Goal: Task Accomplishment & Management: Manage account settings

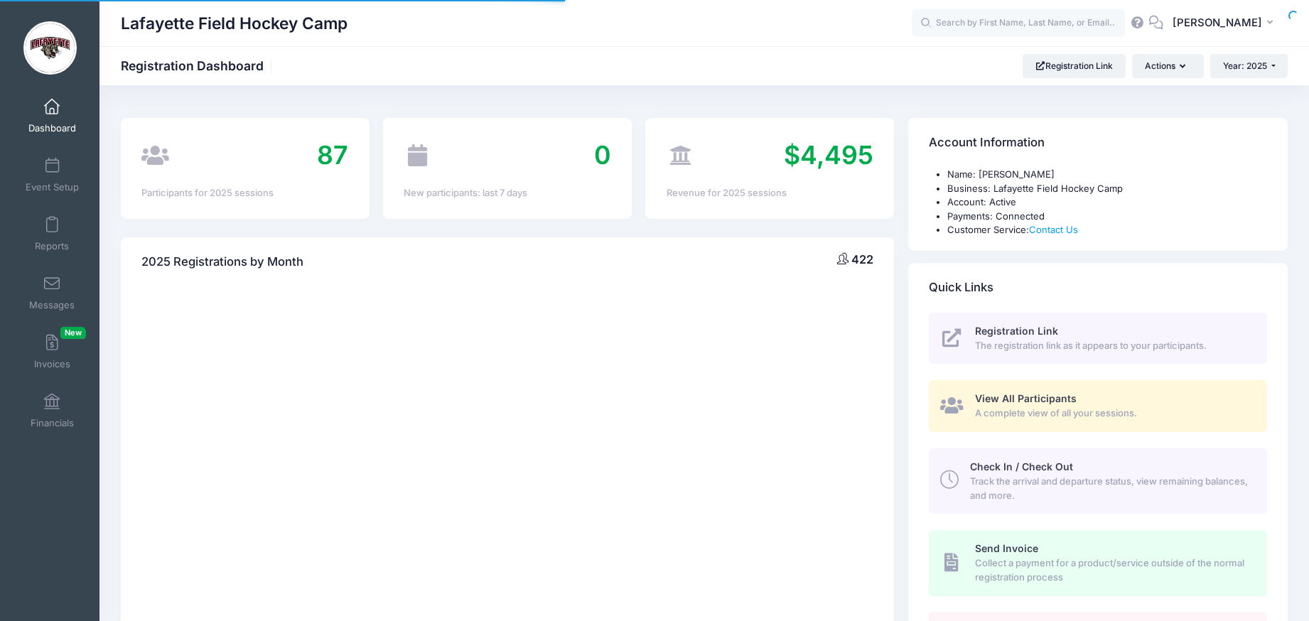
select select
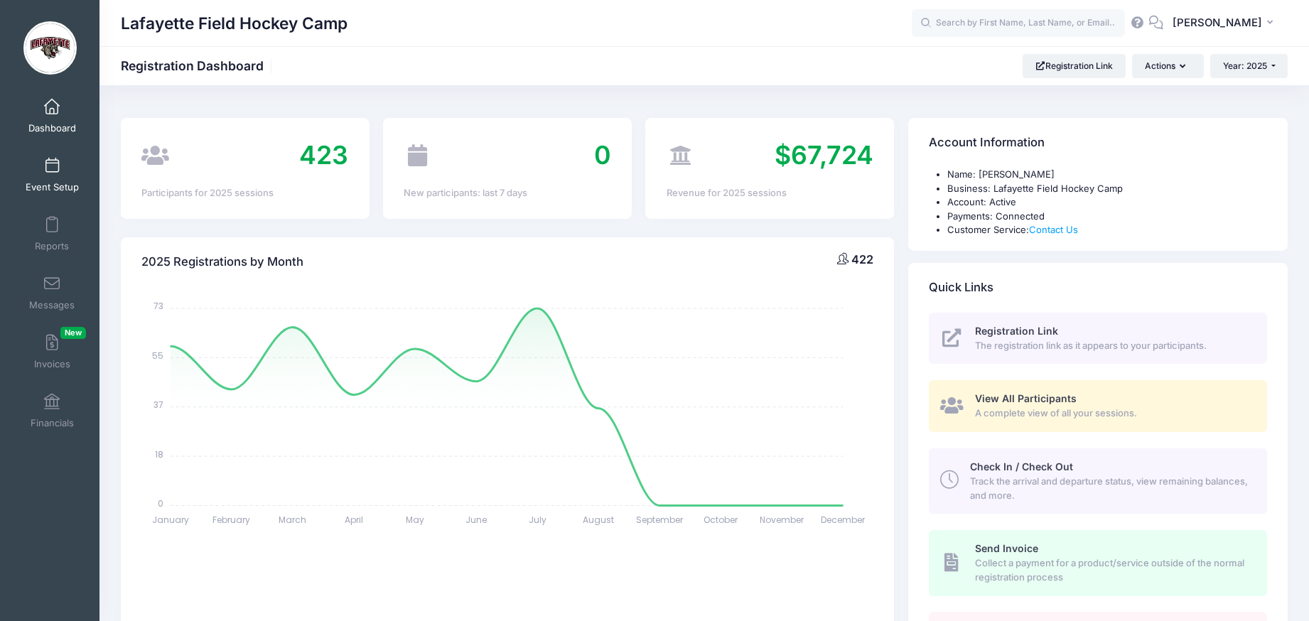
click at [52, 167] on span at bounding box center [52, 166] width 0 height 16
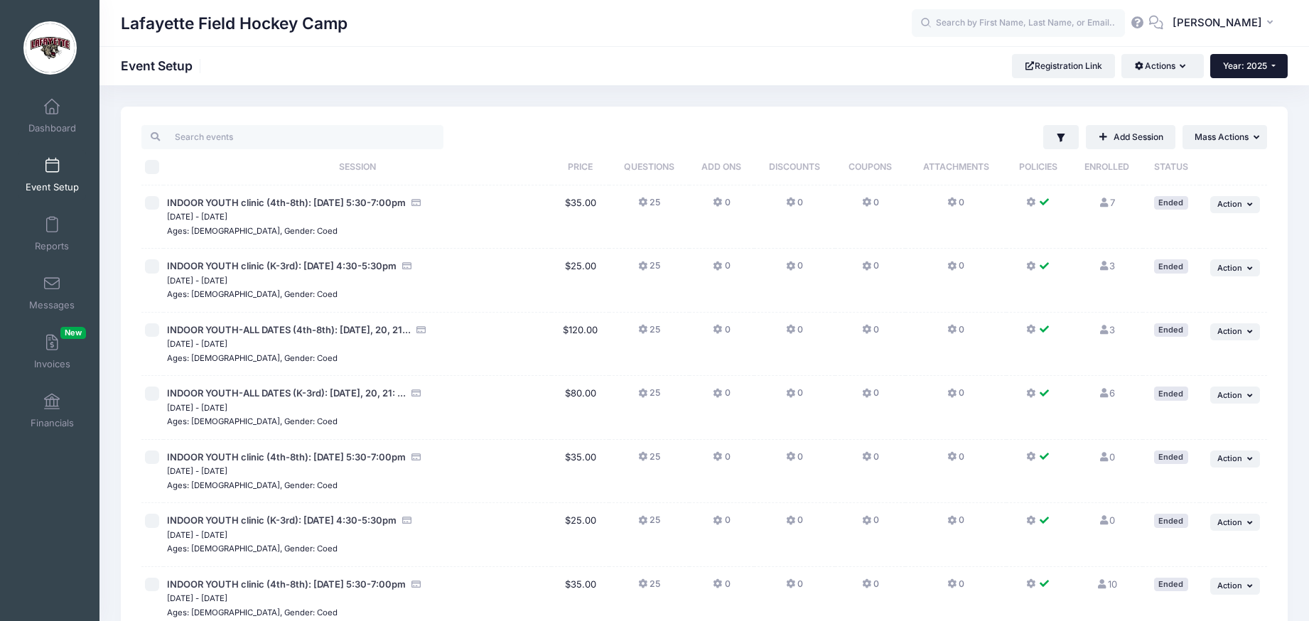
click at [1273, 65] on button "Year: 2025" at bounding box center [1248, 66] width 77 height 24
click at [1248, 110] on link "Year: 2024" at bounding box center [1256, 111] width 92 height 18
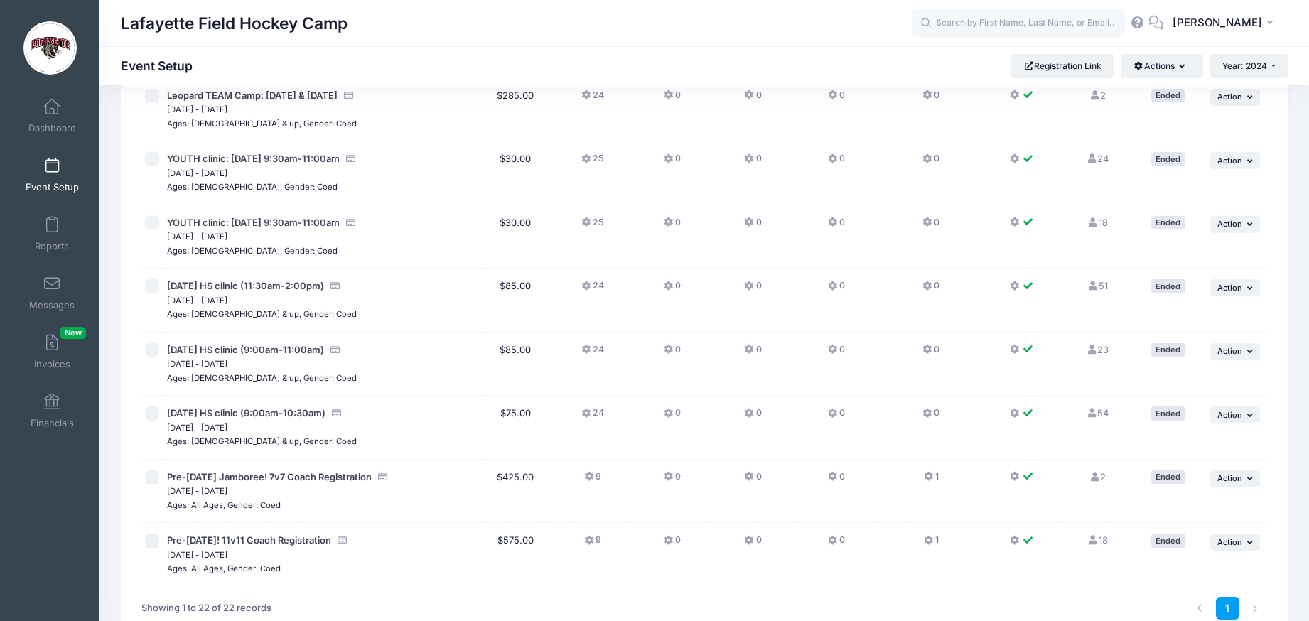
scroll to position [1013, 0]
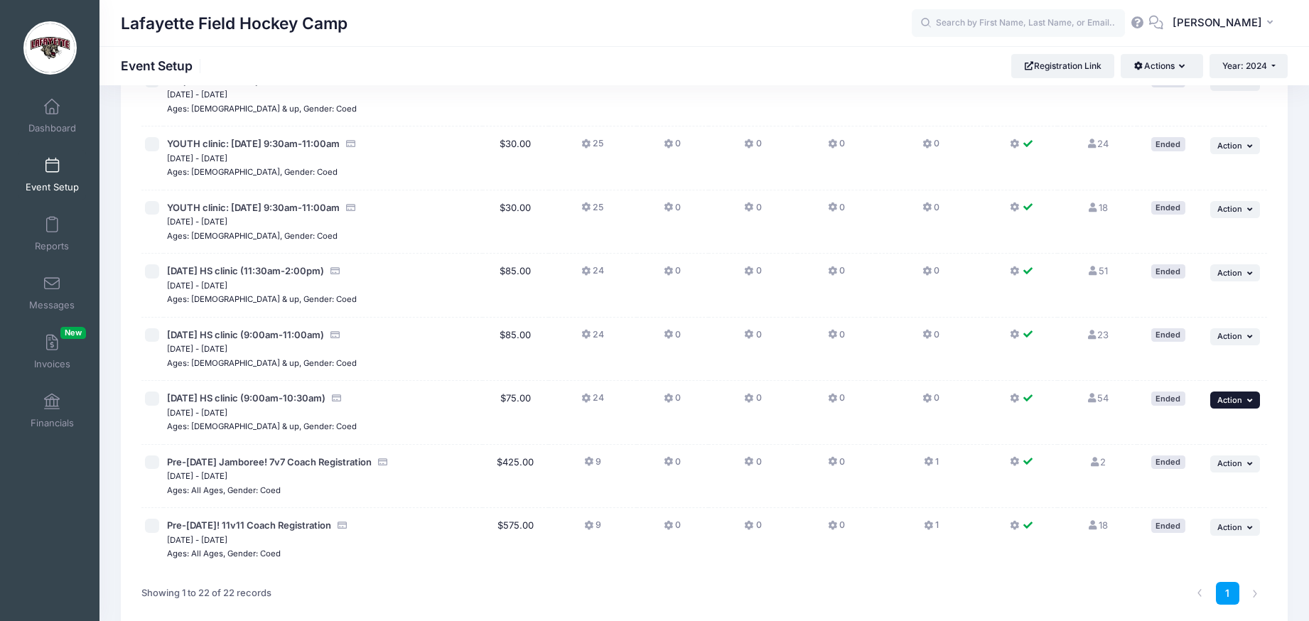
click at [1247, 400] on icon "button" at bounding box center [1251, 400] width 9 height 8
click at [1200, 459] on link "Duplicate Session" at bounding box center [1188, 458] width 129 height 27
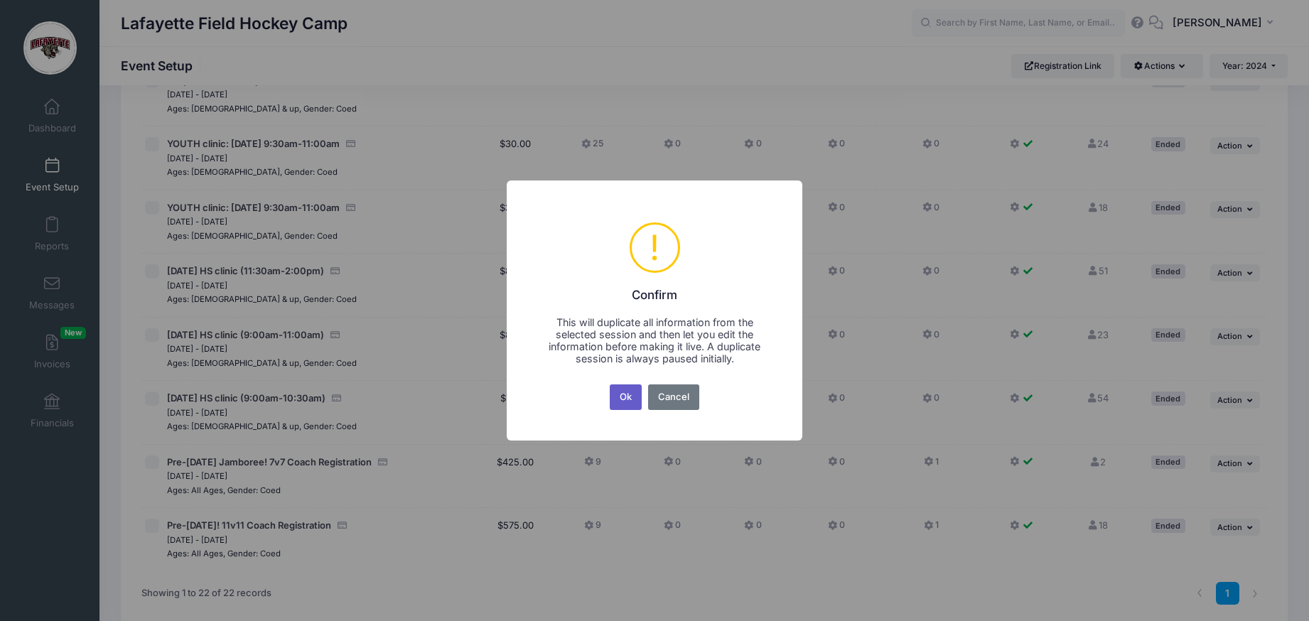
click at [630, 396] on button "Ok" at bounding box center [626, 397] width 33 height 26
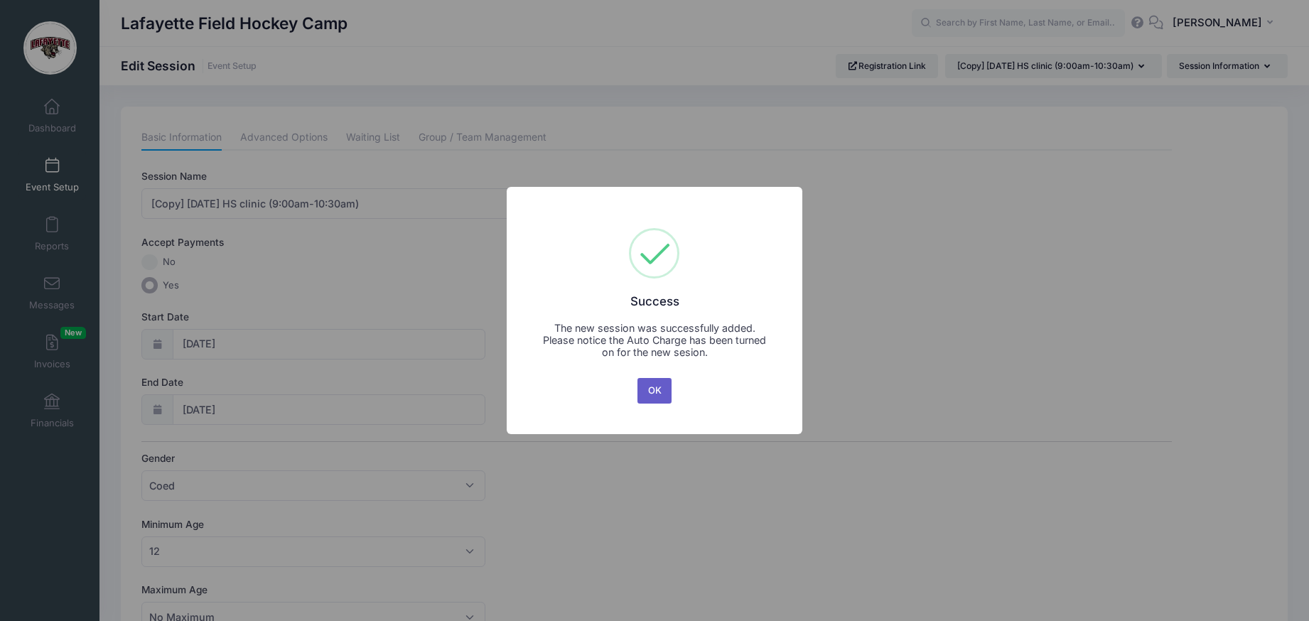
click at [656, 389] on button "OK" at bounding box center [654, 391] width 34 height 26
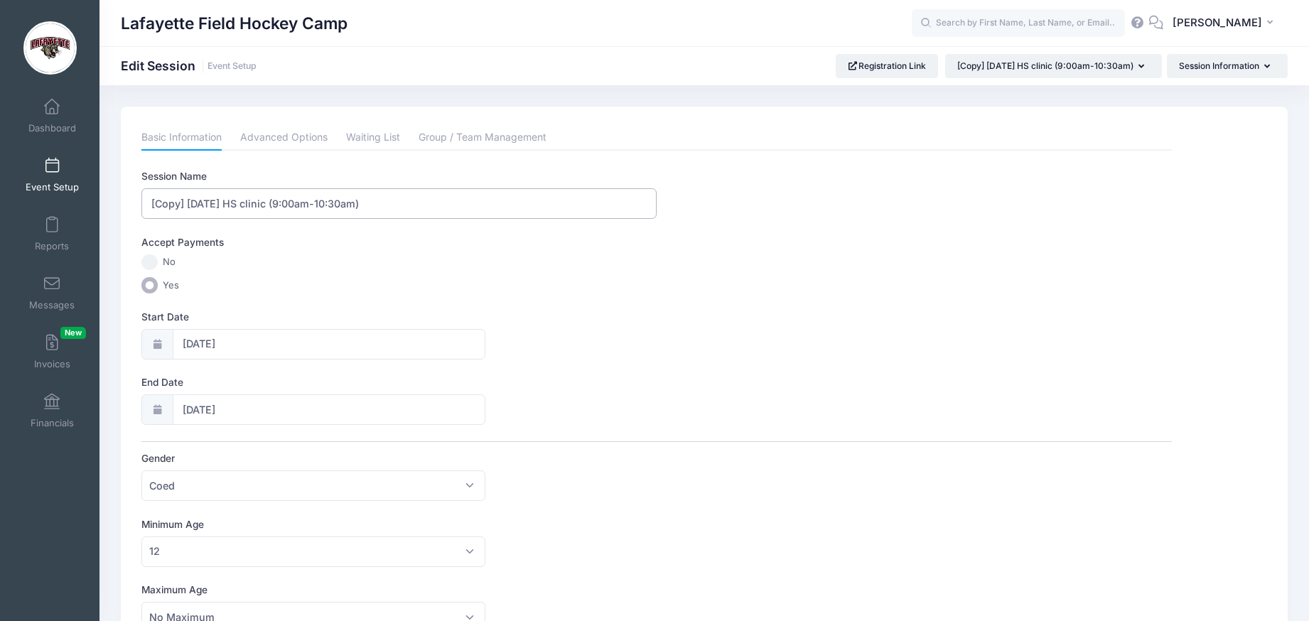
drag, startPoint x: 188, startPoint y: 204, endPoint x: 129, endPoint y: 201, distance: 59.8
click at [161, 207] on input "[DATE] HS clinic (9:00am-10:30am)" at bounding box center [398, 203] width 515 height 31
drag, startPoint x: 252, startPoint y: 205, endPoint x: 271, endPoint y: 210, distance: 19.0
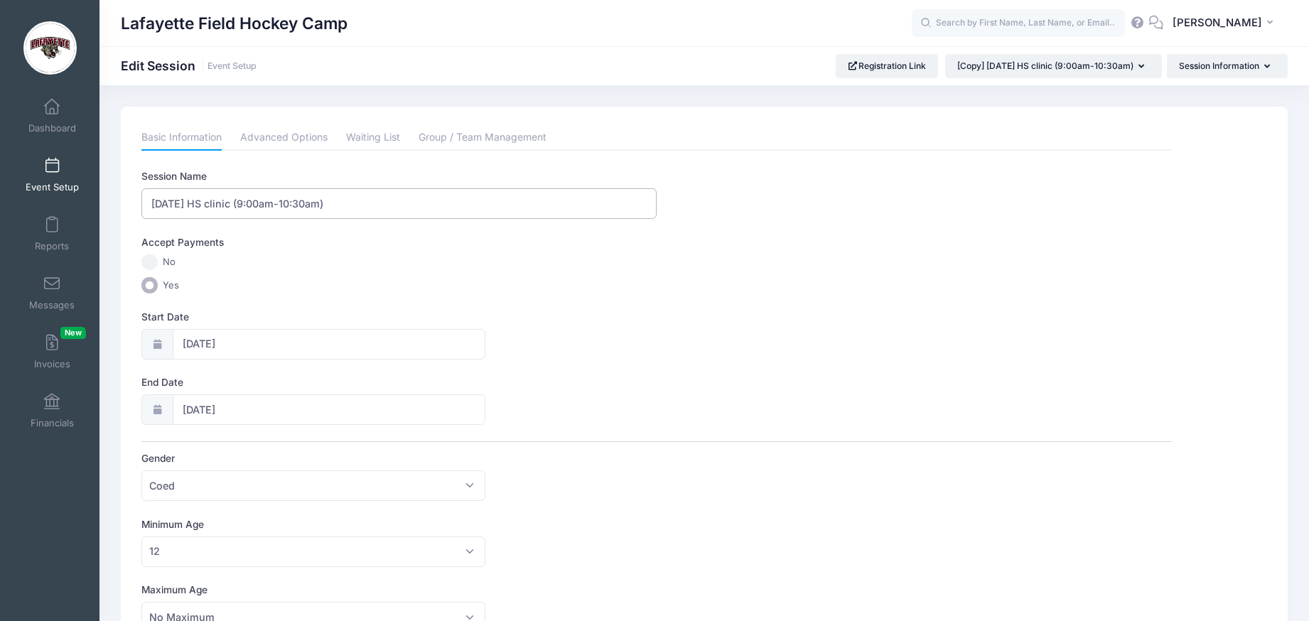
click at [252, 205] on input "Sept 14th HS clinic (9:00am-10:30am)" at bounding box center [398, 203] width 515 height 31
type input "[DATE] HS clinic (8:30am-10:00am)"
click at [285, 344] on input "10/13/2024" at bounding box center [329, 344] width 313 height 31
click at [354, 379] on icon at bounding box center [350, 381] width 9 height 9
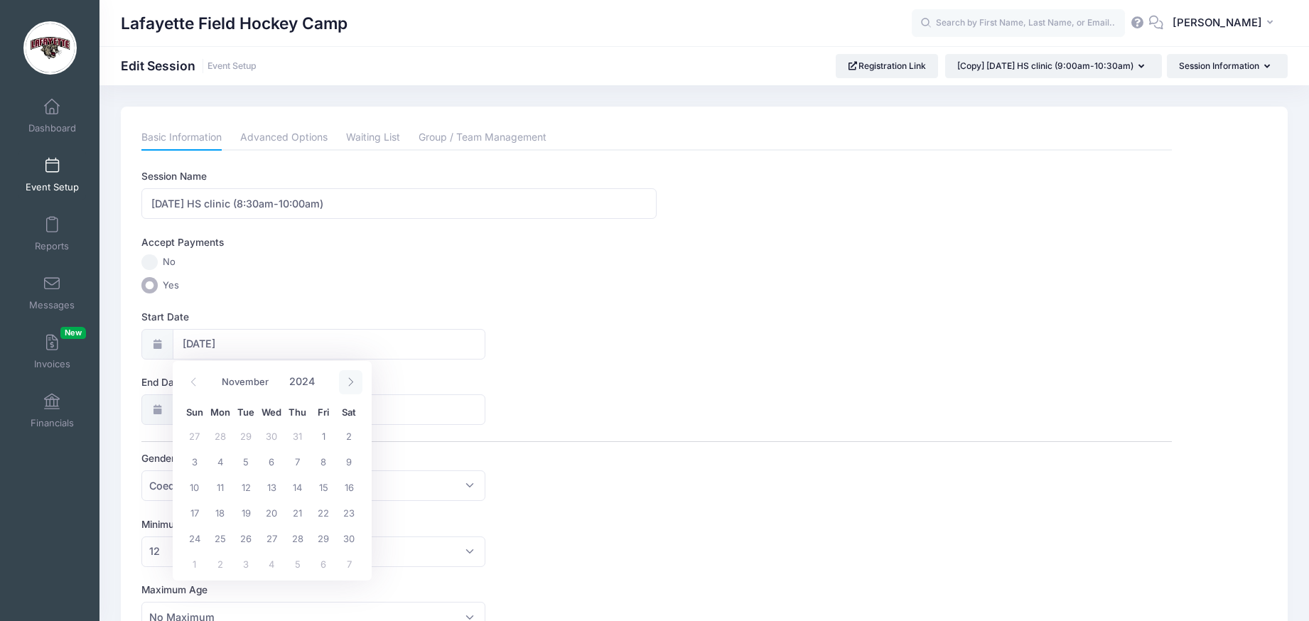
select select "11"
click at [354, 379] on icon at bounding box center [350, 381] width 9 height 9
type input "2025"
click at [354, 379] on icon at bounding box center [350, 381] width 9 height 9
click at [353, 379] on icon at bounding box center [350, 381] width 9 height 9
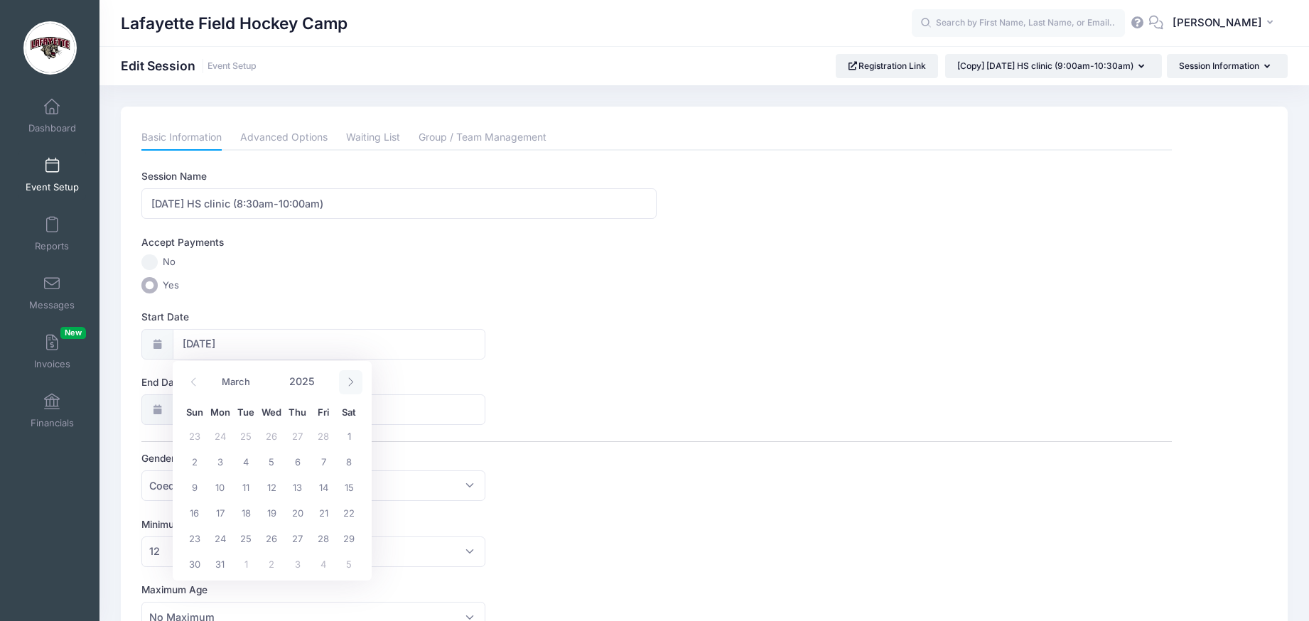
click at [353, 379] on icon at bounding box center [350, 381] width 9 height 9
click at [353, 380] on icon at bounding box center [350, 381] width 9 height 9
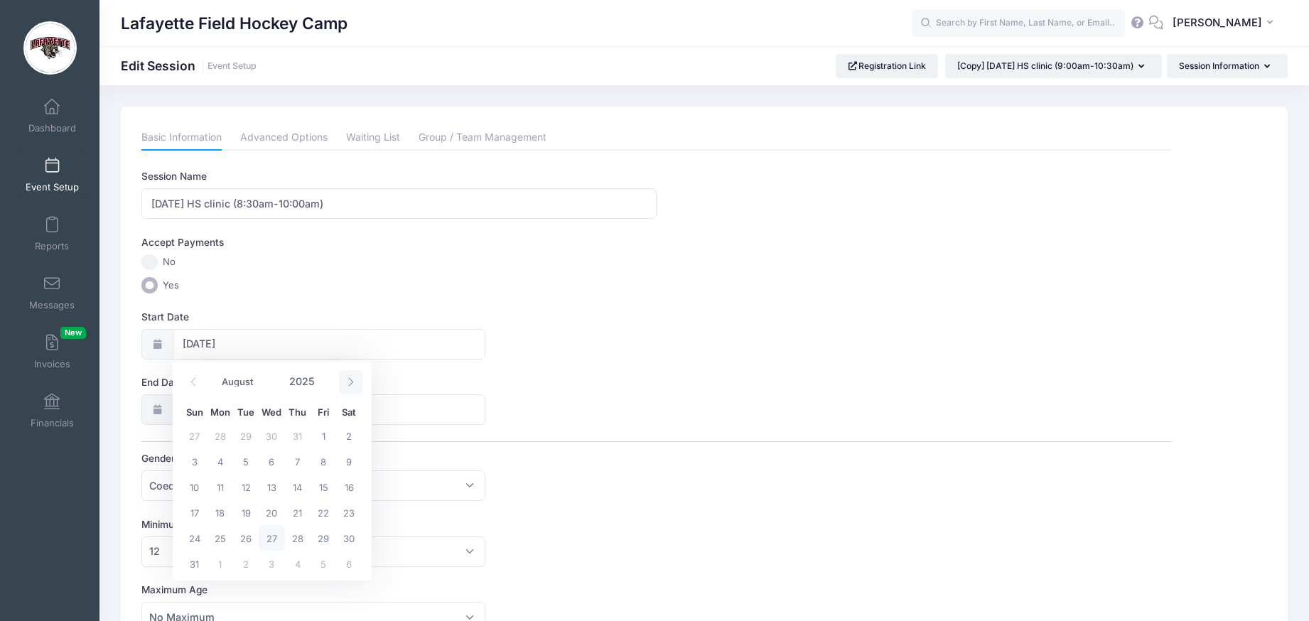
click at [352, 380] on icon at bounding box center [350, 381] width 9 height 9
select select "8"
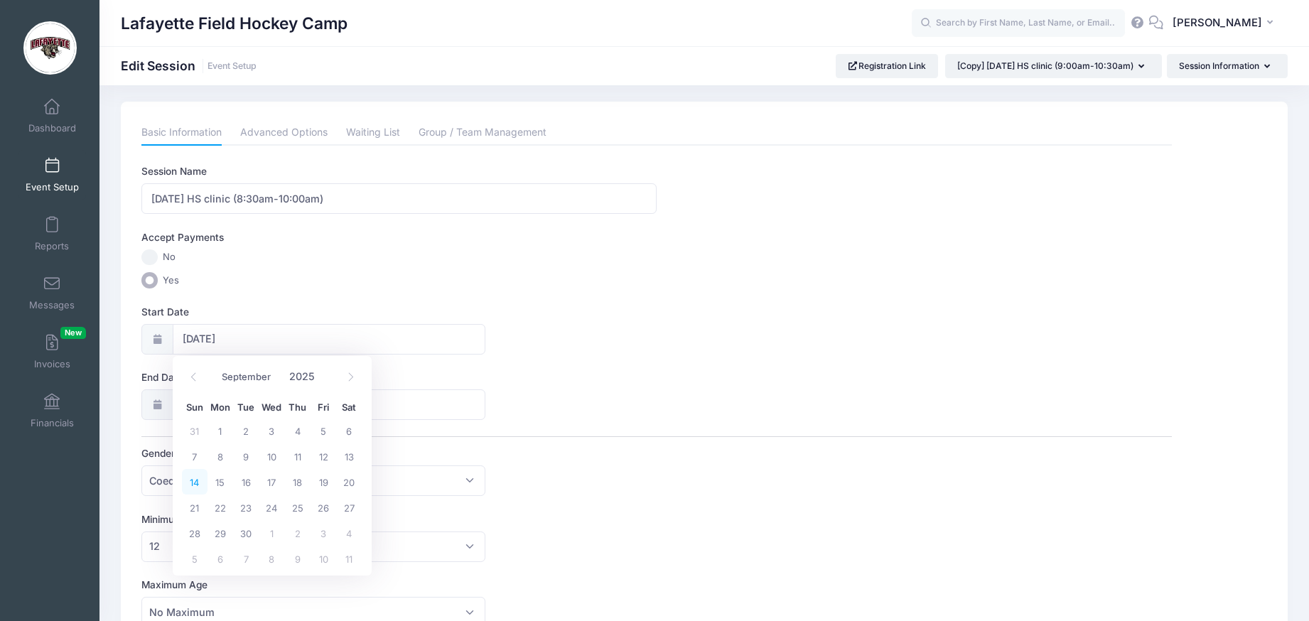
click at [194, 481] on span "14" at bounding box center [195, 482] width 26 height 26
type input "09/14/2025"
type input "09/15/2025"
type input "2025"
select select "8"
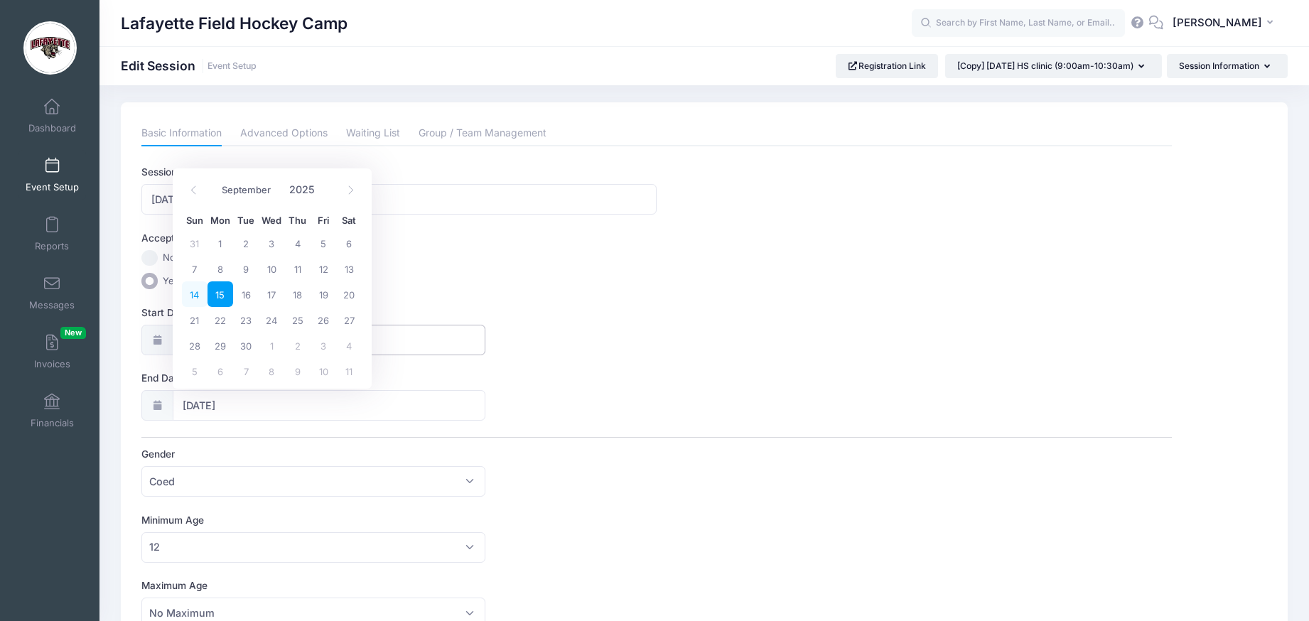
scroll to position [4, 0]
click at [193, 291] on span "14" at bounding box center [195, 295] width 26 height 26
type input "09/14/2025"
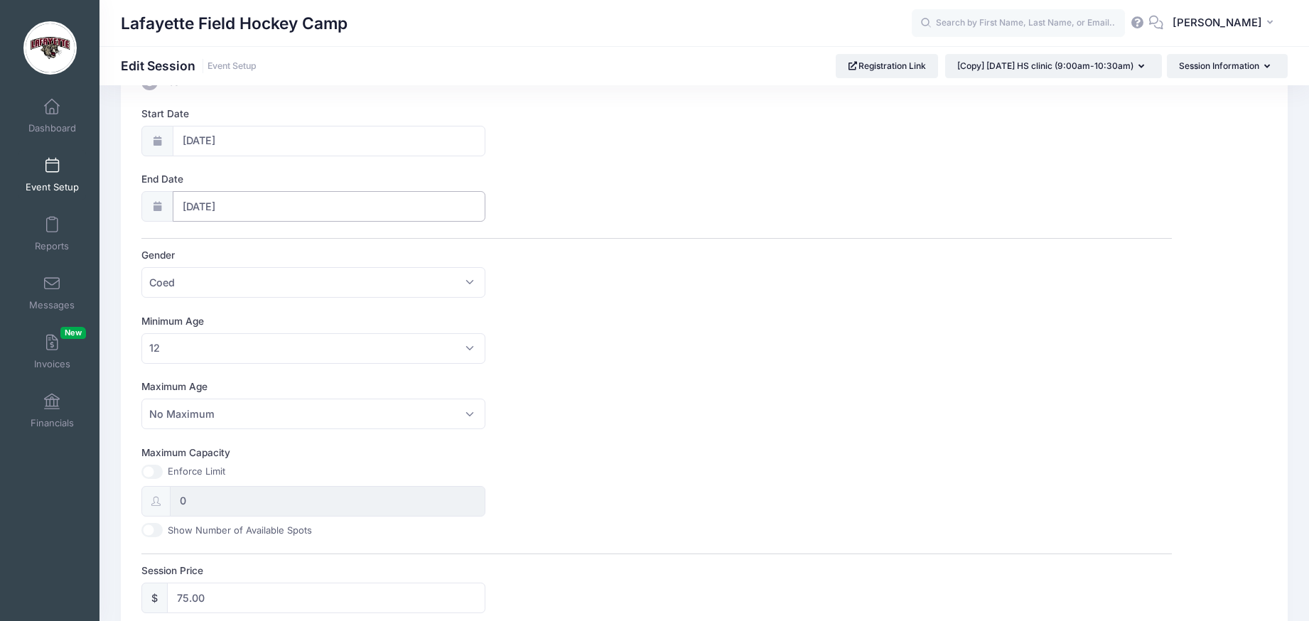
scroll to position [0, 0]
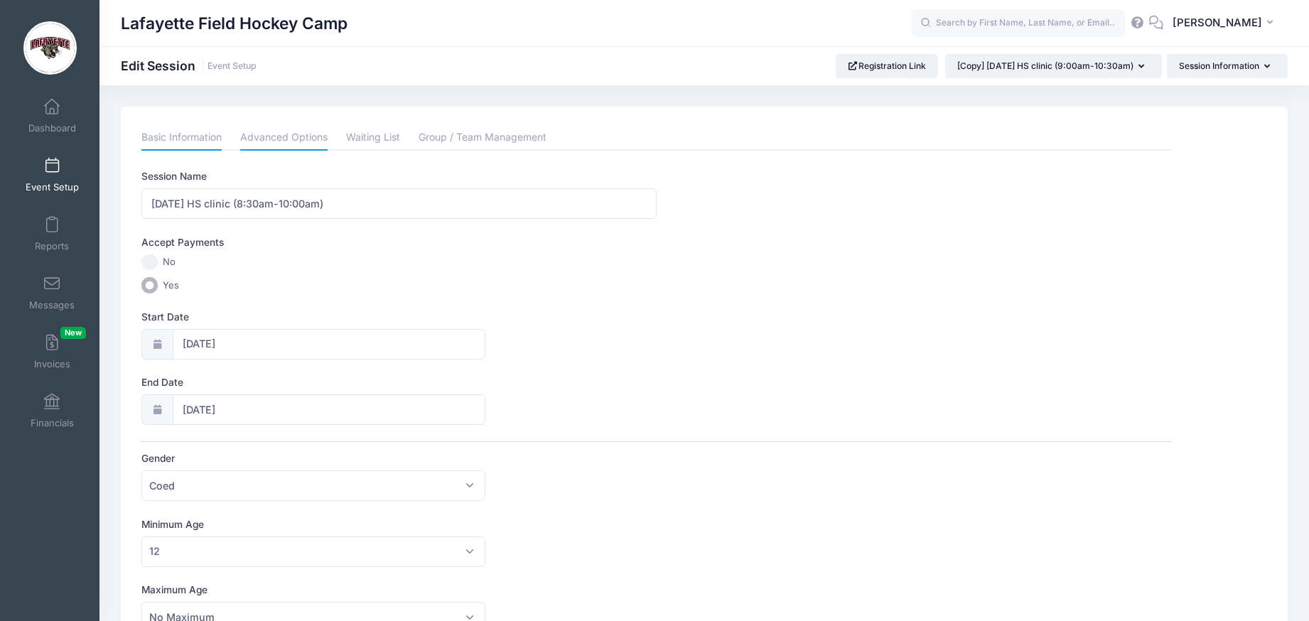
click at [287, 137] on link "Advanced Options" at bounding box center [283, 138] width 87 height 26
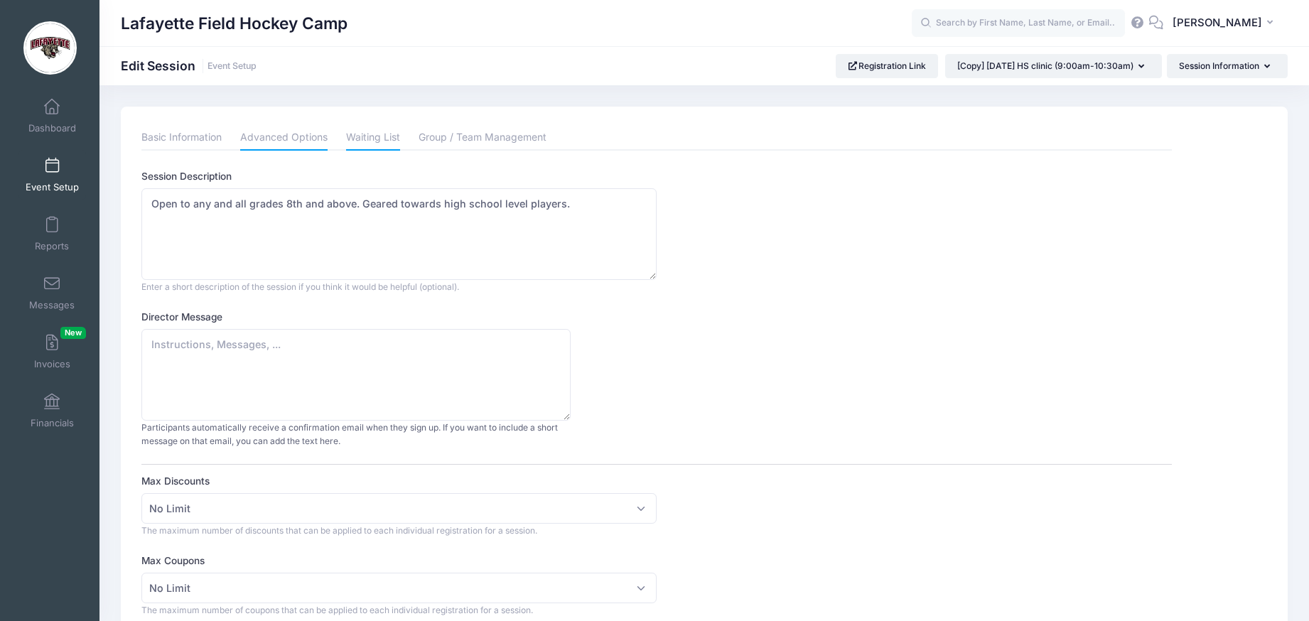
click at [357, 131] on link "Waiting List" at bounding box center [373, 138] width 54 height 26
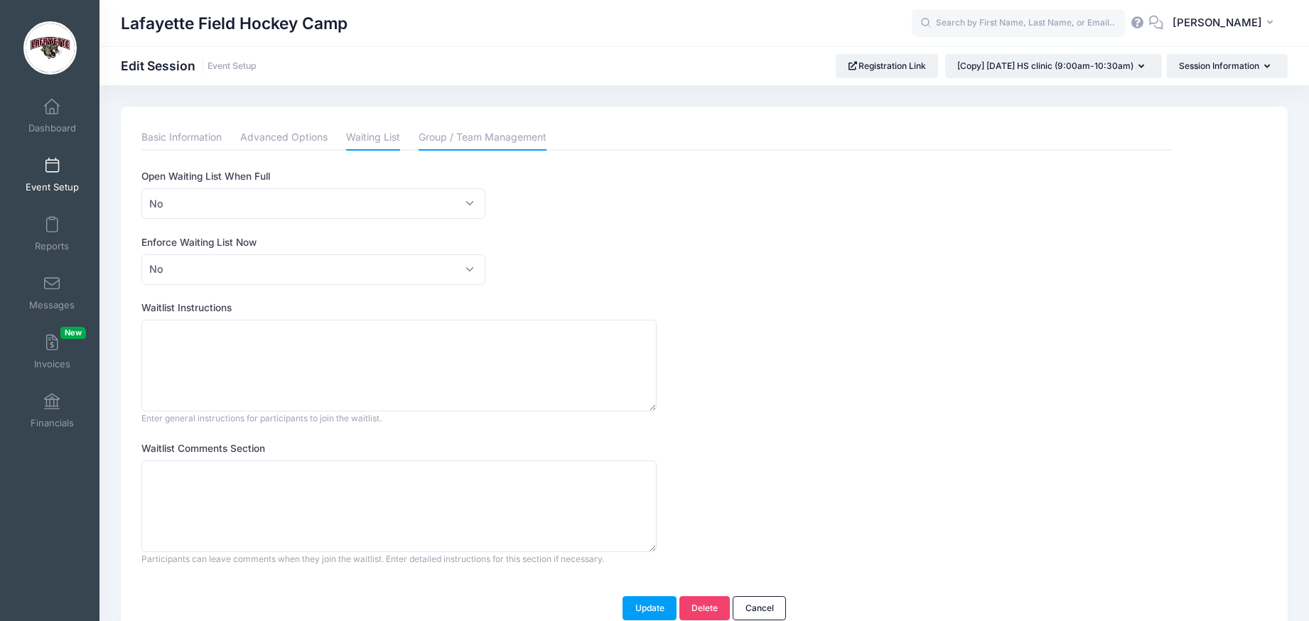
click at [462, 136] on link "Group / Team Management" at bounding box center [483, 138] width 128 height 26
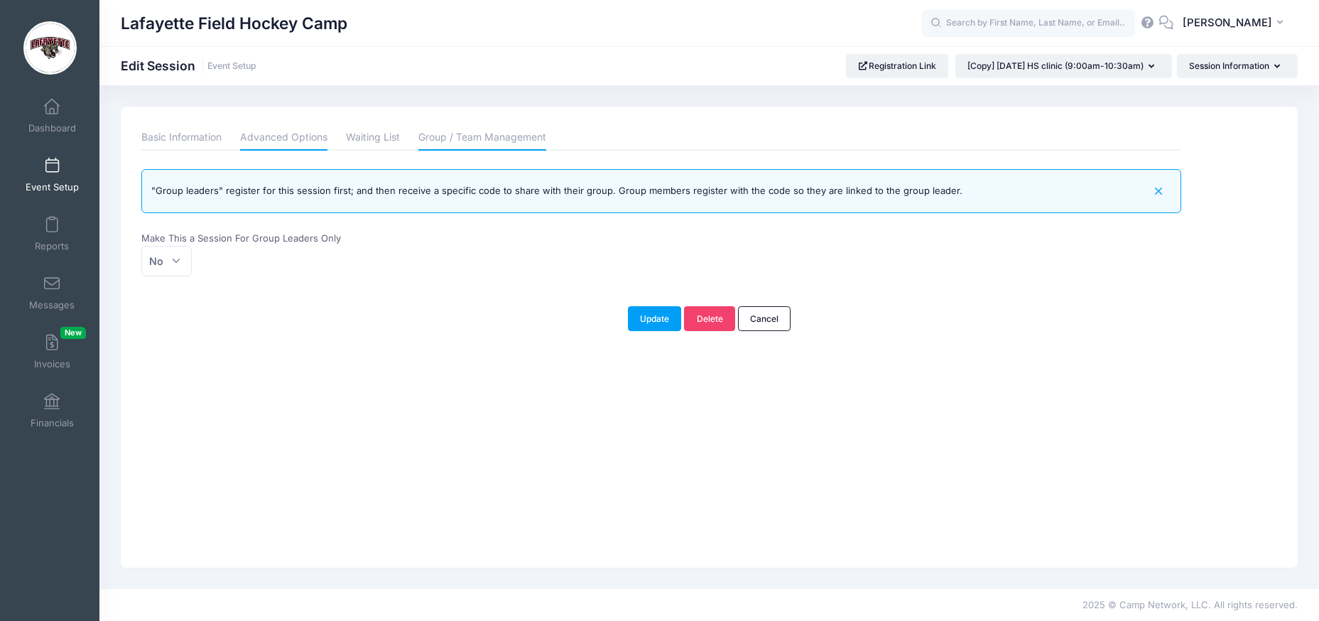
click at [273, 135] on link "Advanced Options" at bounding box center [283, 138] width 87 height 26
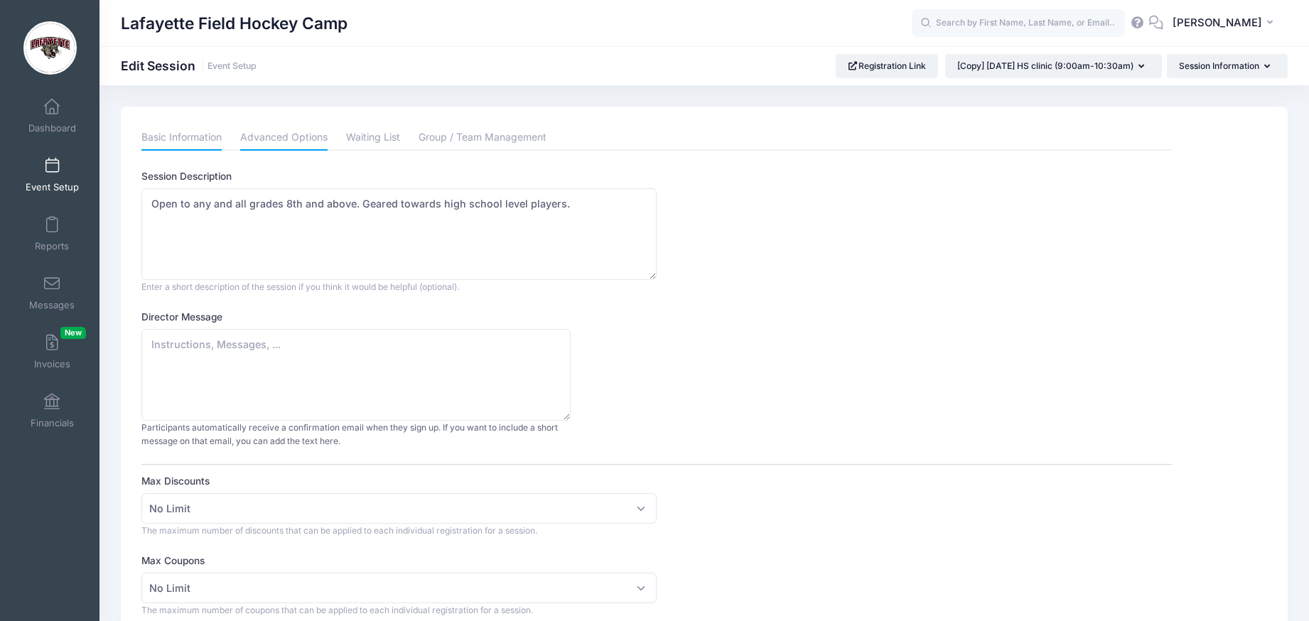
click at [175, 138] on link "Basic Information" at bounding box center [181, 138] width 80 height 26
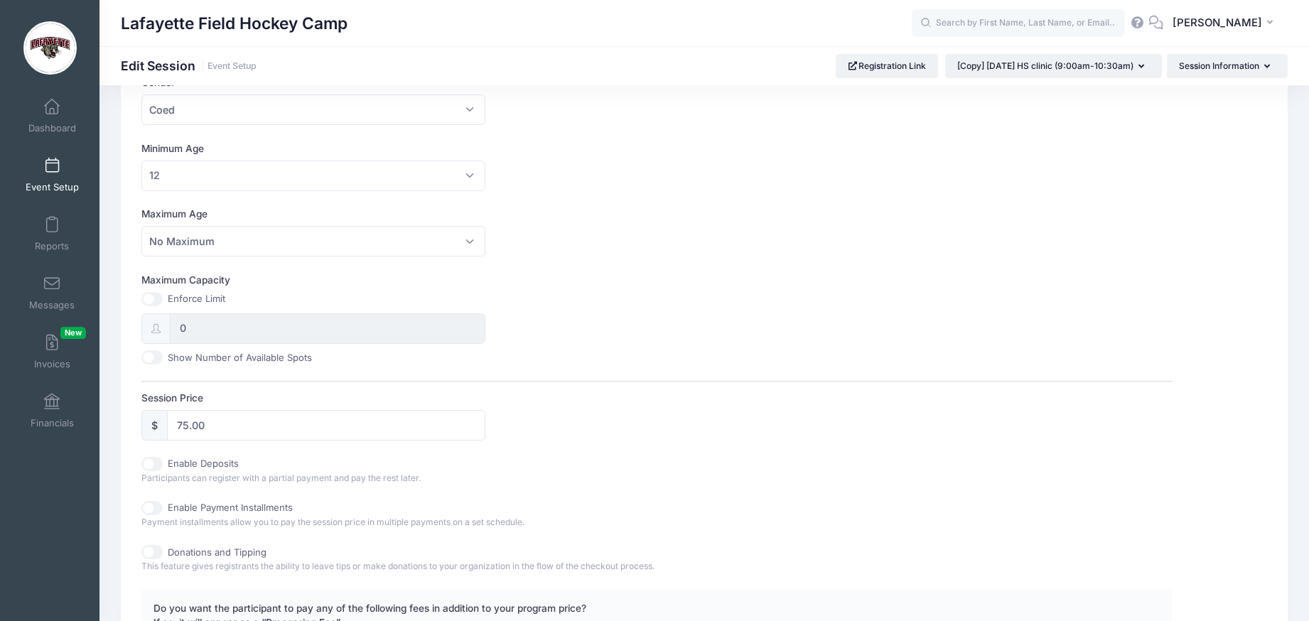
scroll to position [611, 0]
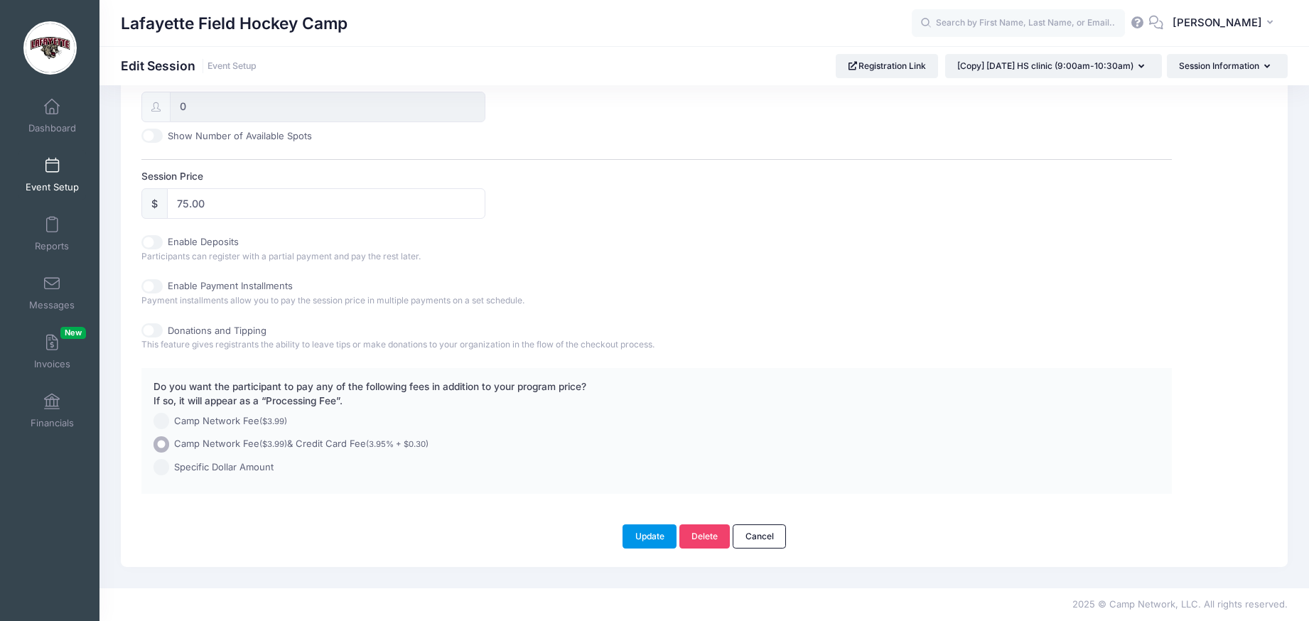
click at [640, 539] on button "Update" at bounding box center [649, 536] width 54 height 24
click at [655, 540] on button "Update" at bounding box center [649, 536] width 54 height 24
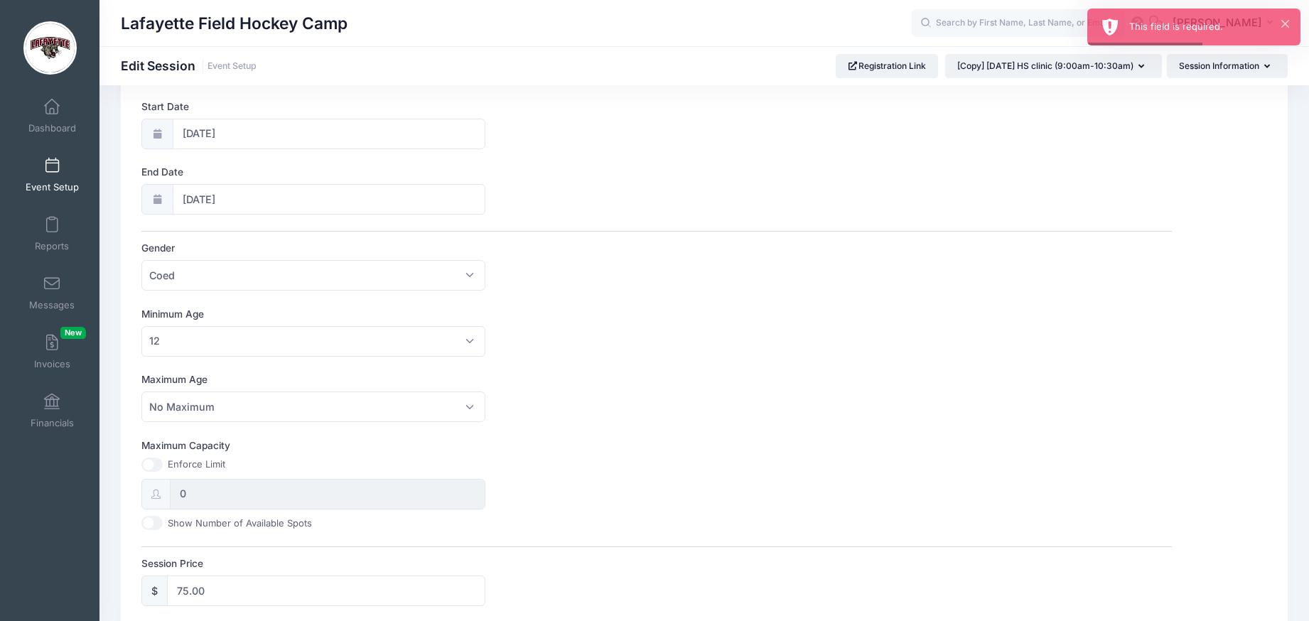
scroll to position [0, 0]
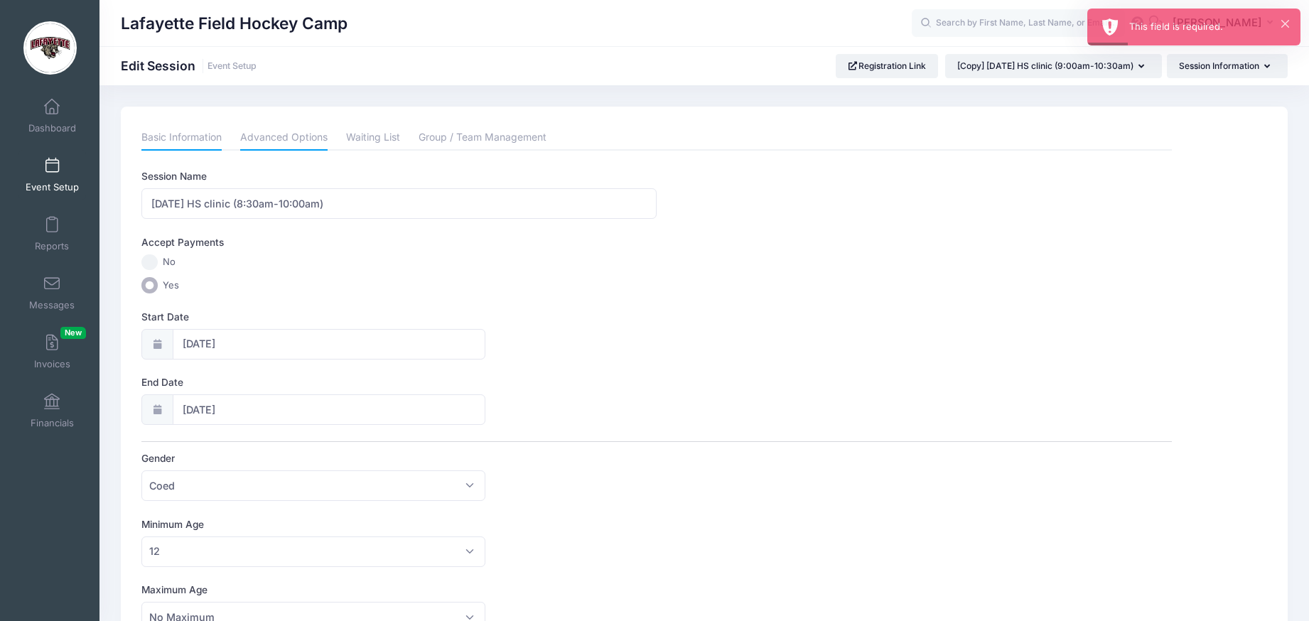
click at [286, 140] on link "Advanced Options" at bounding box center [283, 138] width 87 height 26
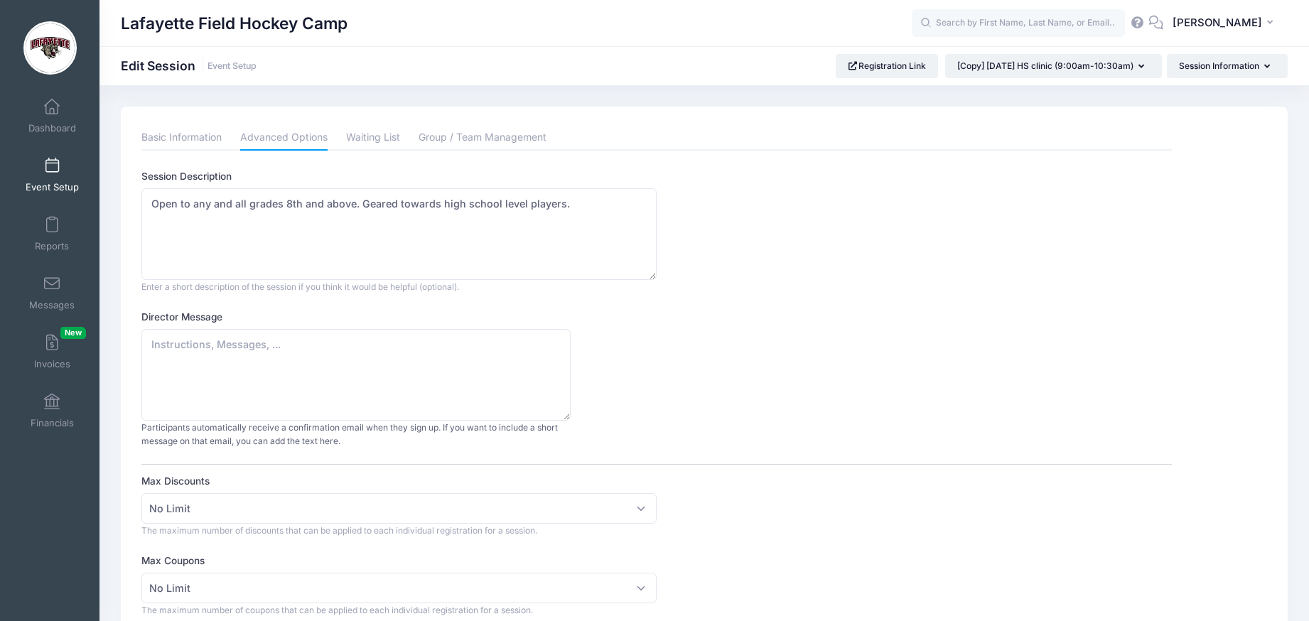
drag, startPoint x: 374, startPoint y: 133, endPoint x: 413, endPoint y: 136, distance: 38.5
click at [374, 133] on link "Waiting List" at bounding box center [373, 138] width 54 height 26
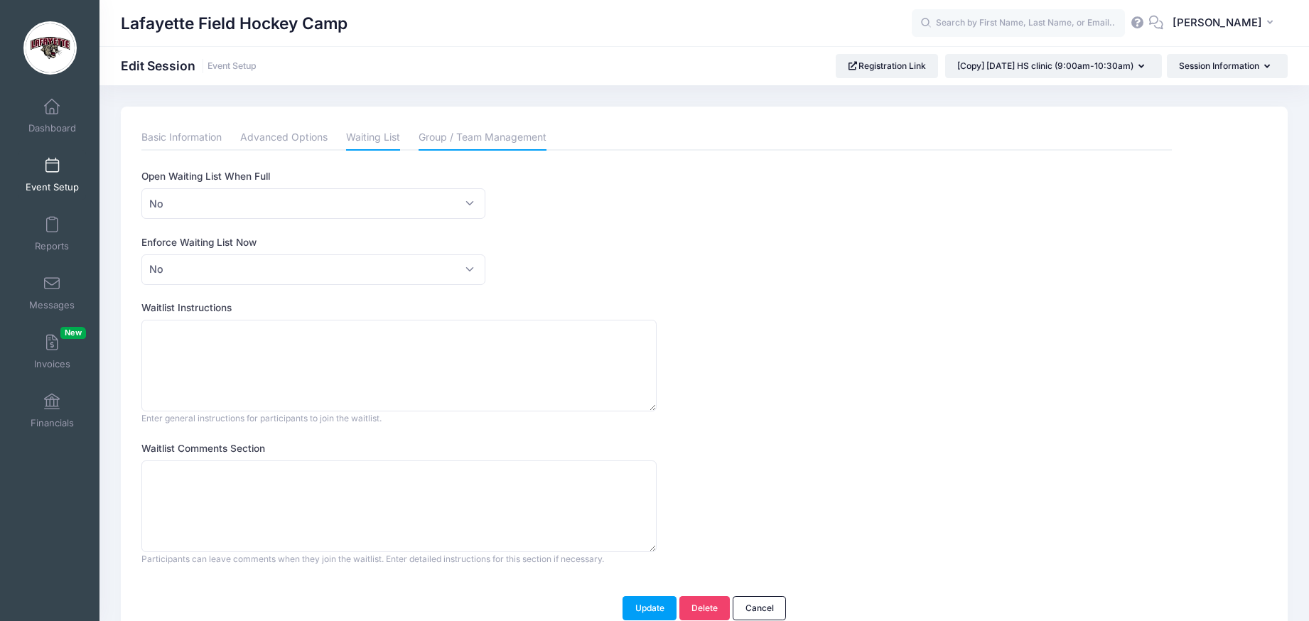
click at [462, 137] on link "Group / Team Management" at bounding box center [483, 138] width 128 height 26
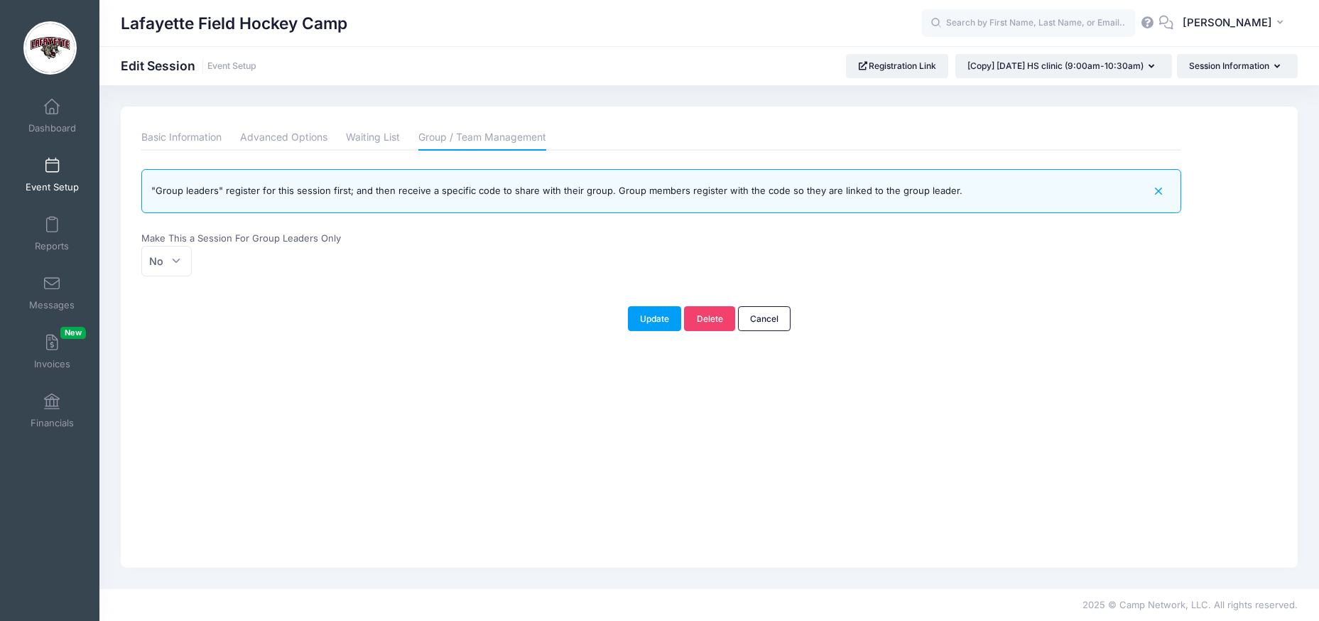
drag, startPoint x: 183, startPoint y: 136, endPoint x: 451, endPoint y: 216, distance: 279.4
click at [183, 136] on link "Basic Information" at bounding box center [181, 138] width 80 height 26
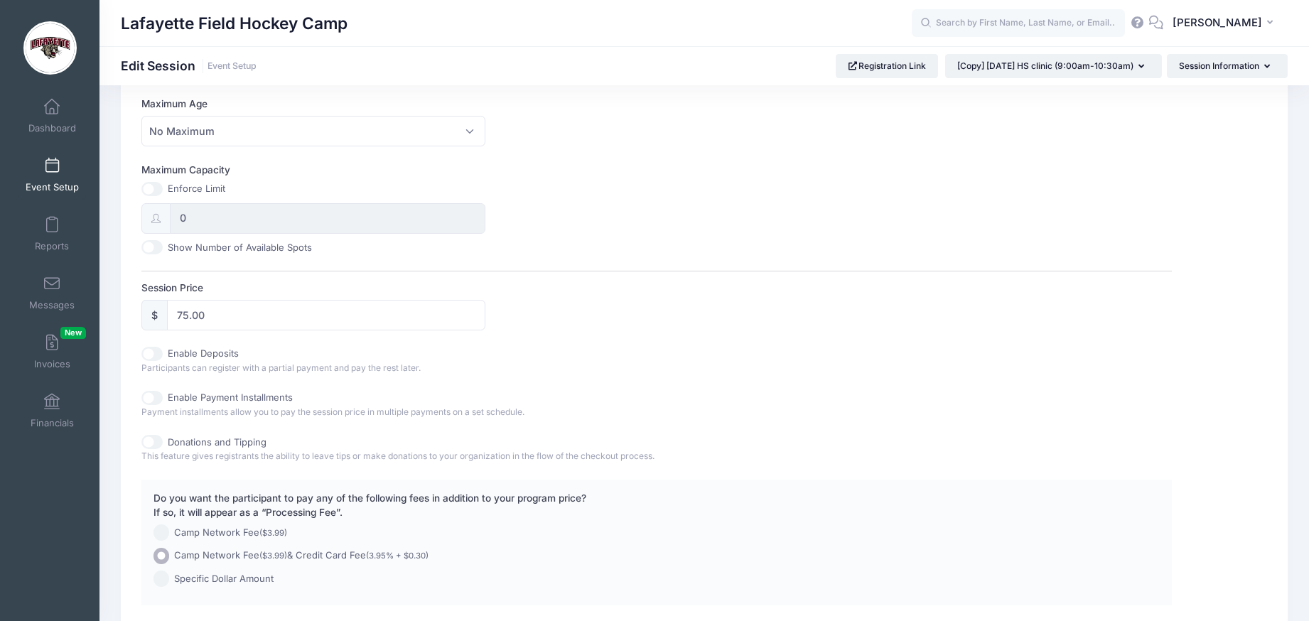
scroll to position [611, 0]
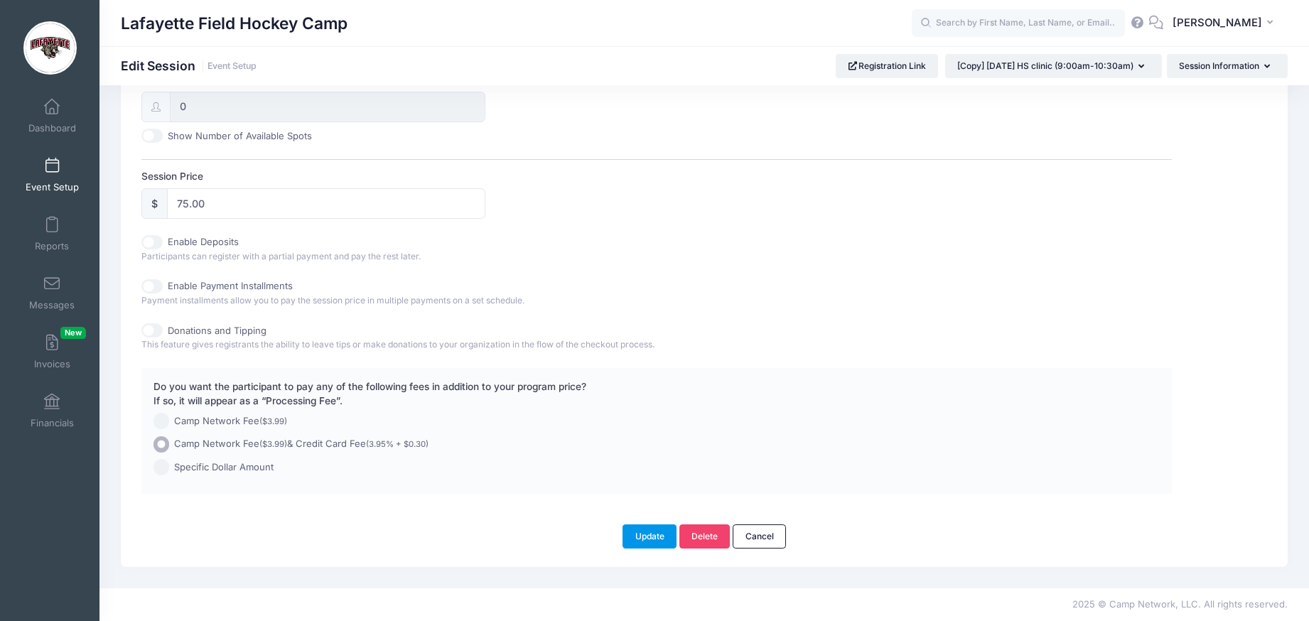
click at [657, 532] on button "Update" at bounding box center [649, 536] width 54 height 24
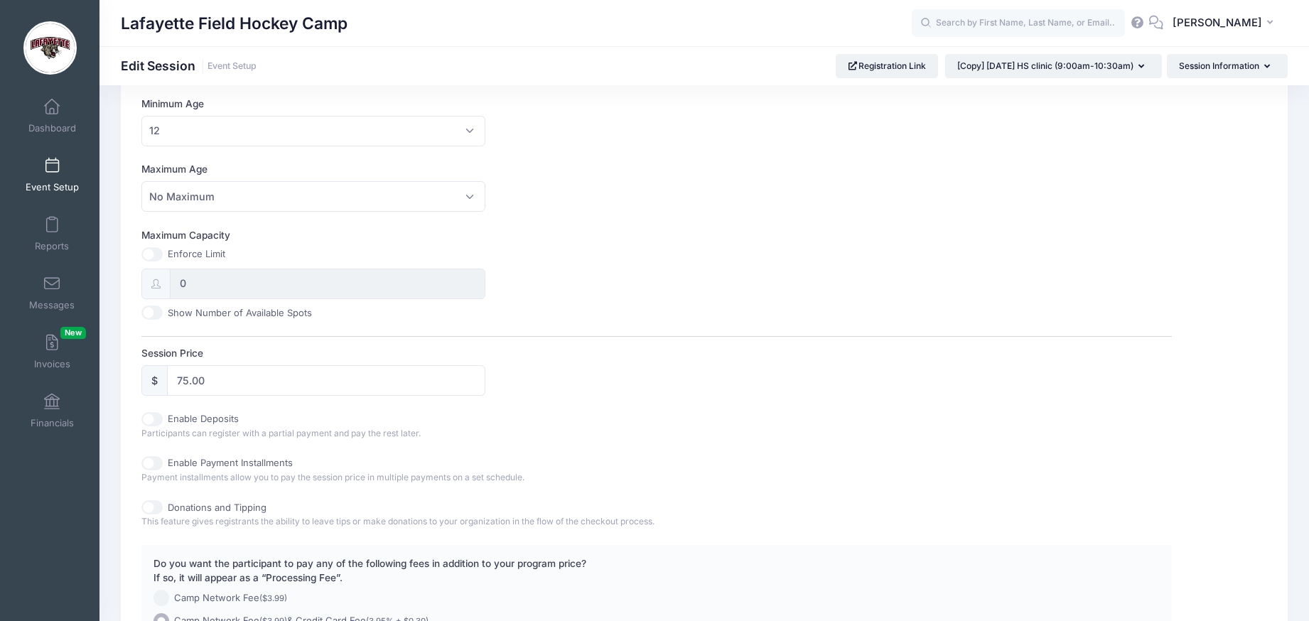
scroll to position [429, 0]
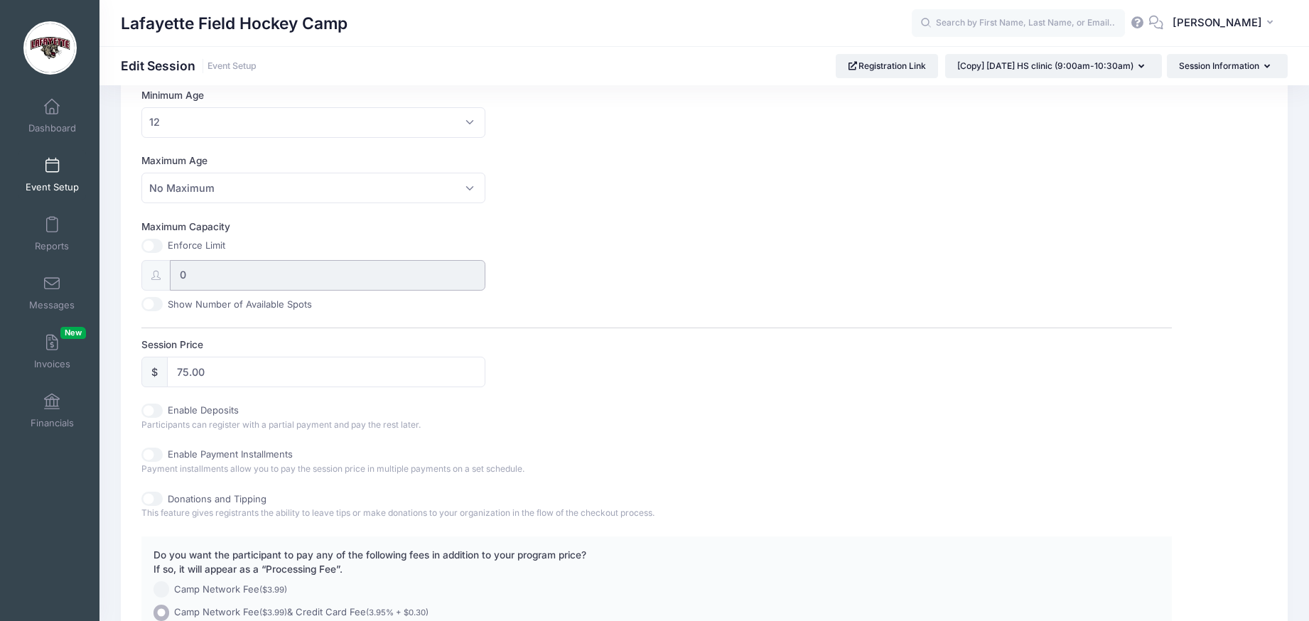
click at [259, 273] on input "0" at bounding box center [327, 275] width 315 height 31
click at [258, 273] on input "0" at bounding box center [327, 275] width 315 height 31
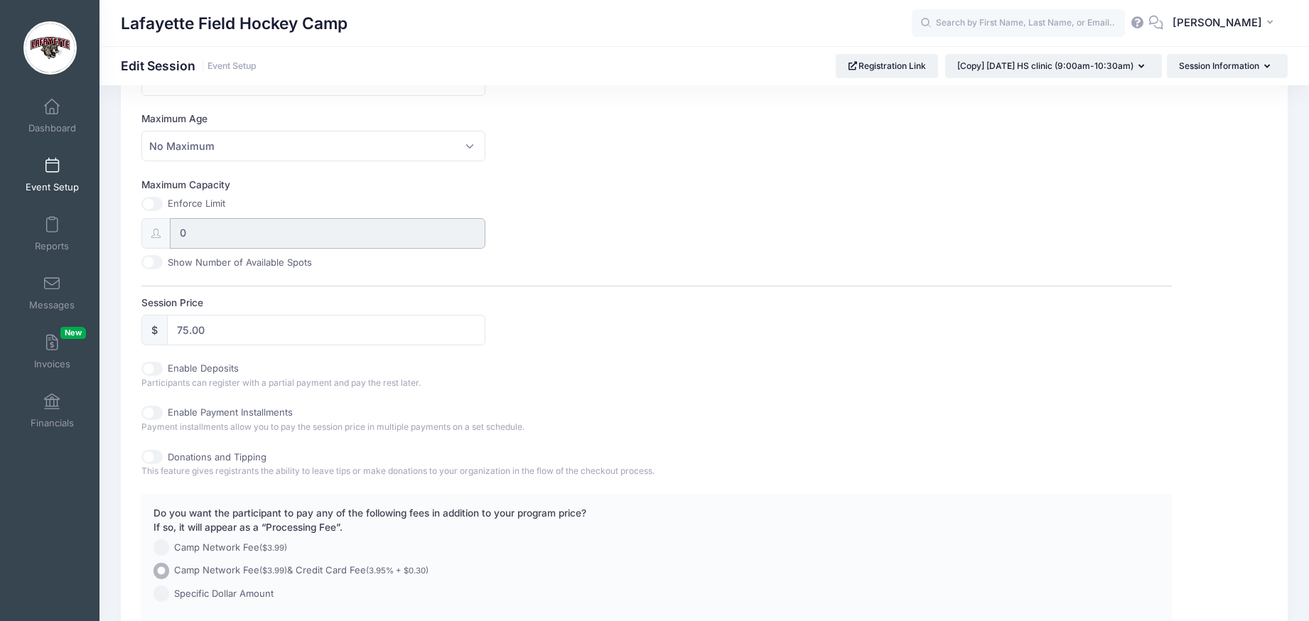
scroll to position [611, 0]
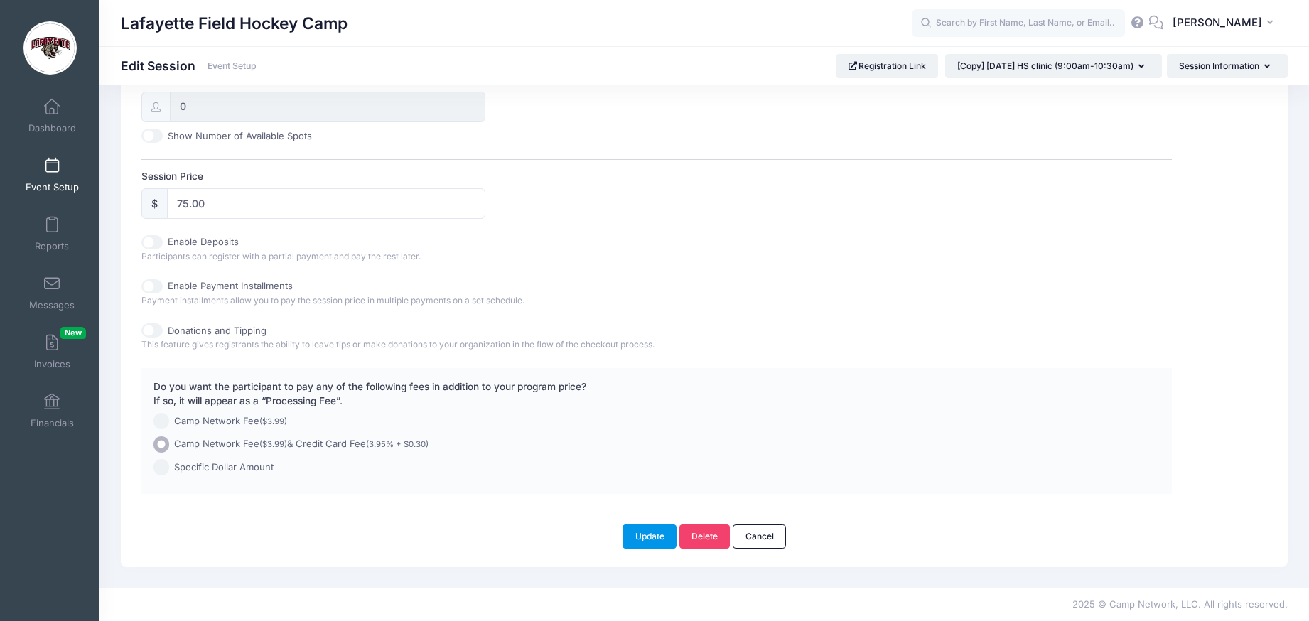
click at [657, 534] on button "Update" at bounding box center [649, 536] width 54 height 24
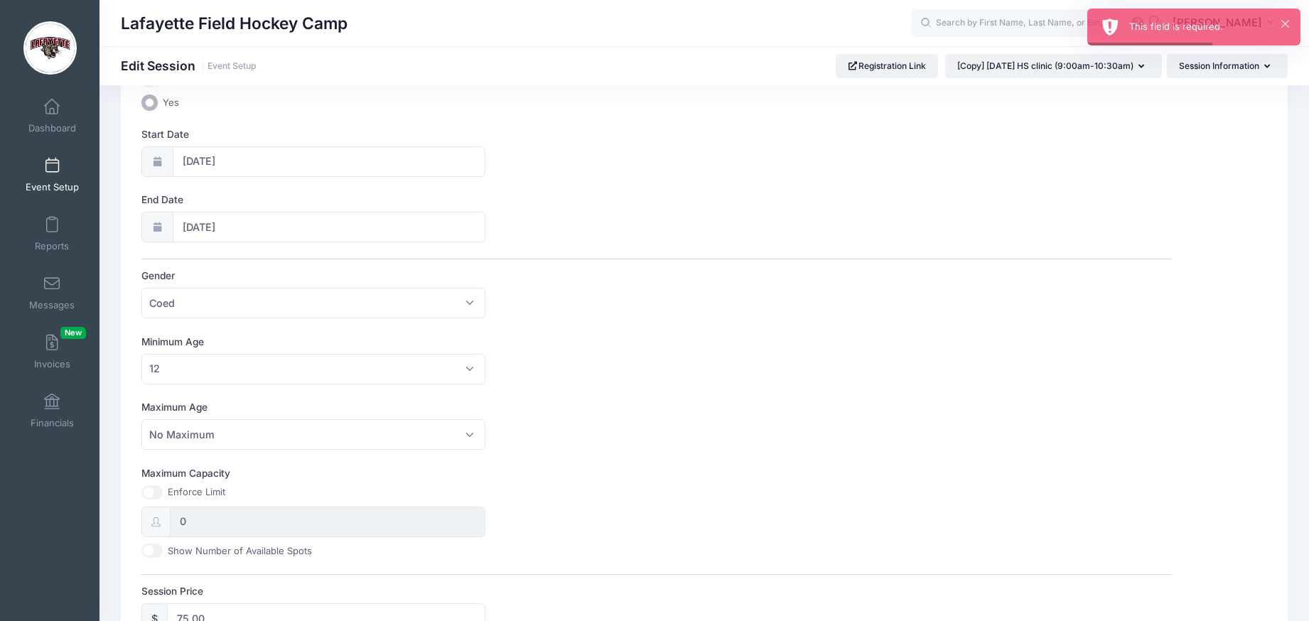
scroll to position [0, 0]
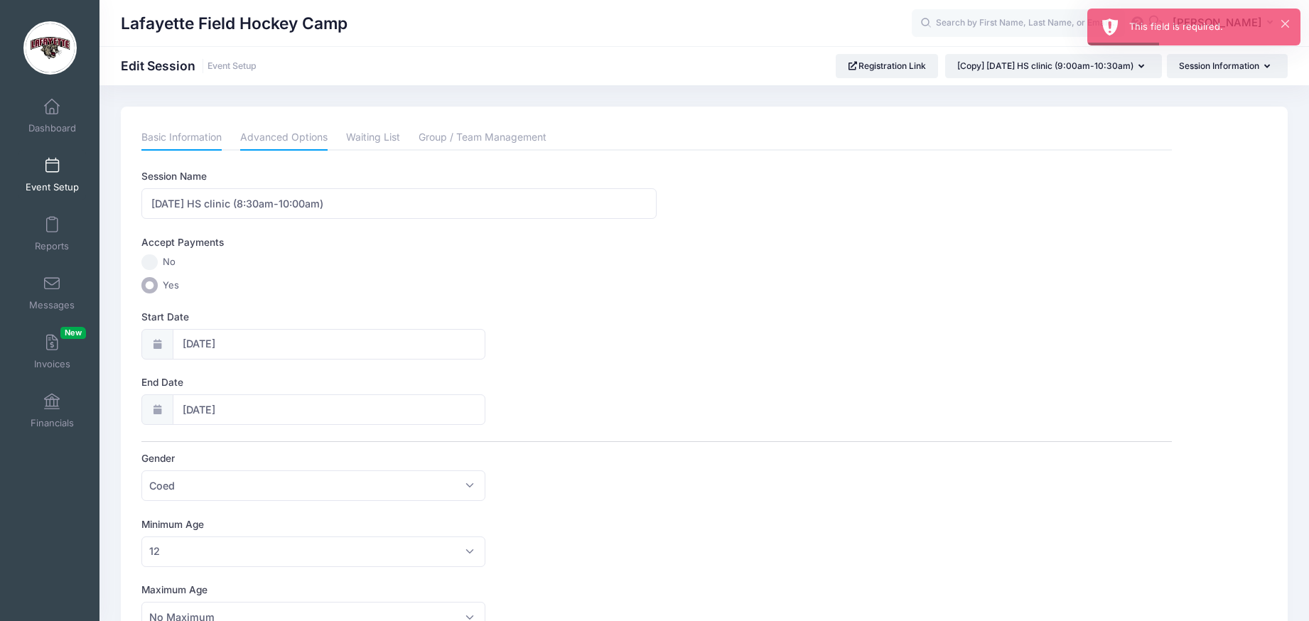
click at [269, 140] on link "Advanced Options" at bounding box center [283, 138] width 87 height 26
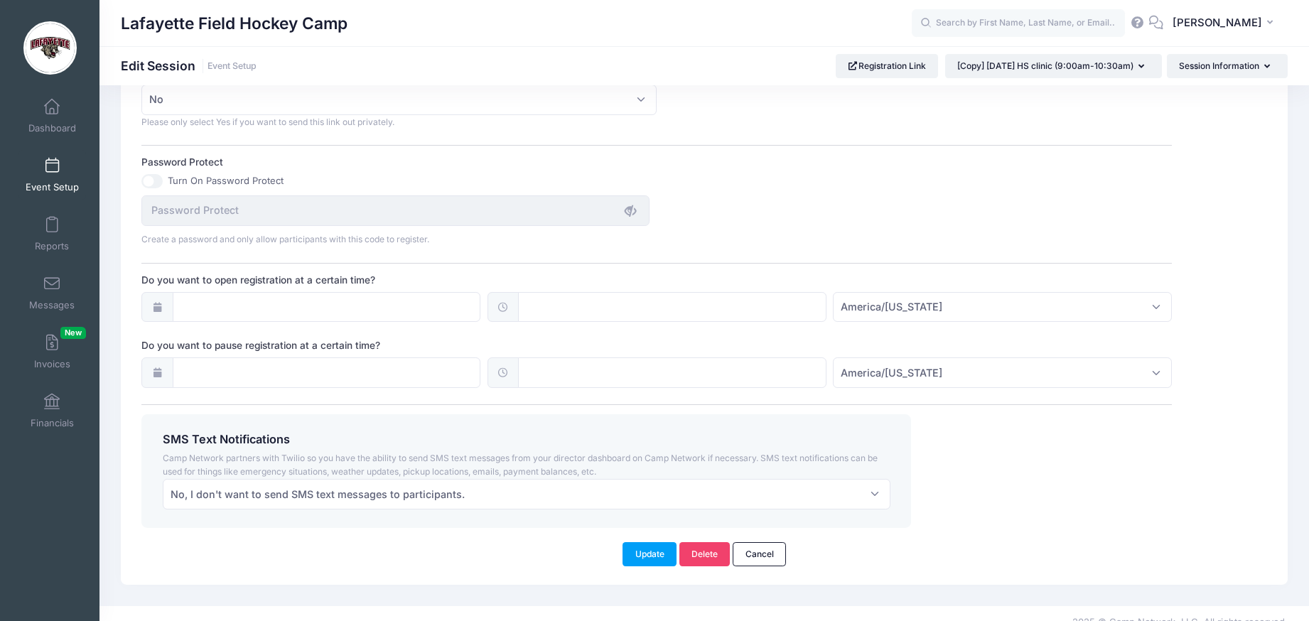
scroll to position [891, 0]
click at [642, 551] on button "Update" at bounding box center [649, 553] width 54 height 24
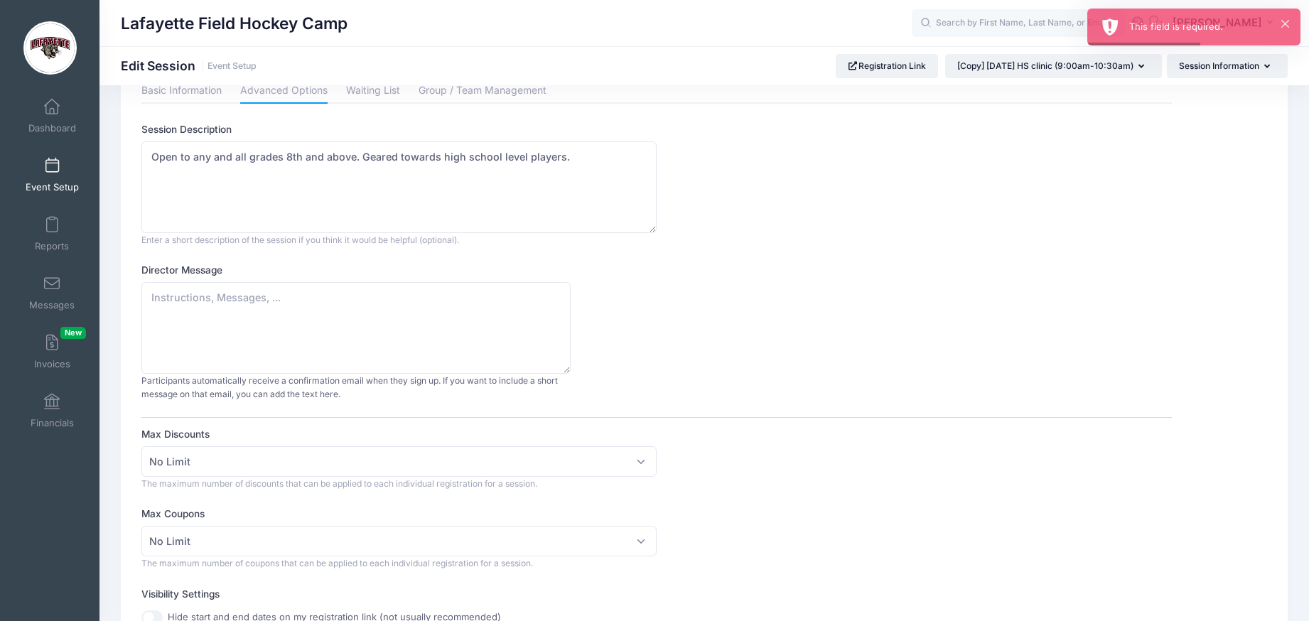
scroll to position [0, 0]
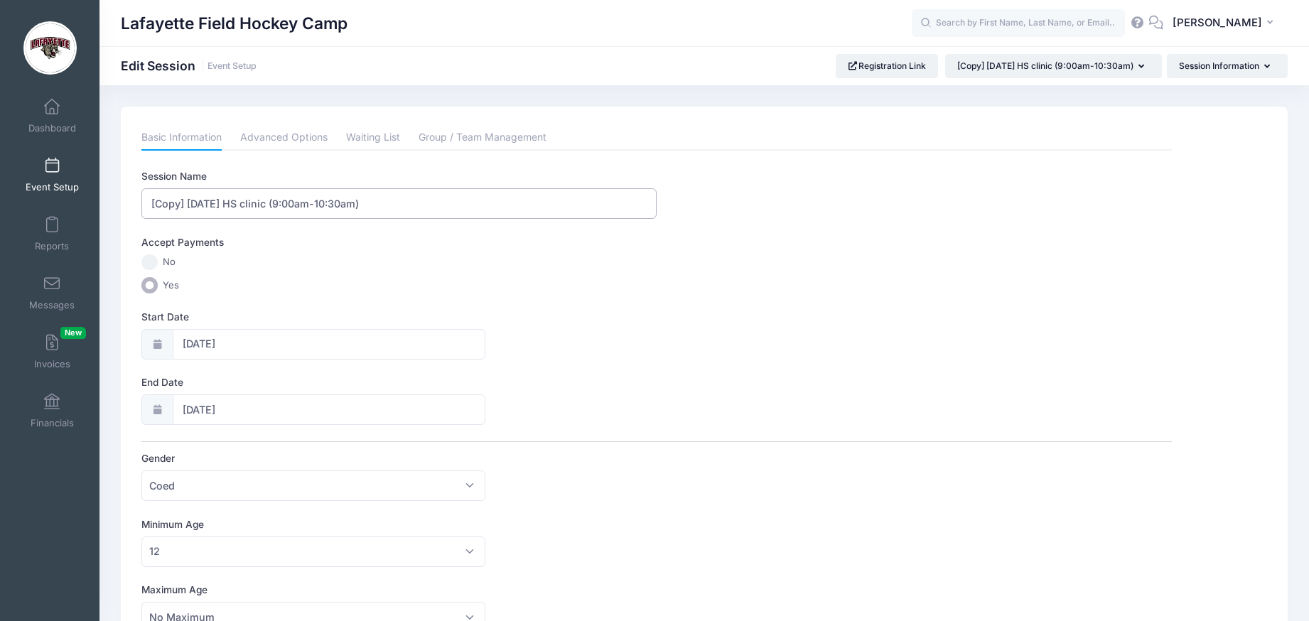
drag, startPoint x: 187, startPoint y: 204, endPoint x: 123, endPoint y: 205, distance: 64.0
type input "[DATE] HS clinic (8:30am-10:00am)"
click at [260, 346] on input "10/13/2024" at bounding box center [329, 344] width 313 height 31
click at [356, 381] on span at bounding box center [350, 382] width 23 height 24
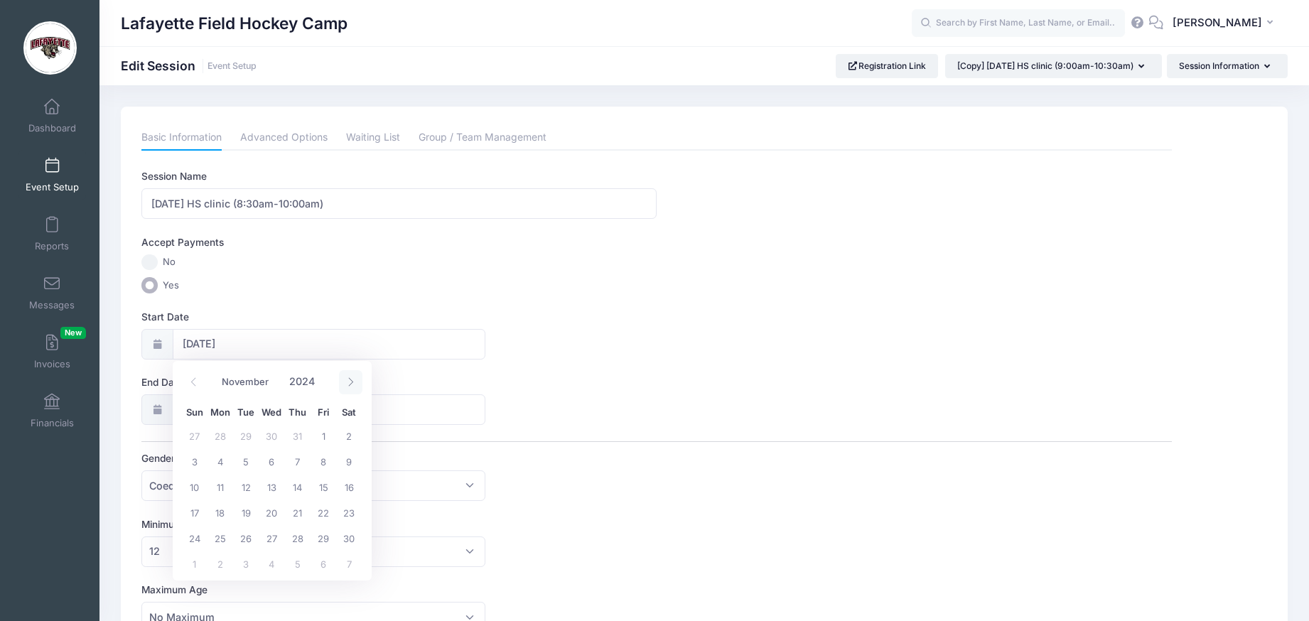
click at [356, 381] on span at bounding box center [350, 382] width 23 height 24
select select "11"
click at [356, 381] on span at bounding box center [350, 382] width 23 height 24
type input "2025"
click at [356, 381] on span at bounding box center [350, 382] width 23 height 24
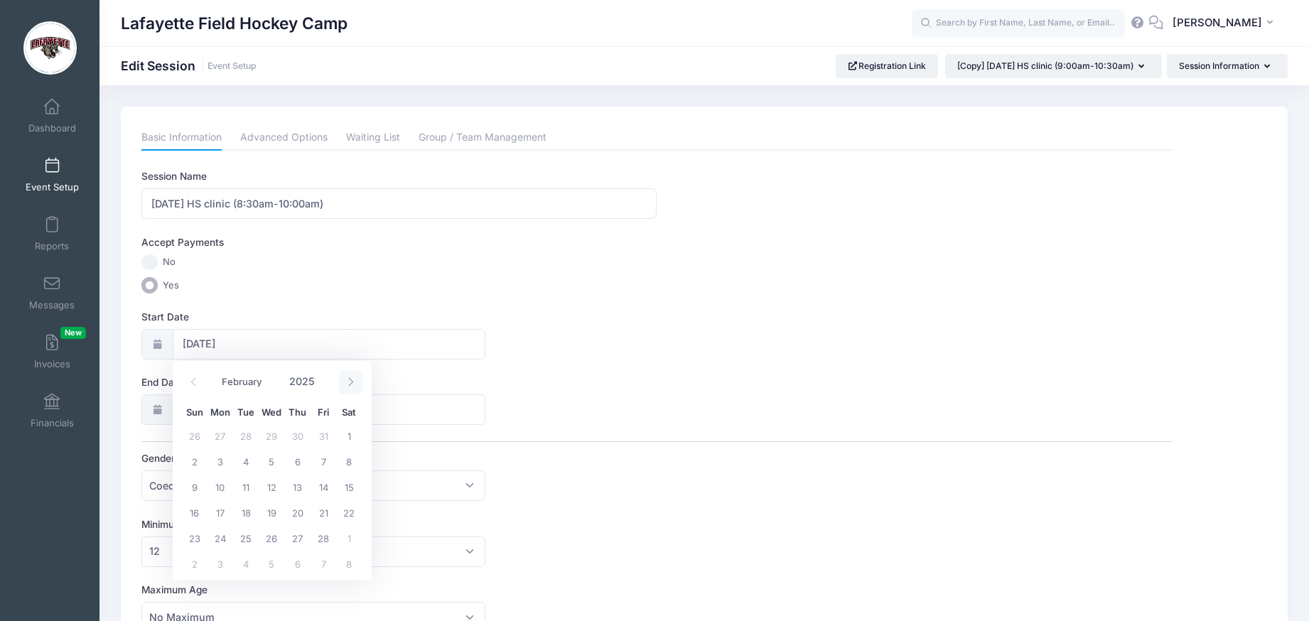
click at [356, 381] on span at bounding box center [350, 382] width 23 height 24
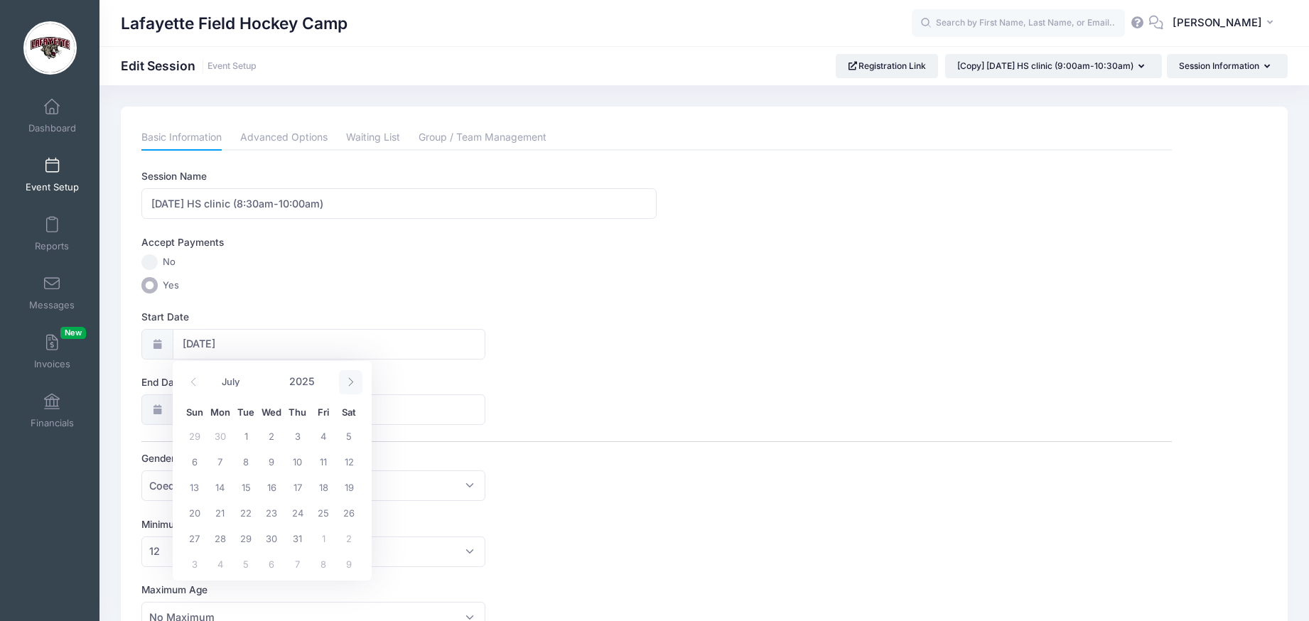
click at [356, 381] on span at bounding box center [350, 382] width 23 height 24
click at [356, 380] on span at bounding box center [350, 382] width 23 height 24
select select "8"
click at [193, 488] on span "14" at bounding box center [195, 487] width 26 height 26
type input "[DATE]"
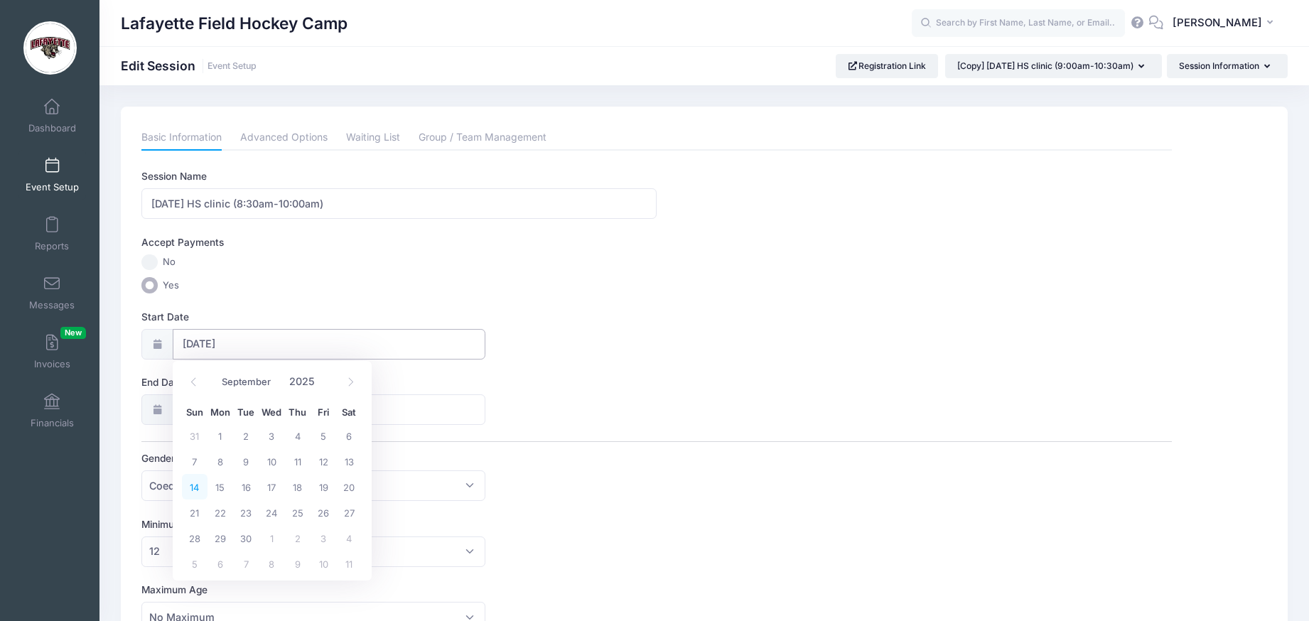
type input "[DATE]"
type input "2025"
select select "8"
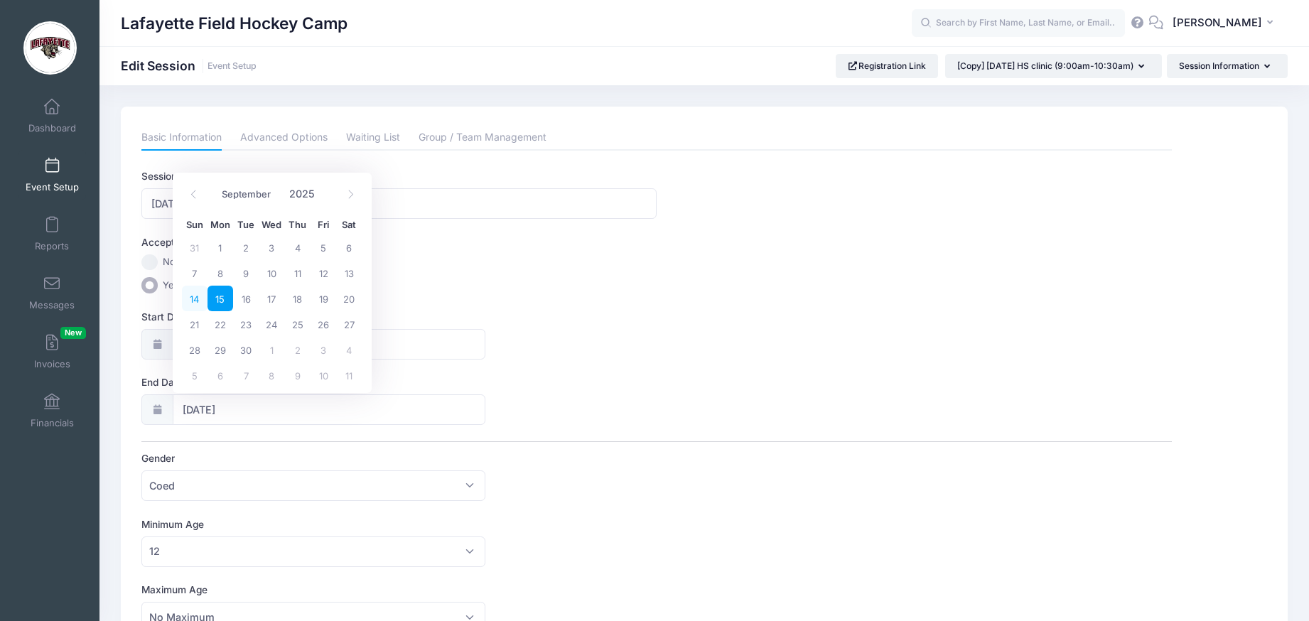
click at [193, 298] on span "14" at bounding box center [195, 299] width 26 height 26
type input "[DATE]"
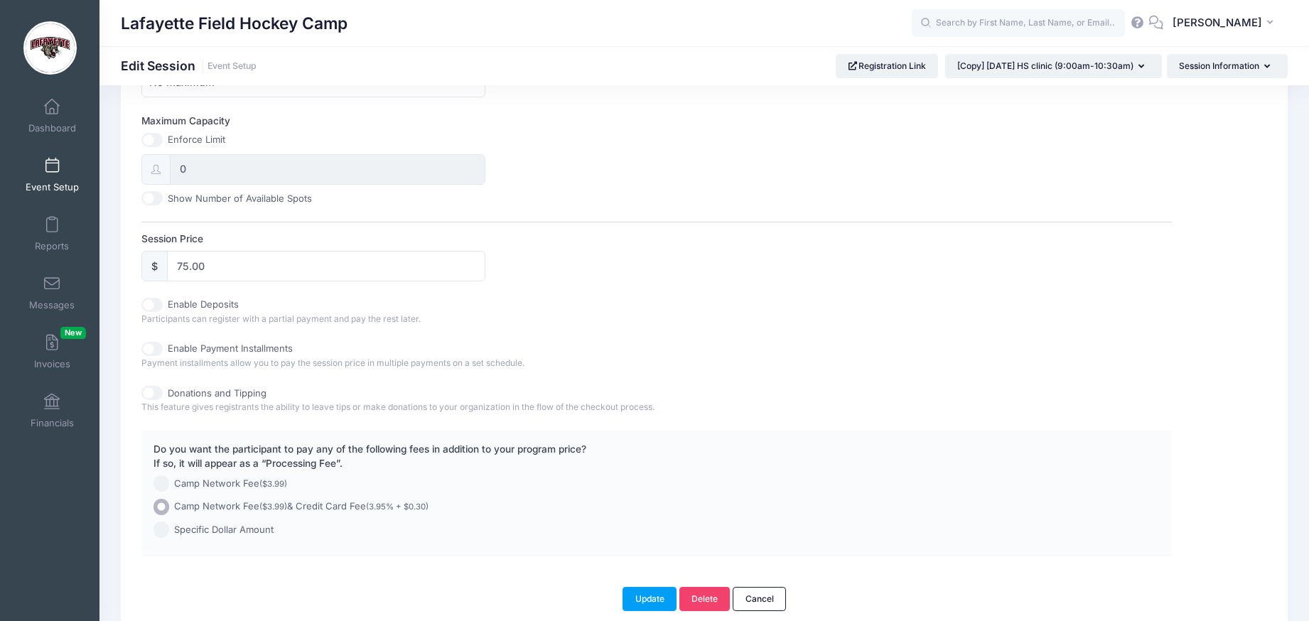
scroll to position [611, 0]
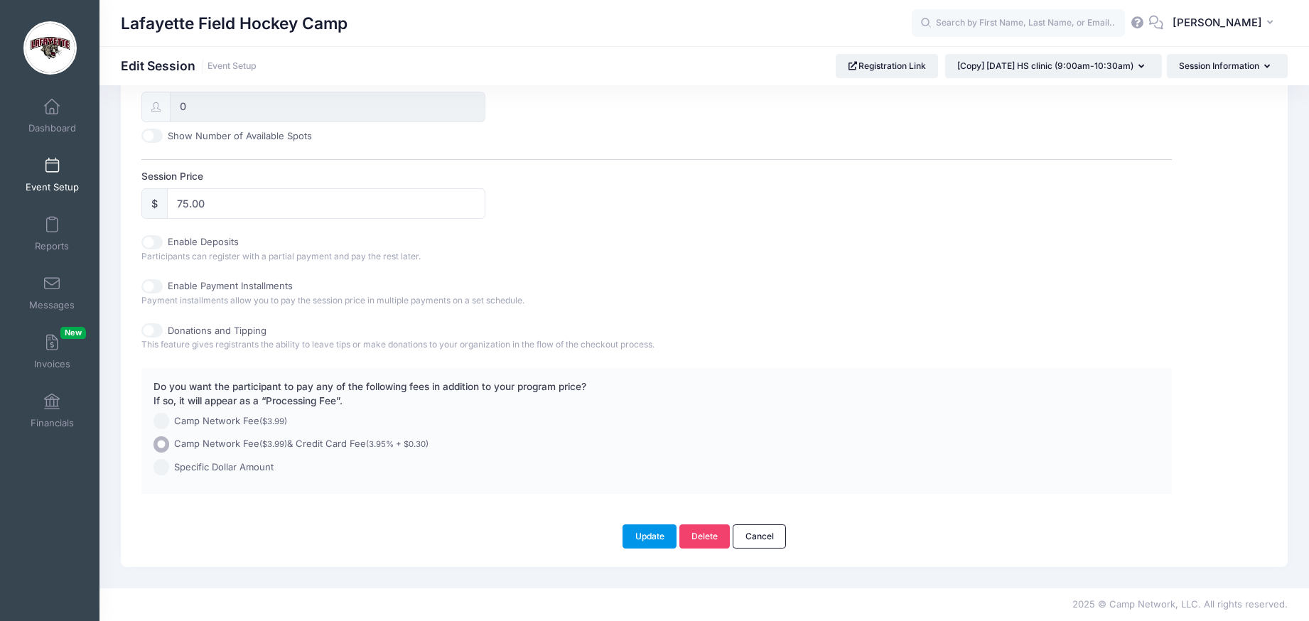
click at [651, 539] on button "Update" at bounding box center [649, 536] width 54 height 24
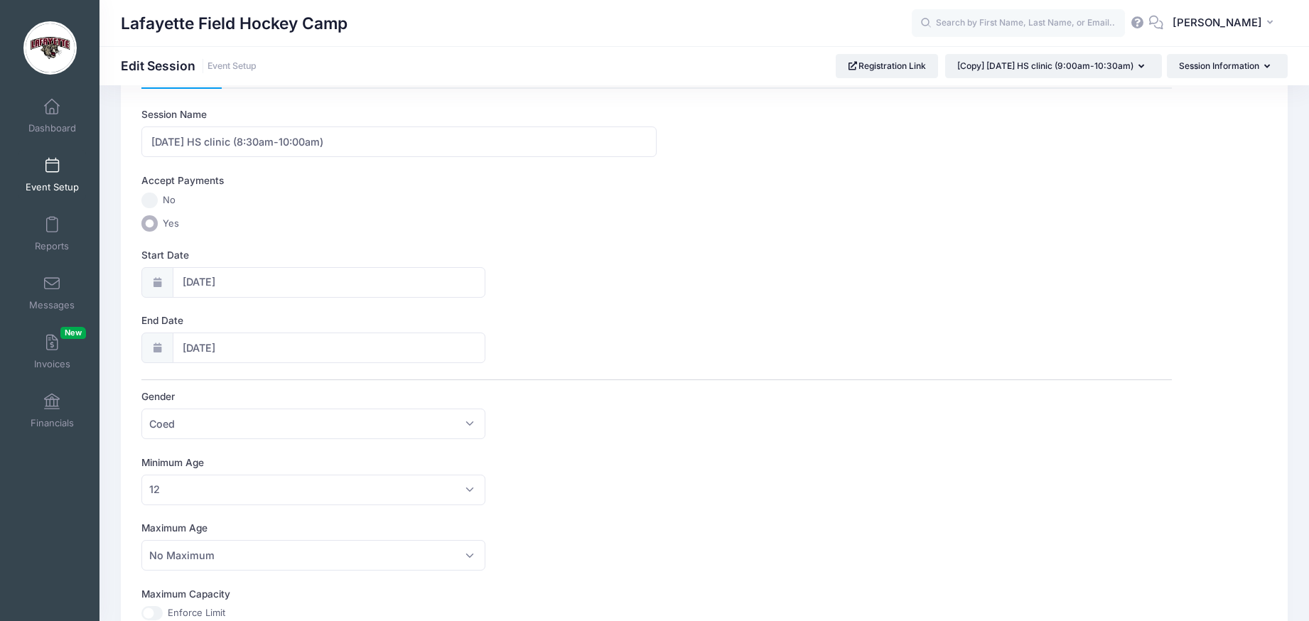
scroll to position [0, 0]
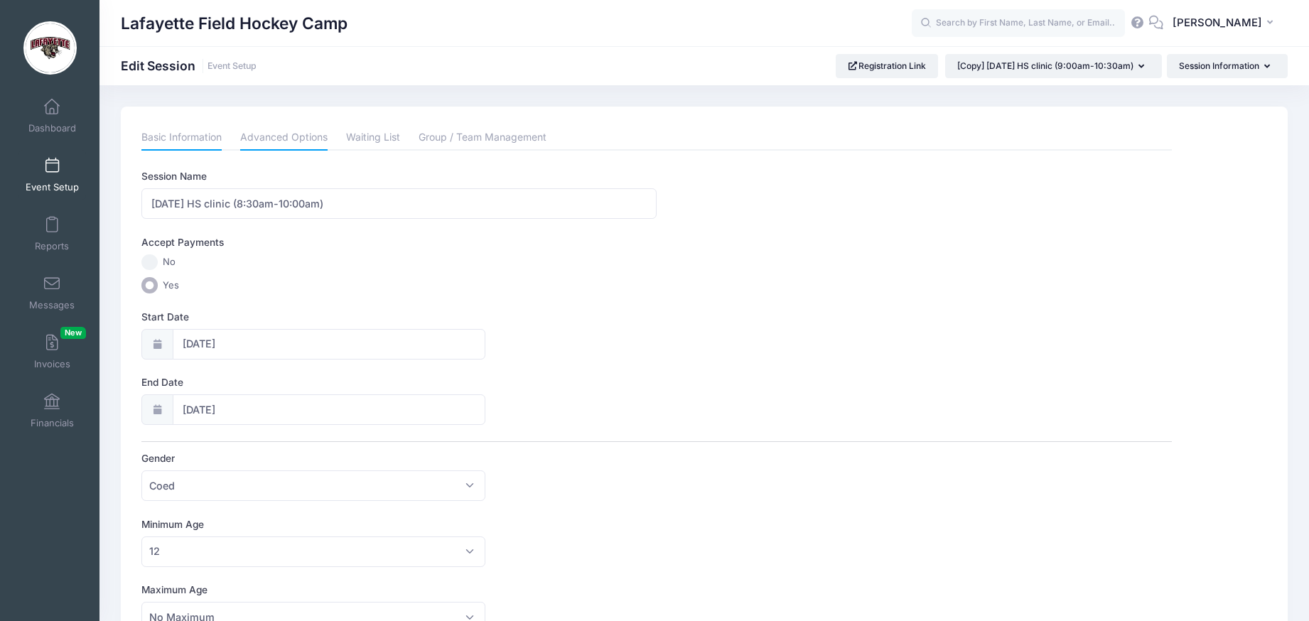
click at [288, 132] on link "Advanced Options" at bounding box center [283, 138] width 87 height 26
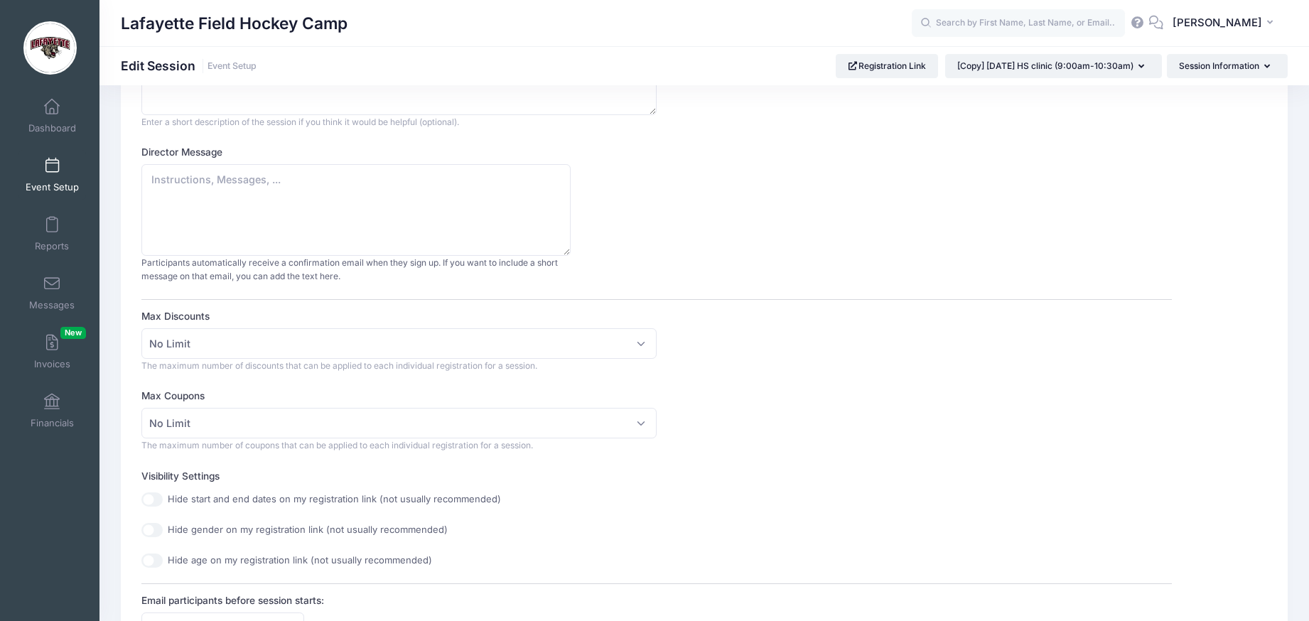
scroll to position [171, 0]
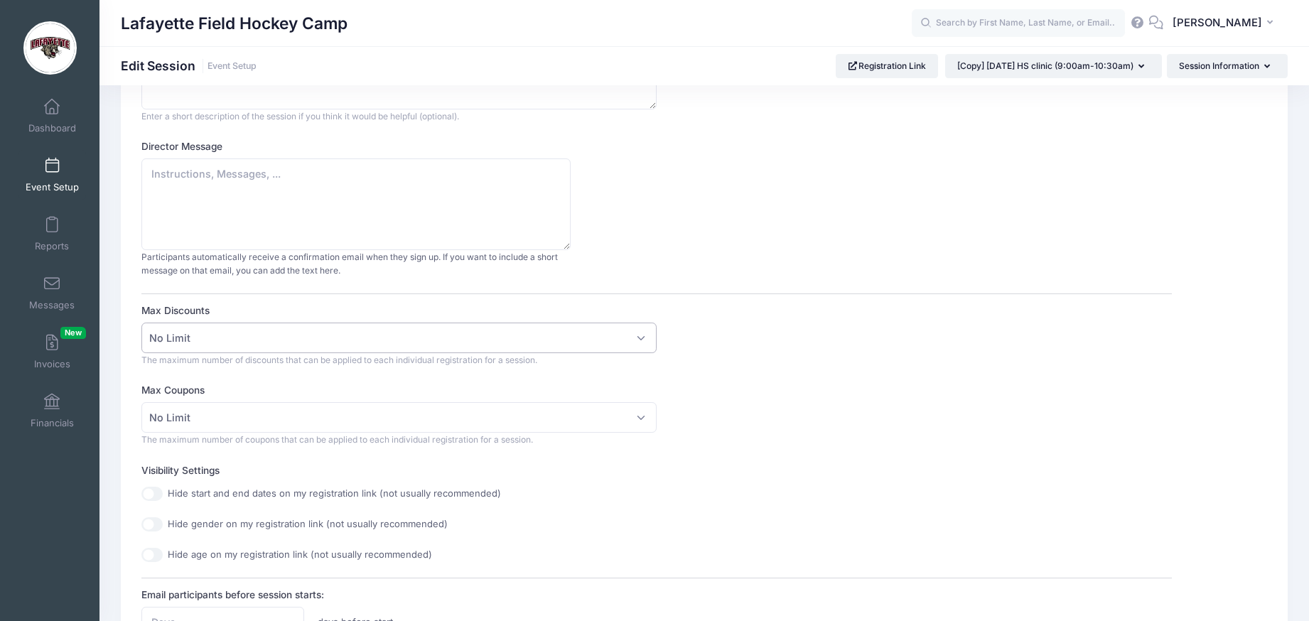
click at [648, 336] on span "No Limit" at bounding box center [398, 338] width 515 height 31
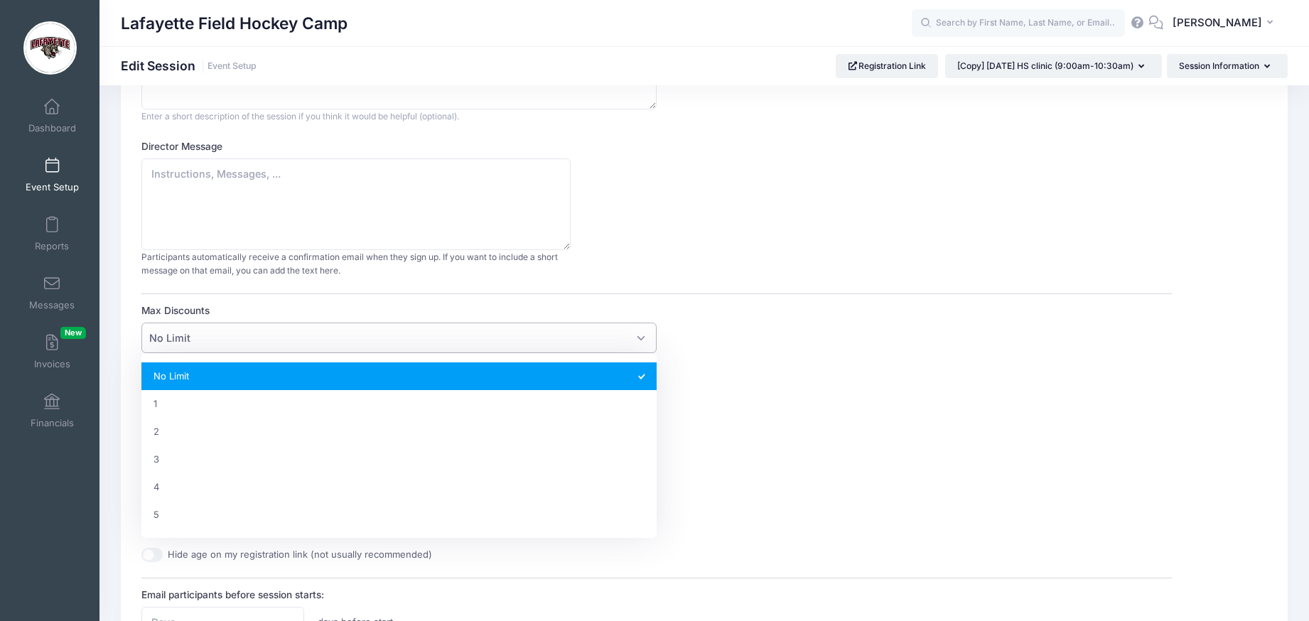
click at [776, 342] on div "Max Discounts No Limit 1 2 3 4 5 No Limit The maximum number of discounts that …" at bounding box center [656, 334] width 1030 height 63
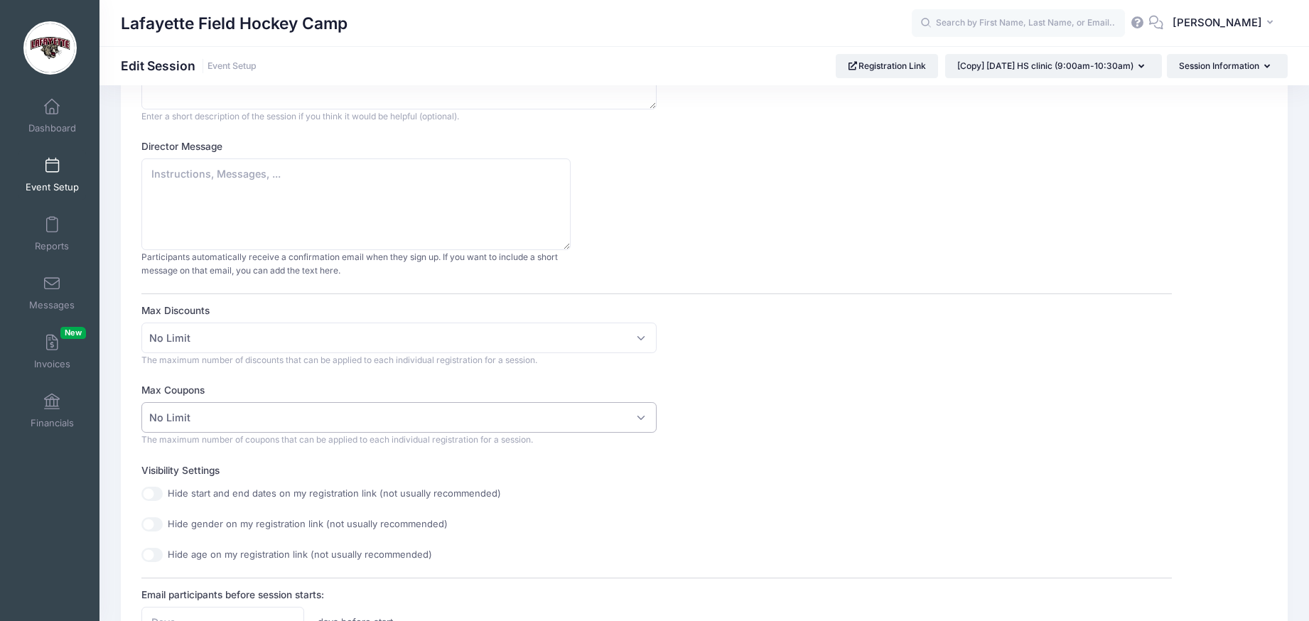
click at [644, 419] on span "No Limit" at bounding box center [398, 417] width 515 height 31
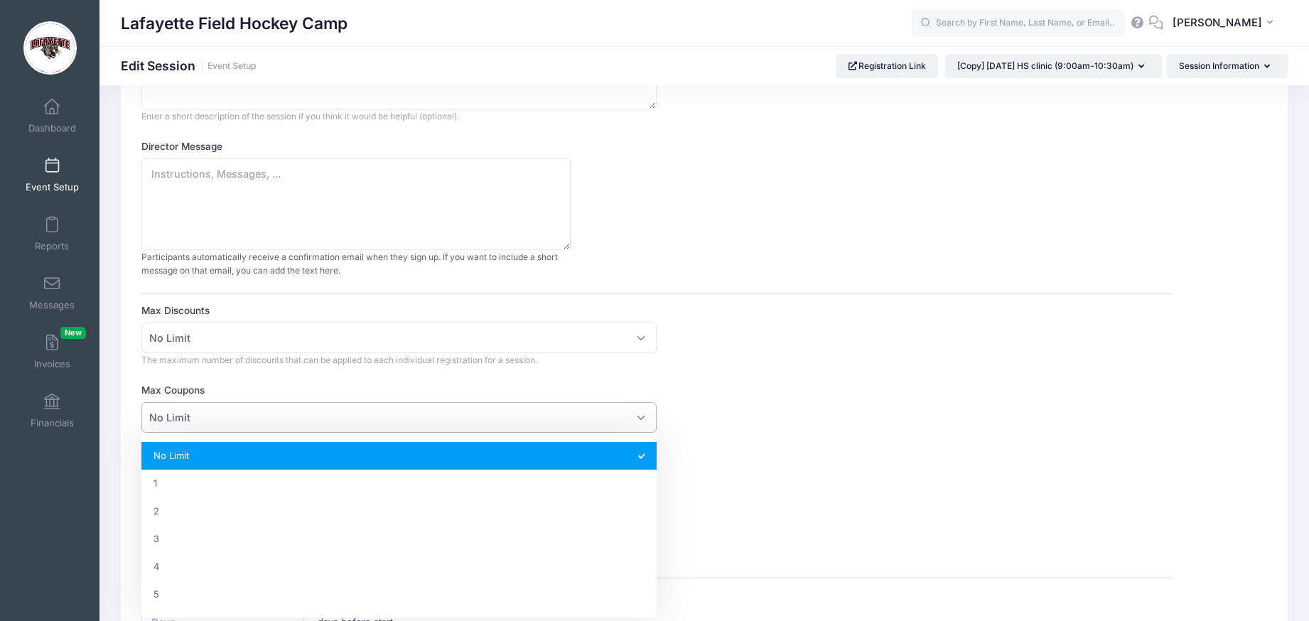
click at [747, 398] on div "Max Coupons No Limit 1 2 3 4 5 No Limit The maximum number of coupons that can …" at bounding box center [656, 414] width 1030 height 63
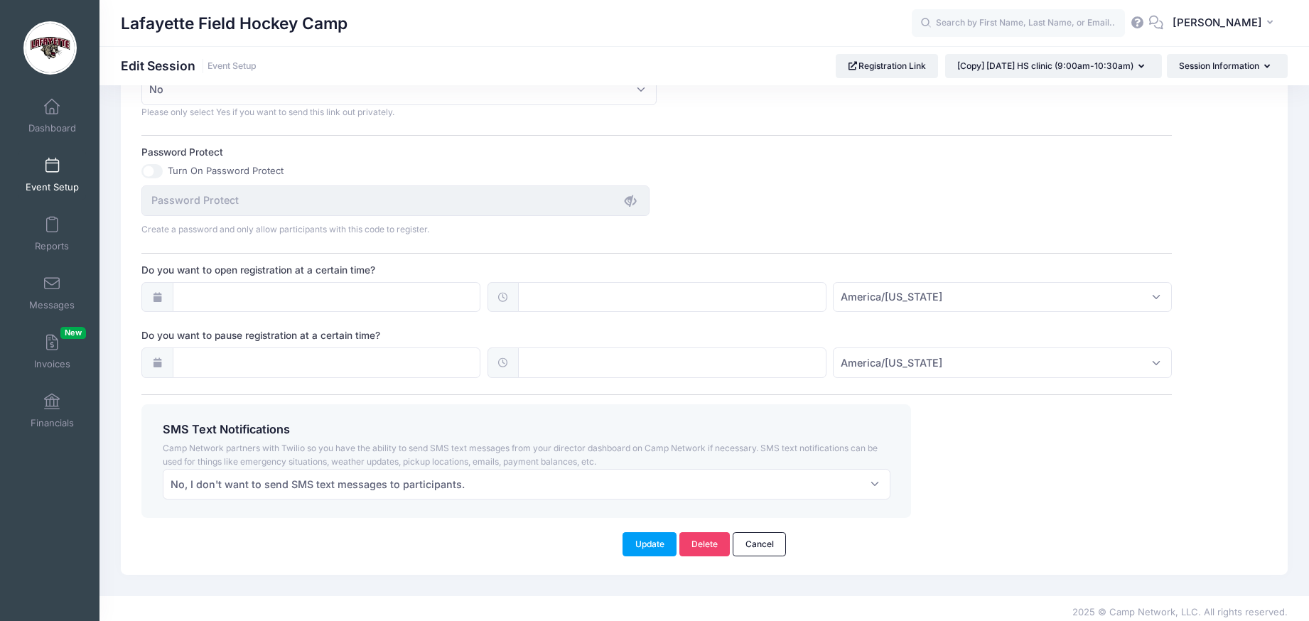
scroll to position [908, 0]
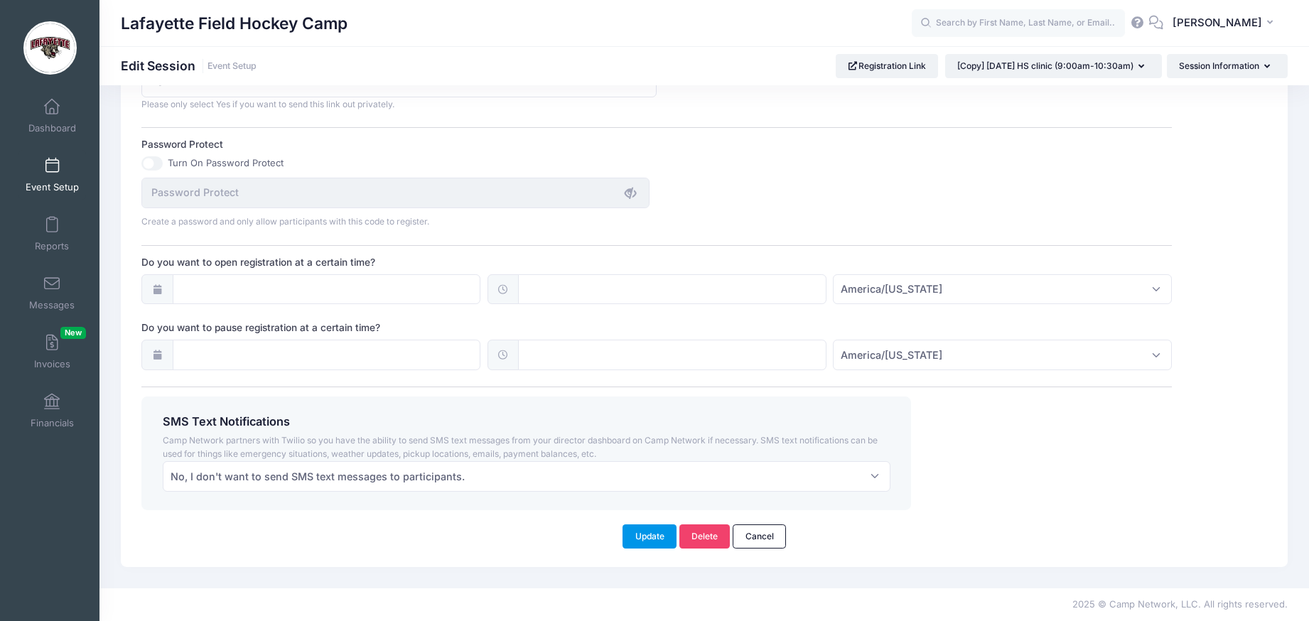
click at [647, 544] on button "Update" at bounding box center [649, 536] width 54 height 24
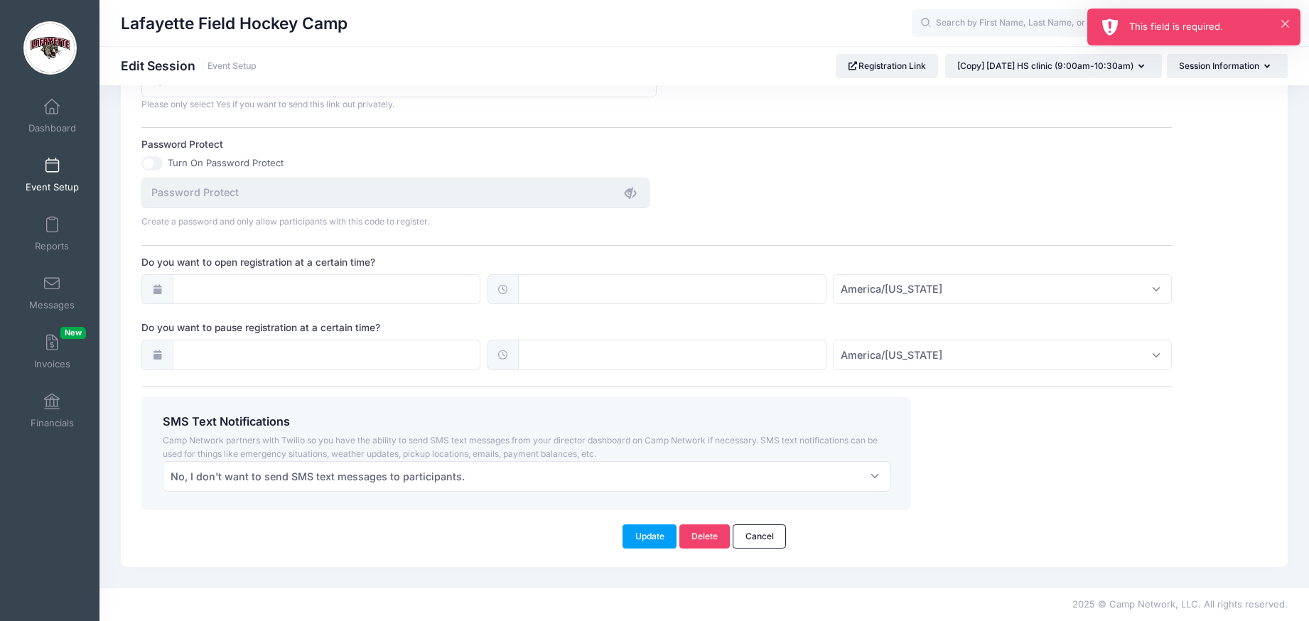
click at [1177, 28] on div "This field is required." at bounding box center [1209, 27] width 160 height 14
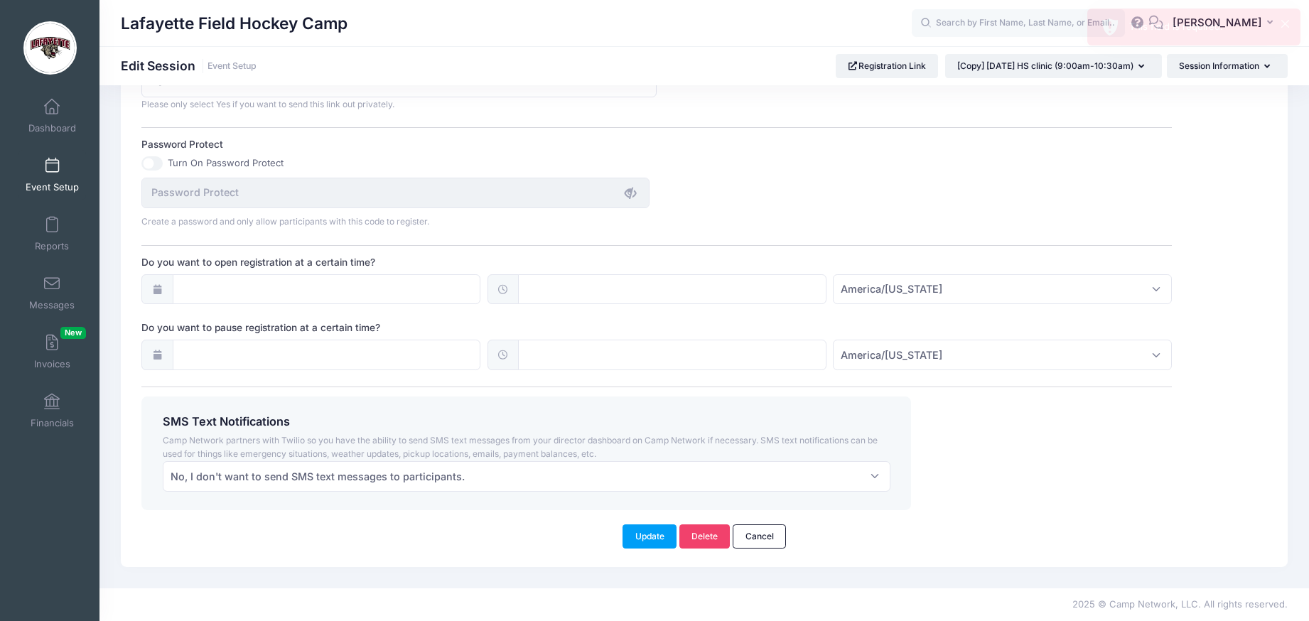
click at [1157, 26] on div "This field is required." at bounding box center [1209, 27] width 160 height 14
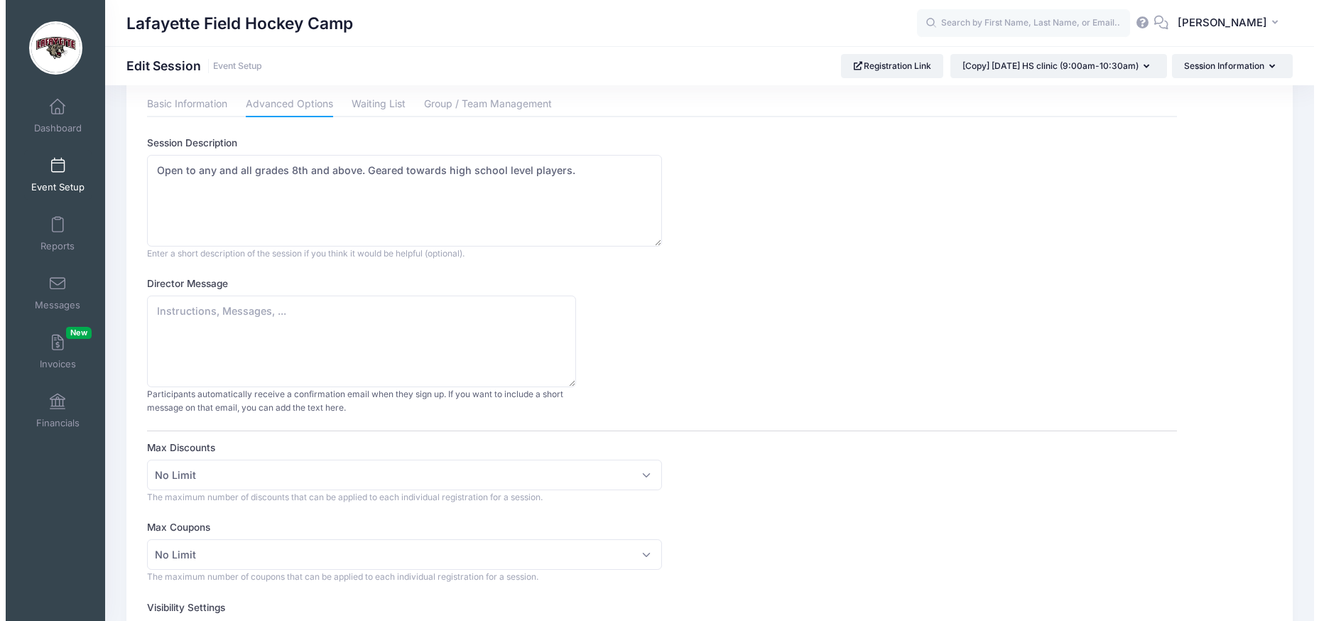
scroll to position [0, 0]
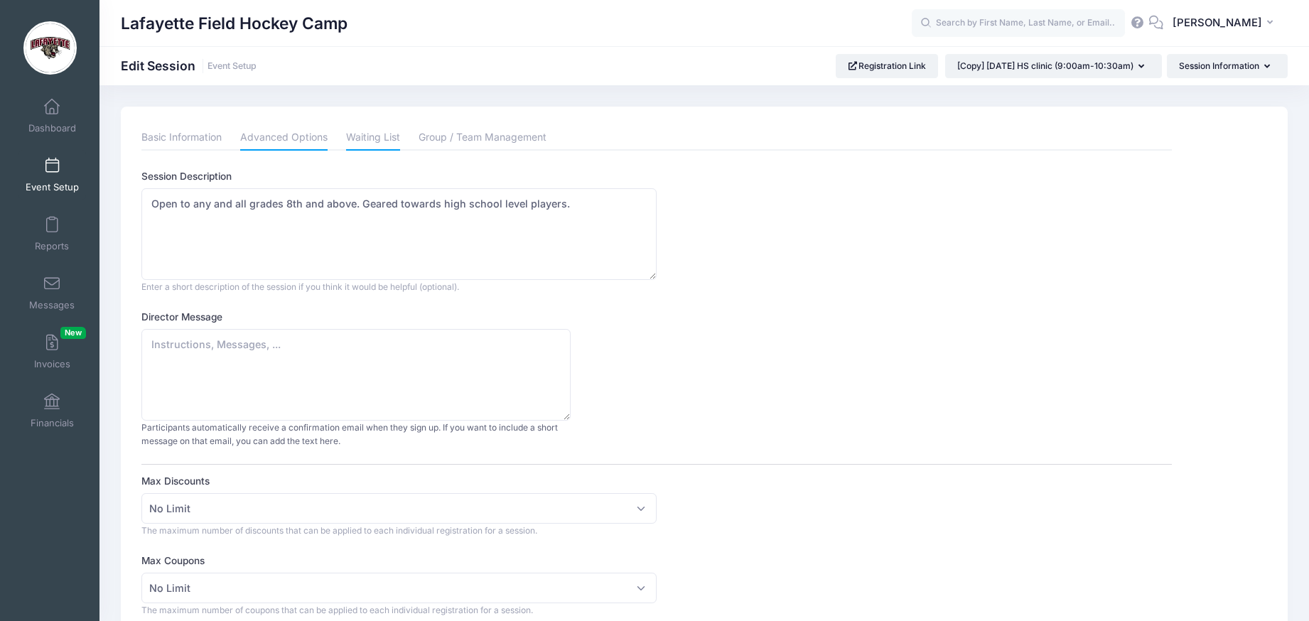
click at [370, 134] on link "Waiting List" at bounding box center [373, 138] width 54 height 26
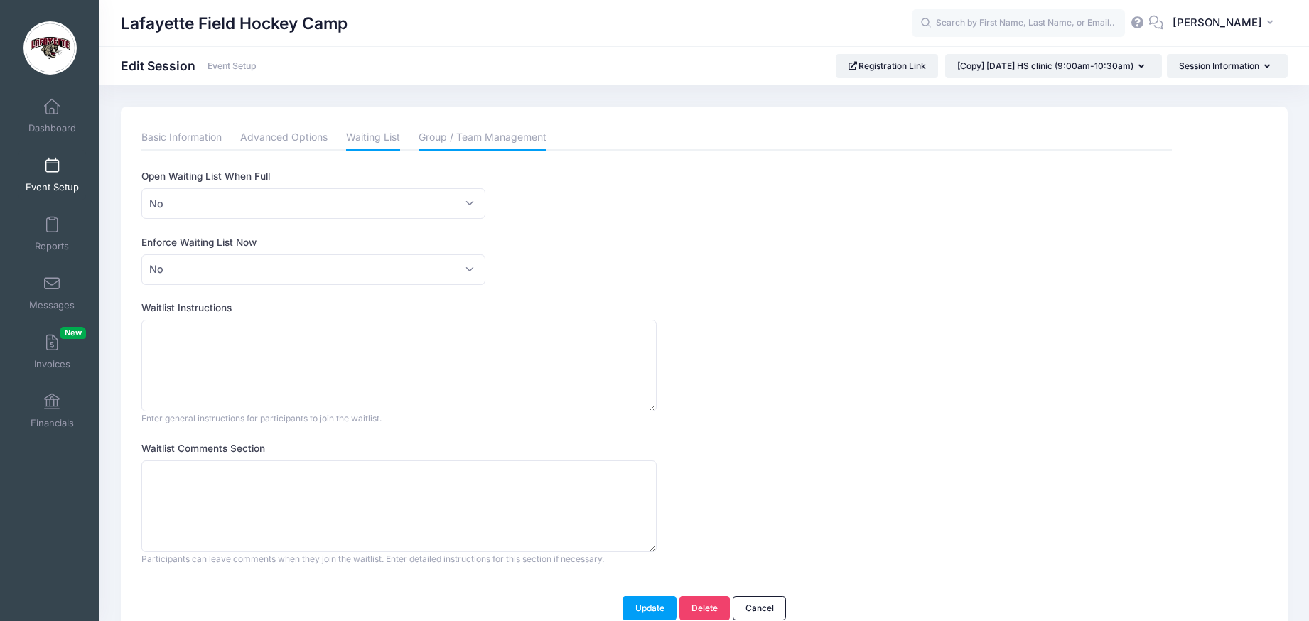
click at [470, 133] on link "Group / Team Management" at bounding box center [483, 138] width 128 height 26
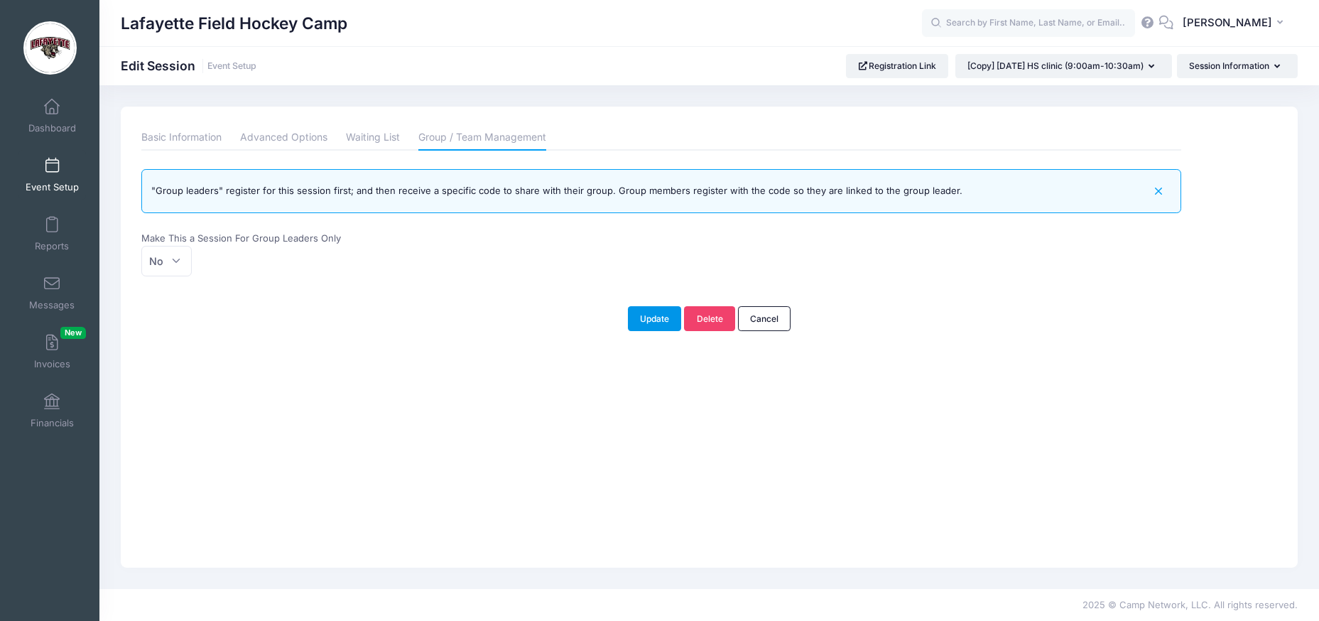
click at [654, 322] on button "Update" at bounding box center [655, 318] width 54 height 24
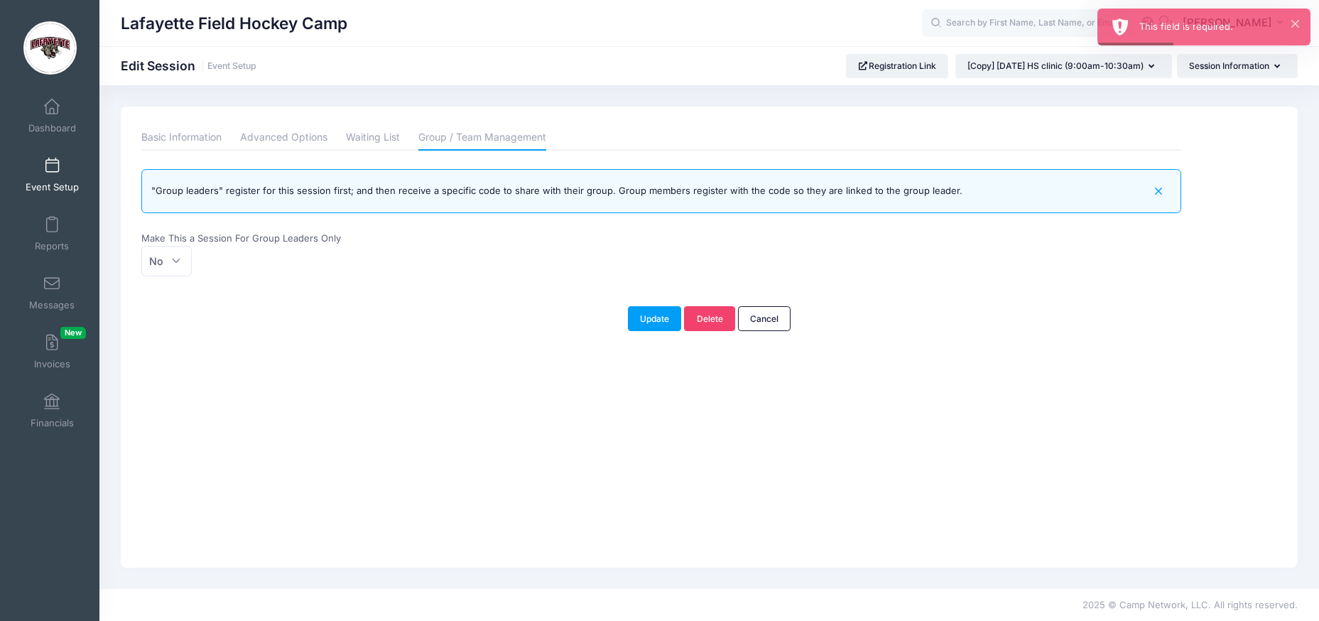
click at [52, 173] on span at bounding box center [52, 166] width 0 height 16
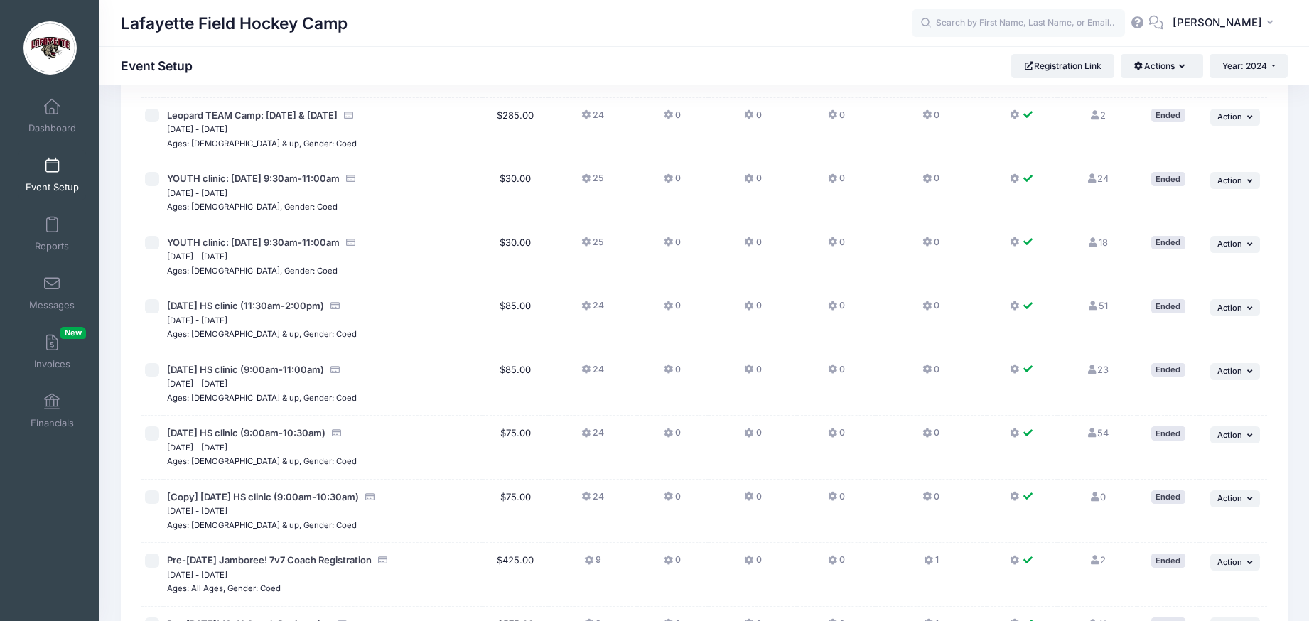
scroll to position [1157, 0]
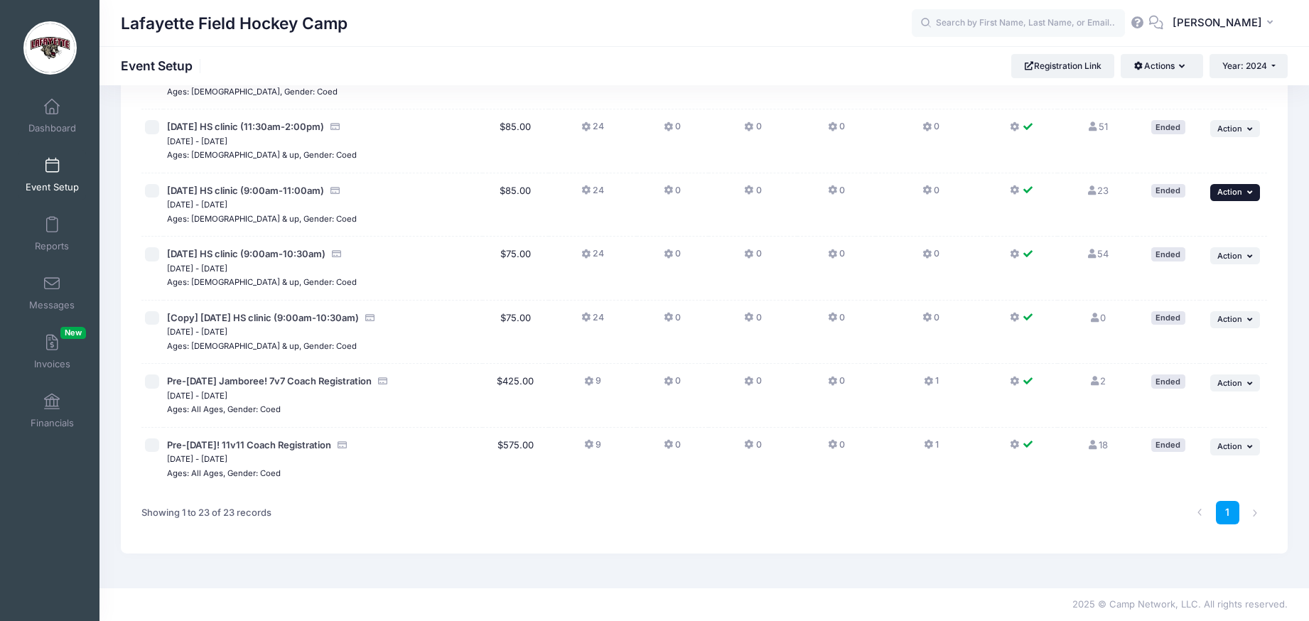
click at [1249, 192] on icon "button" at bounding box center [1251, 192] width 9 height 8
click at [1193, 255] on link "Duplicate Session" at bounding box center [1188, 250] width 129 height 27
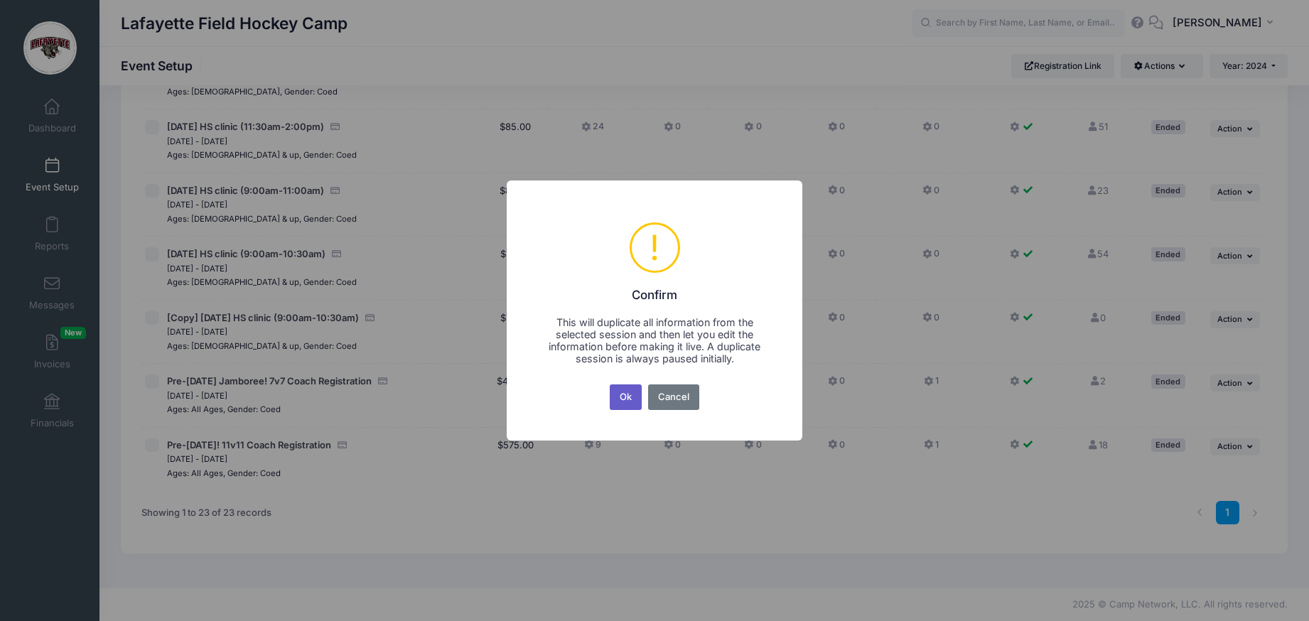
click at [630, 398] on button "Ok" at bounding box center [626, 397] width 33 height 26
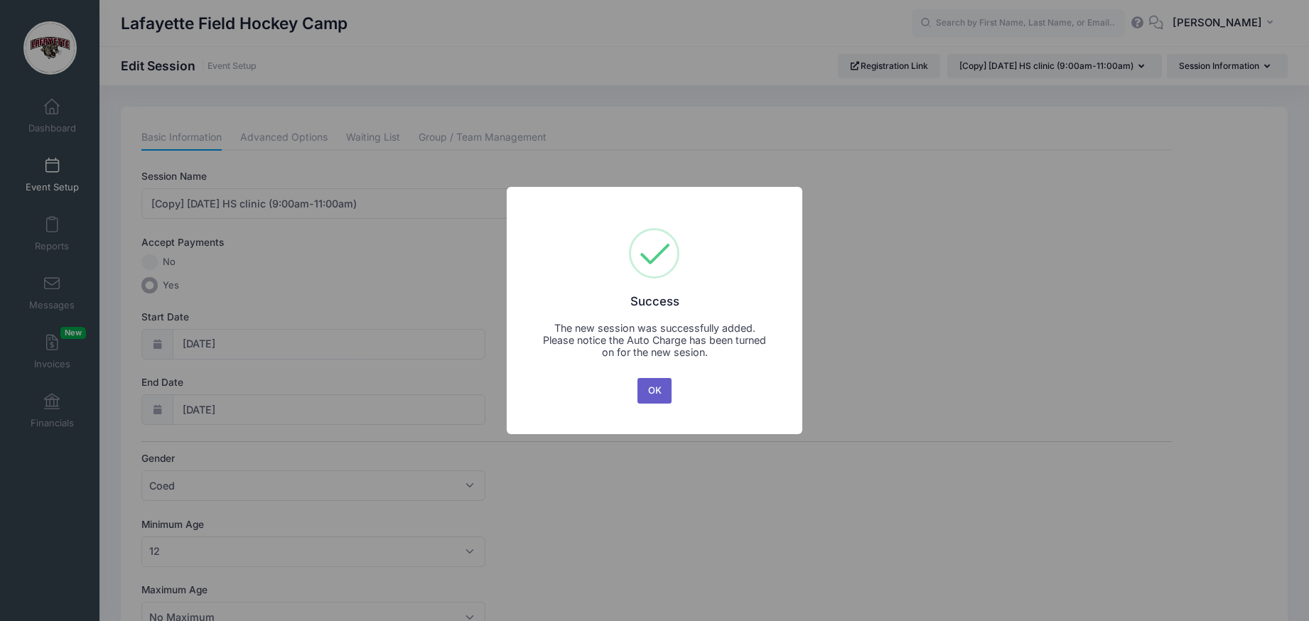
click at [654, 391] on button "OK" at bounding box center [654, 391] width 34 height 26
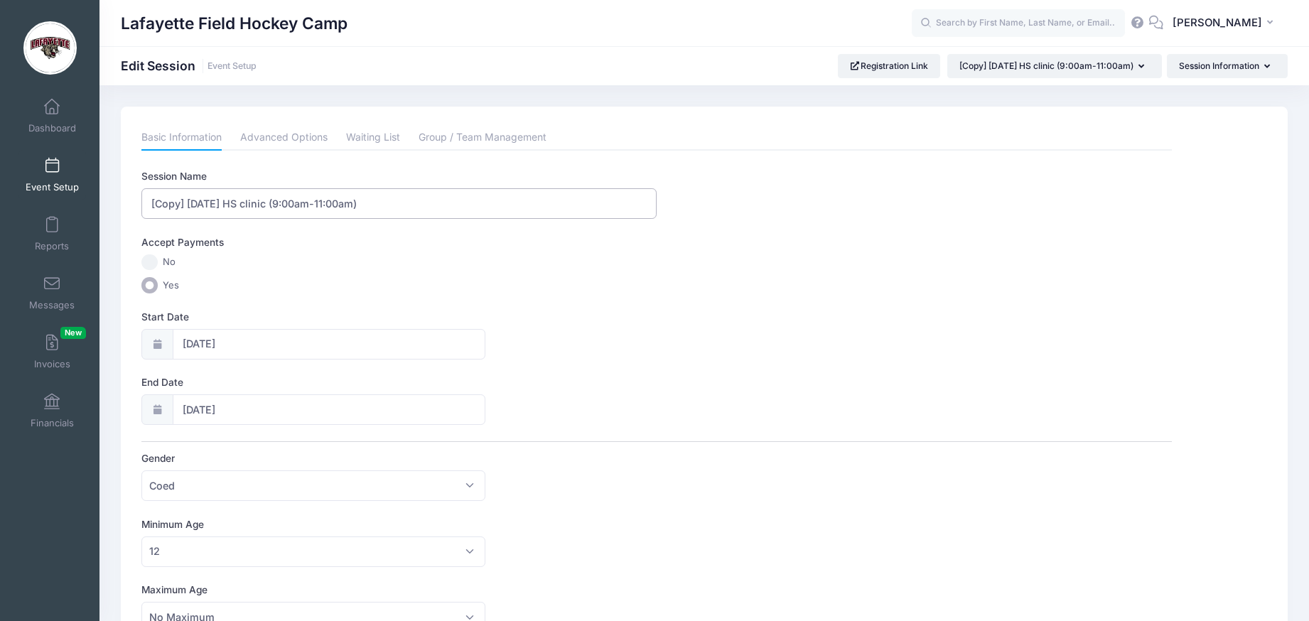
drag, startPoint x: 188, startPoint y: 205, endPoint x: 145, endPoint y: 205, distance: 43.3
click at [146, 205] on input "[Copy] [DATE] HS clinic (9:00am-11:00am)" at bounding box center [398, 203] width 515 height 31
drag, startPoint x: 250, startPoint y: 203, endPoint x: 286, endPoint y: 205, distance: 36.3
click at [250, 203] on input "[DATE] HS clinic (9:00am-11:00am)" at bounding box center [398, 203] width 515 height 31
type input "Sept 14th HS clinic (8:30am-10:00am)"
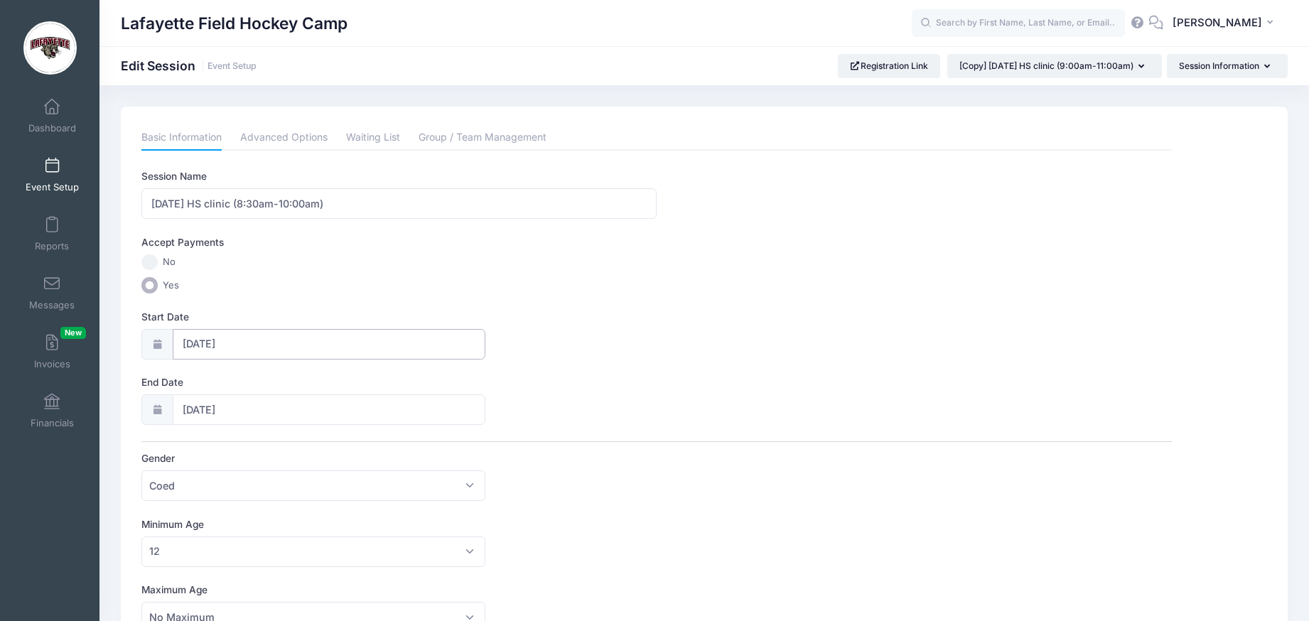
click at [260, 344] on input "09/14/2024" at bounding box center [329, 344] width 313 height 31
click at [347, 385] on icon at bounding box center [350, 381] width 9 height 9
select select "11"
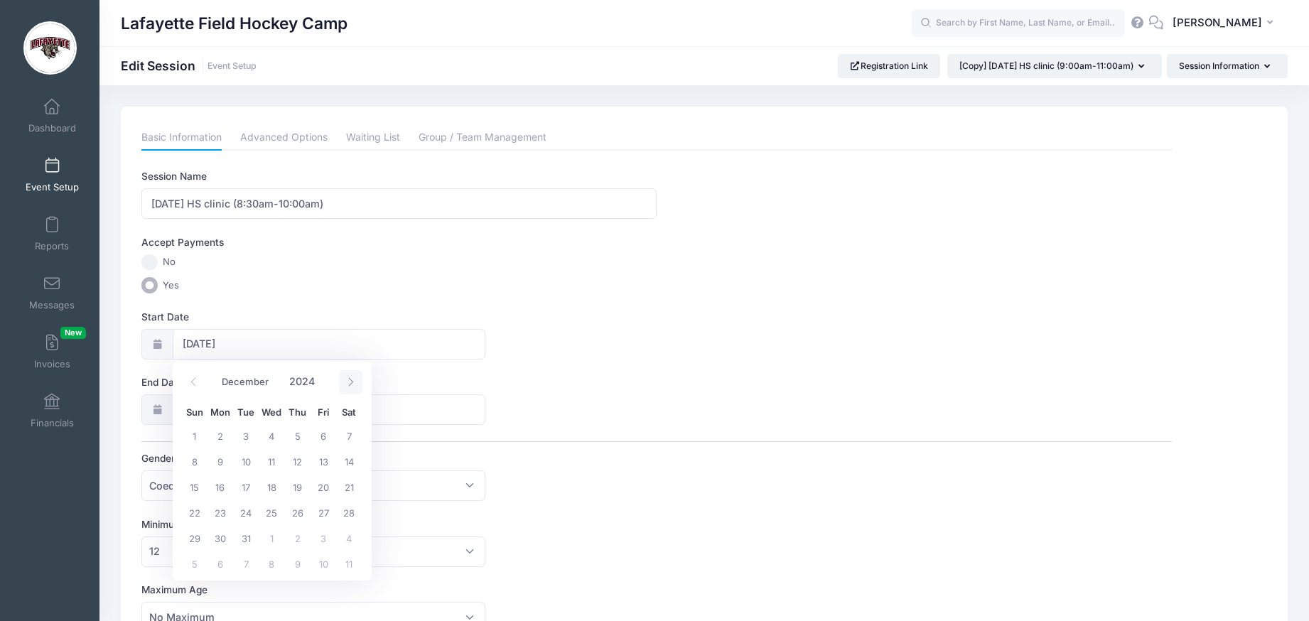
click at [347, 385] on icon at bounding box center [350, 381] width 9 height 9
type input "2025"
click at [347, 385] on icon at bounding box center [350, 381] width 9 height 9
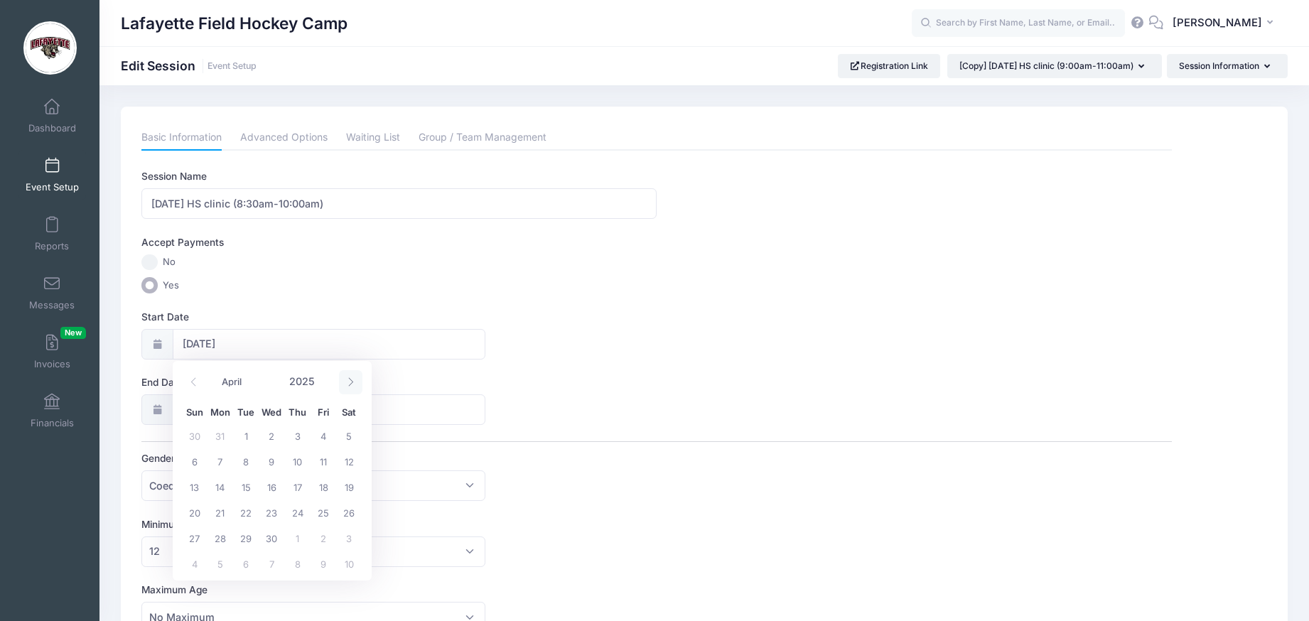
click at [347, 385] on icon at bounding box center [350, 381] width 9 height 9
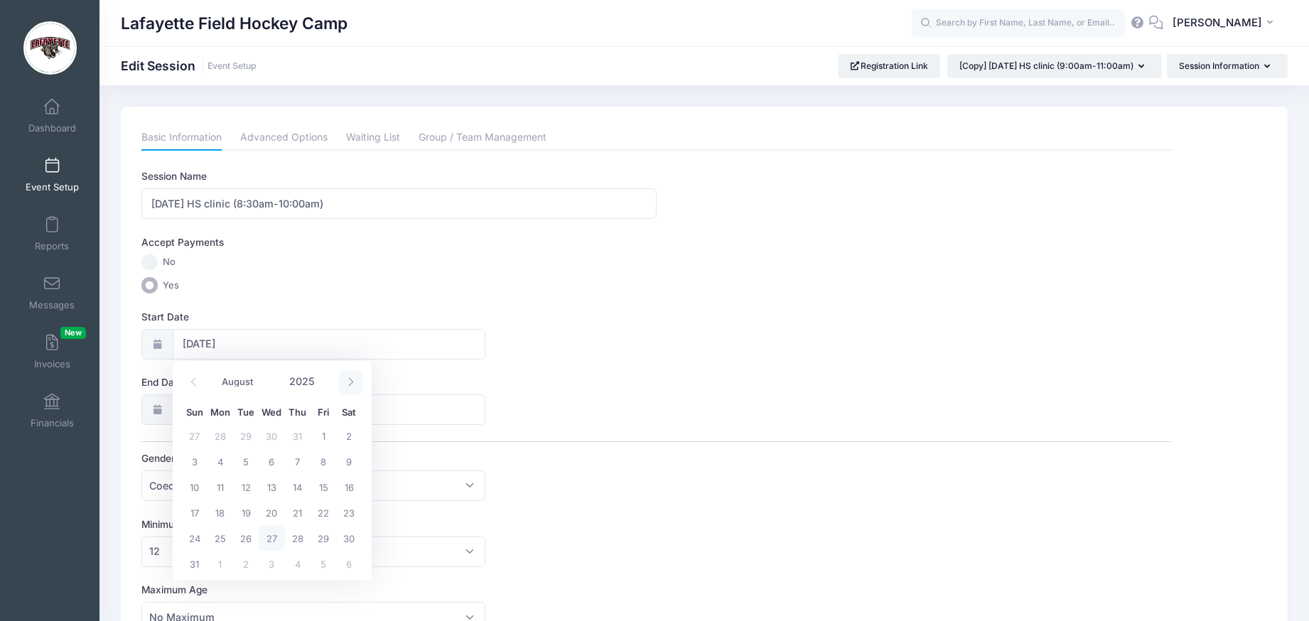
select select "8"
click at [194, 487] on span "14" at bounding box center [195, 487] width 26 height 26
type input "09/14/2025"
type input "09/15/2025"
type input "2025"
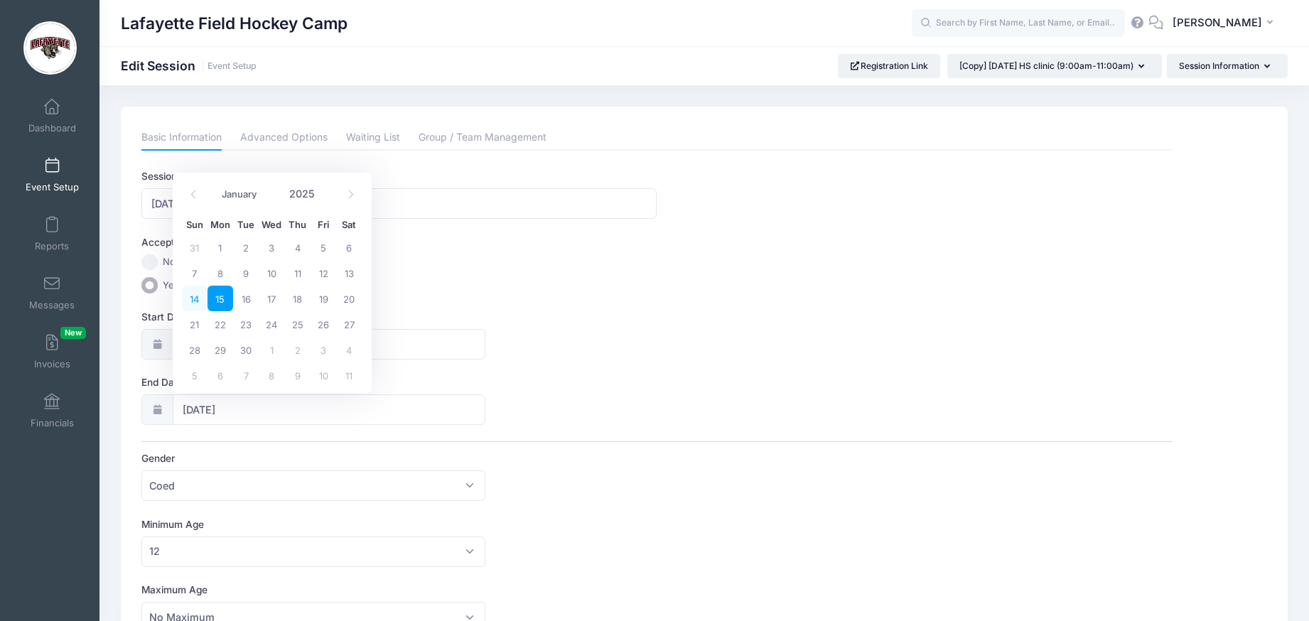
click at [195, 297] on span "14" at bounding box center [195, 299] width 26 height 26
type input "09/14/2025"
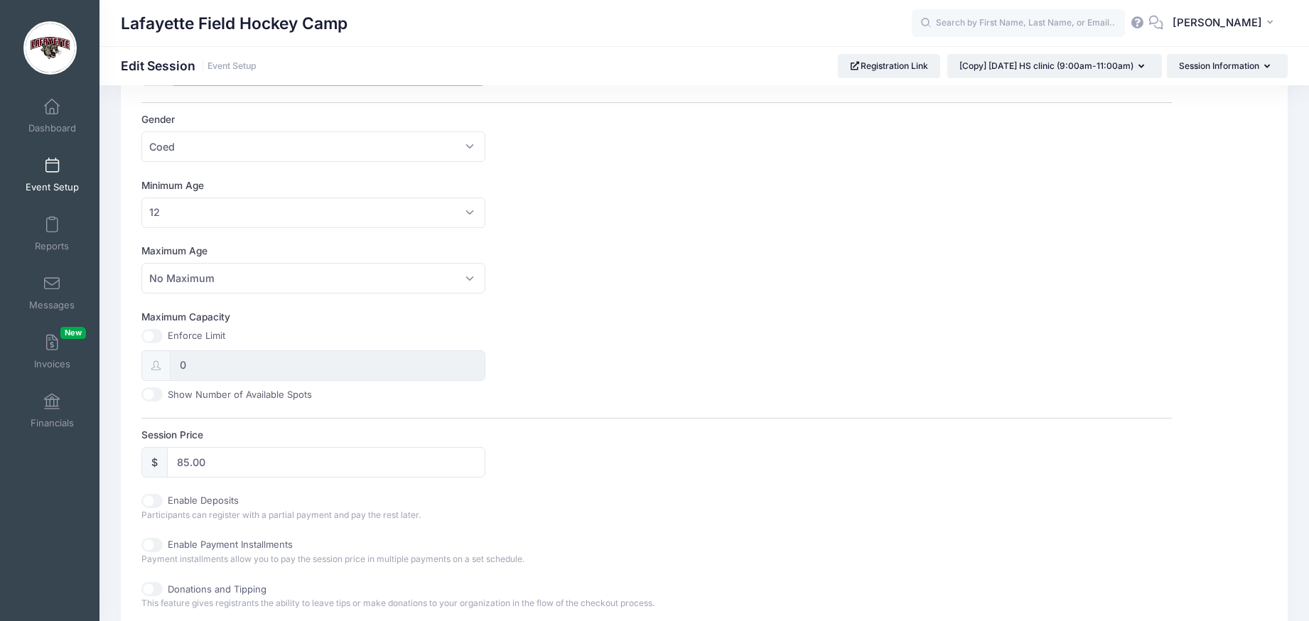
scroll to position [384, 0]
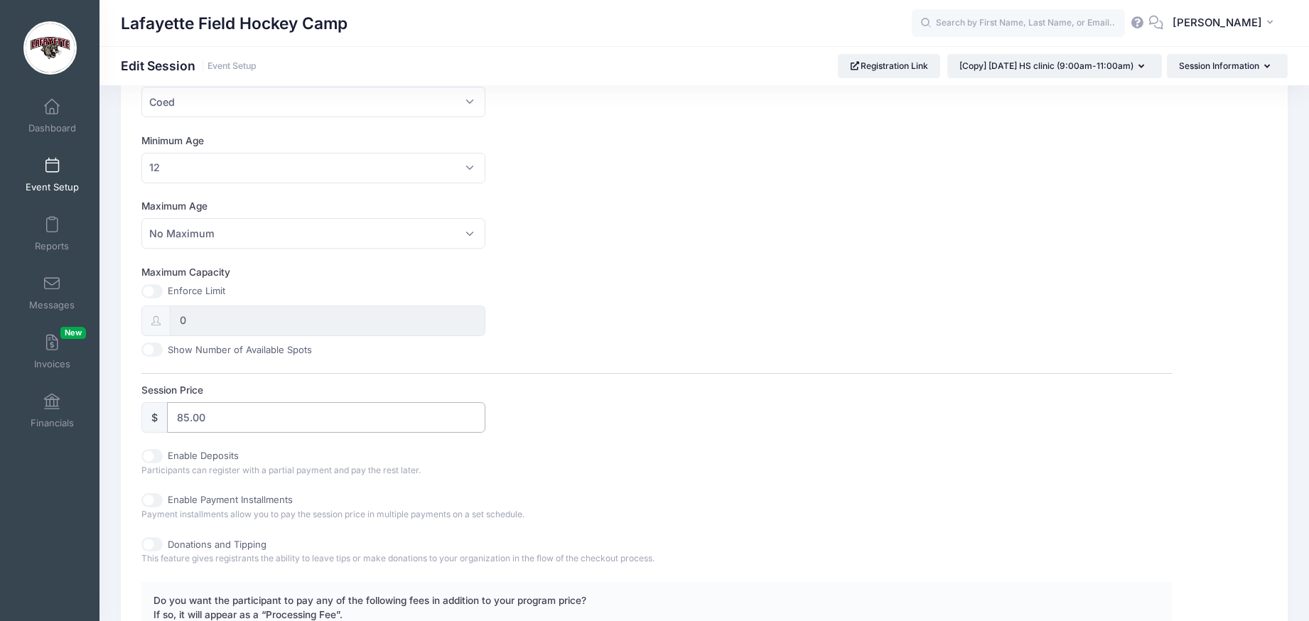
click at [180, 421] on input "85.00" at bounding box center [326, 417] width 318 height 31
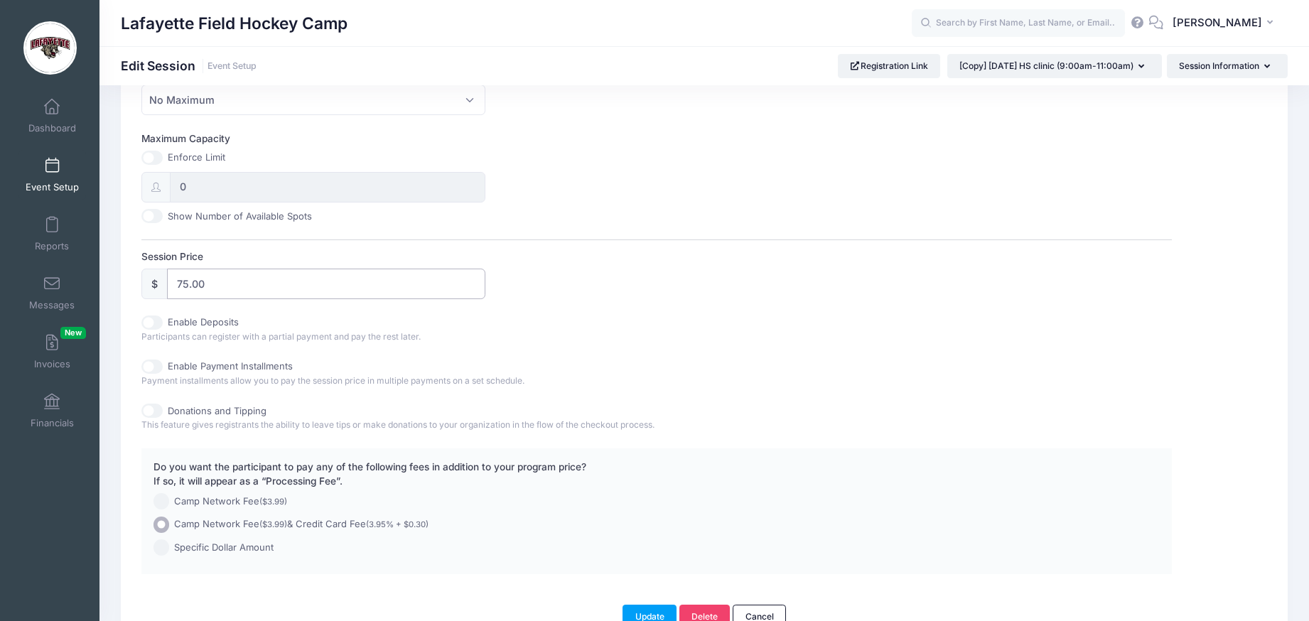
scroll to position [611, 0]
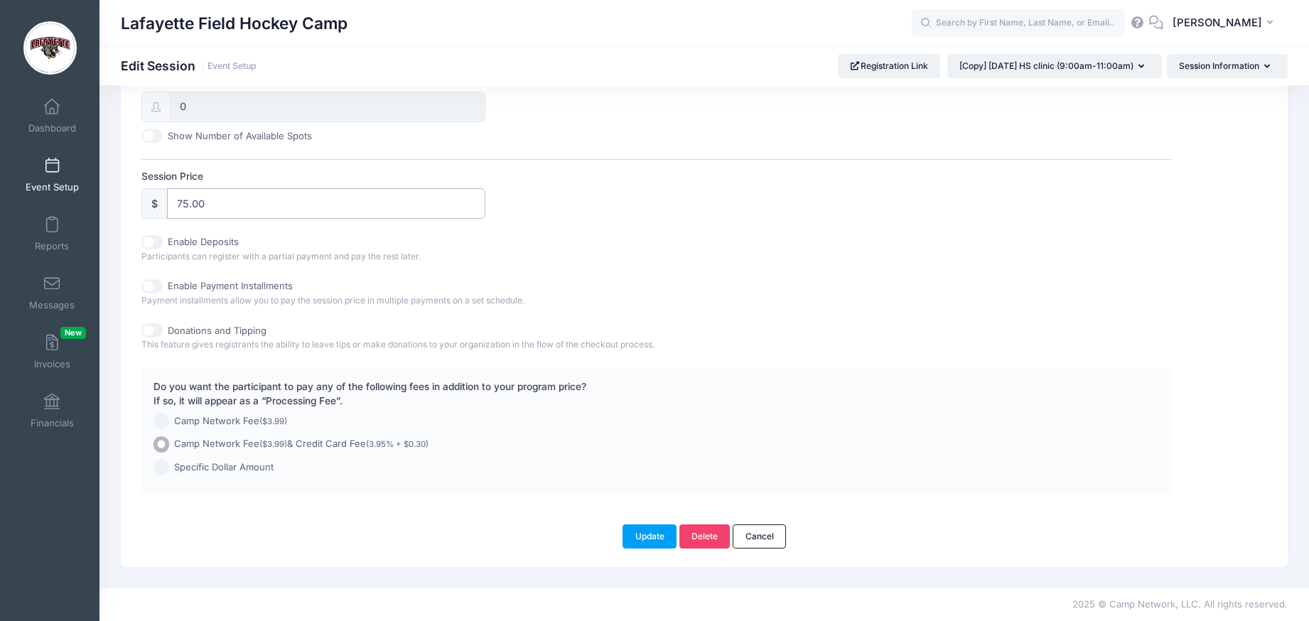
type input "75.00"
click at [160, 443] on input "Camp Network Fee ($3.99) & Credit Card Fee (3.95% + $0.30)" at bounding box center [161, 444] width 16 height 16
click at [160, 446] on input "Camp Network Fee ($3.99) & Credit Card Fee (3.95% + $0.30)" at bounding box center [161, 444] width 16 height 16
click at [164, 463] on input "Specific Dollar Amount" at bounding box center [161, 467] width 16 height 16
radio input "true"
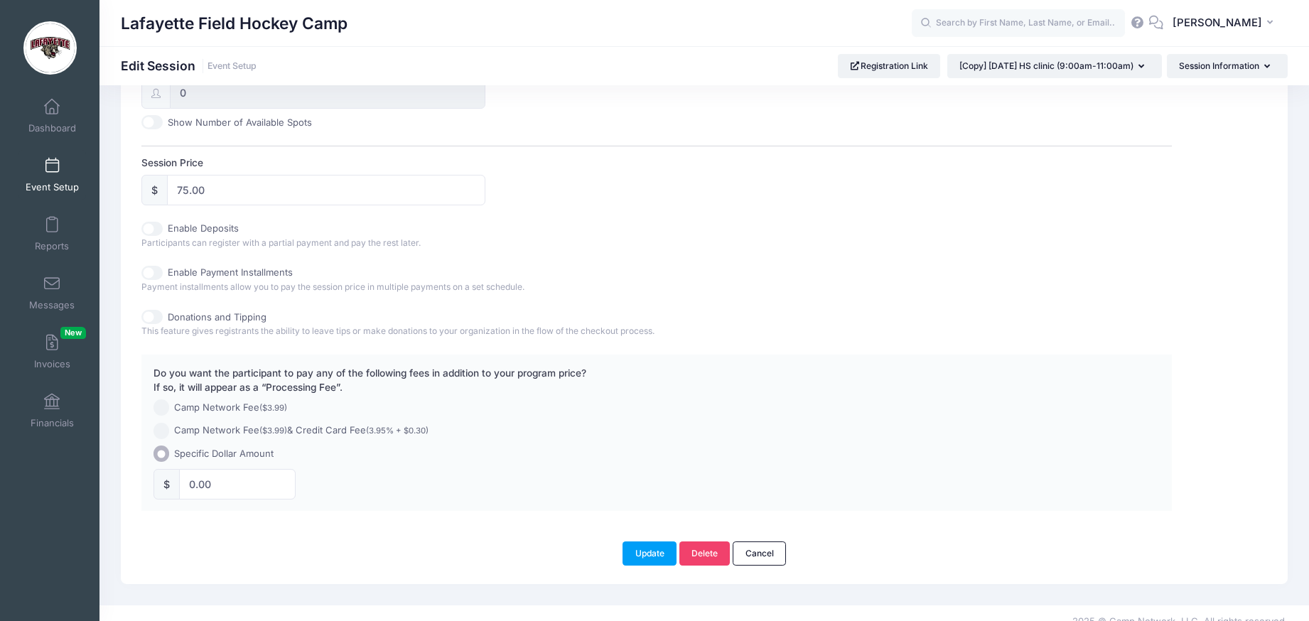
click at [162, 439] on input "Camp Network Fee ($3.99) & Credit Card Fee (3.95% + $0.30)" at bounding box center [161, 431] width 16 height 16
radio input "true"
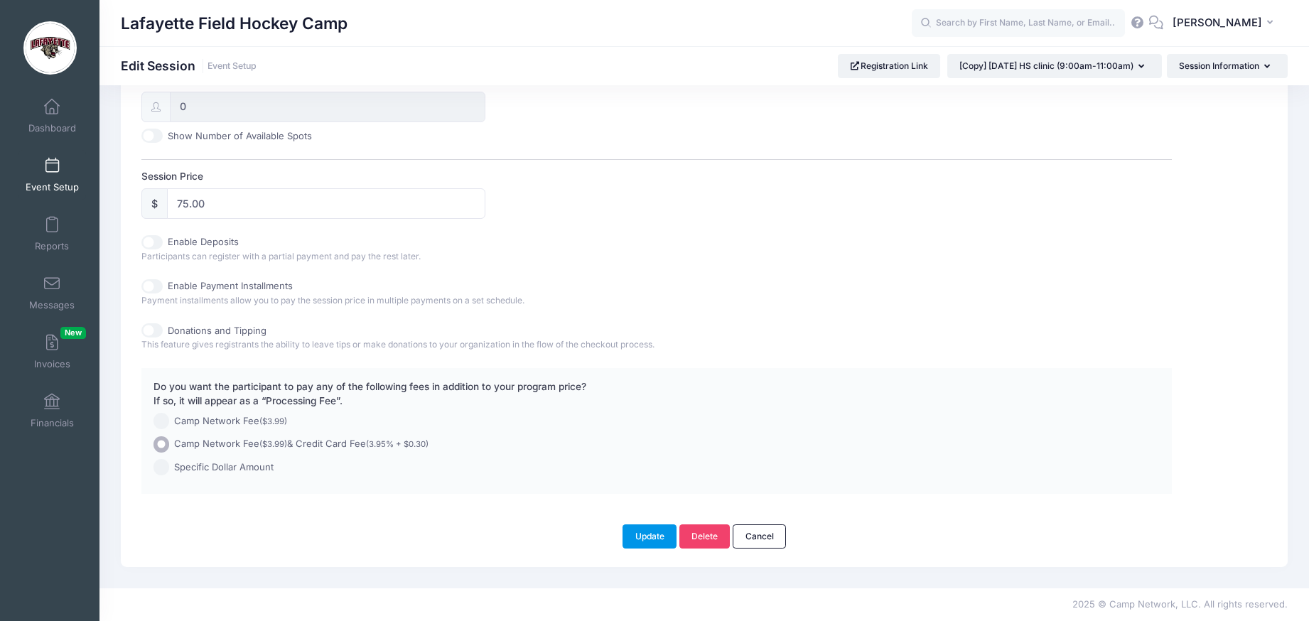
click at [644, 535] on button "Update" at bounding box center [649, 536] width 54 height 24
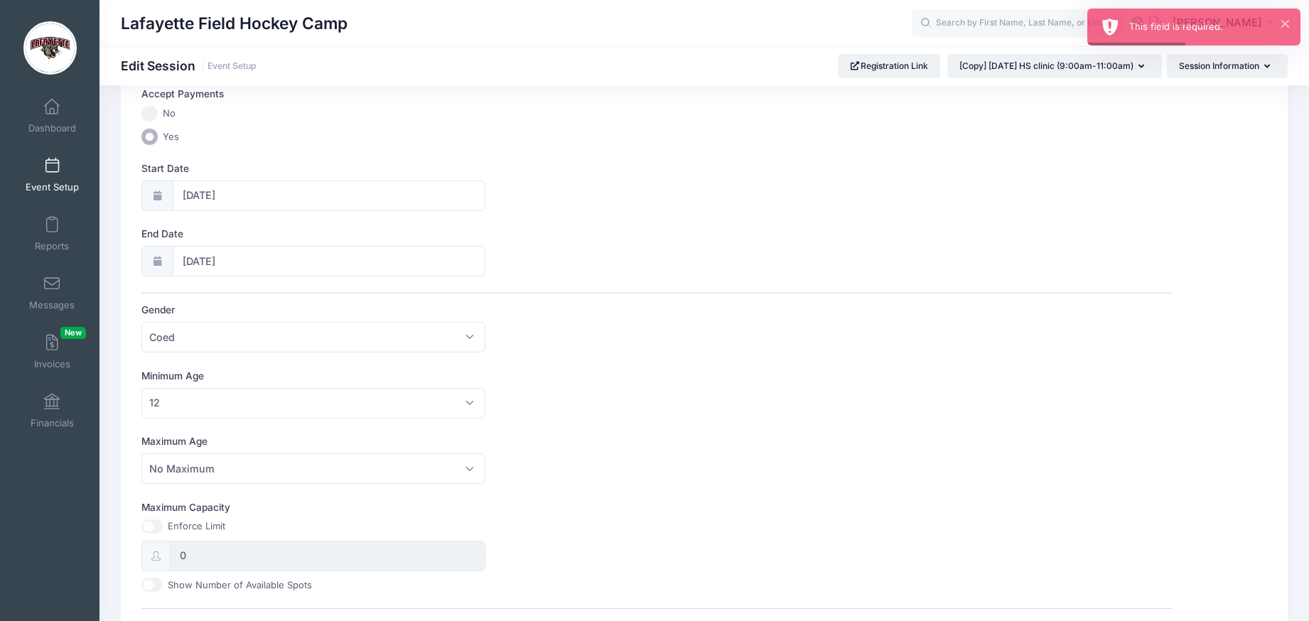
scroll to position [0, 0]
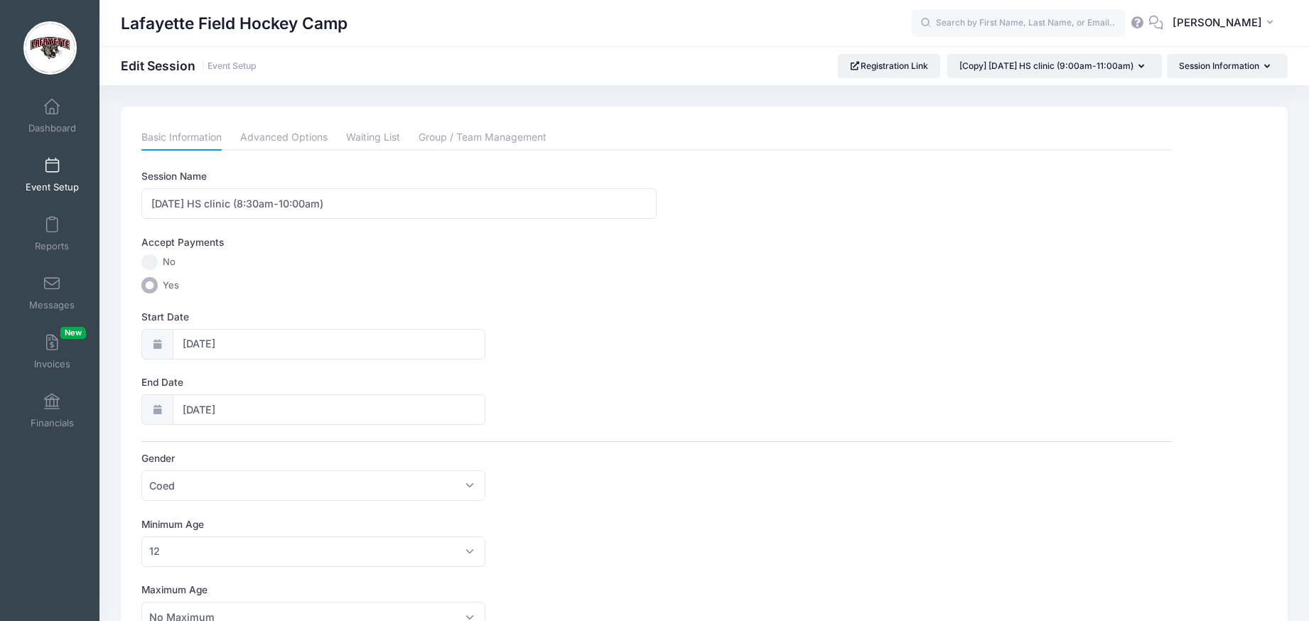
click at [52, 167] on span at bounding box center [52, 166] width 0 height 16
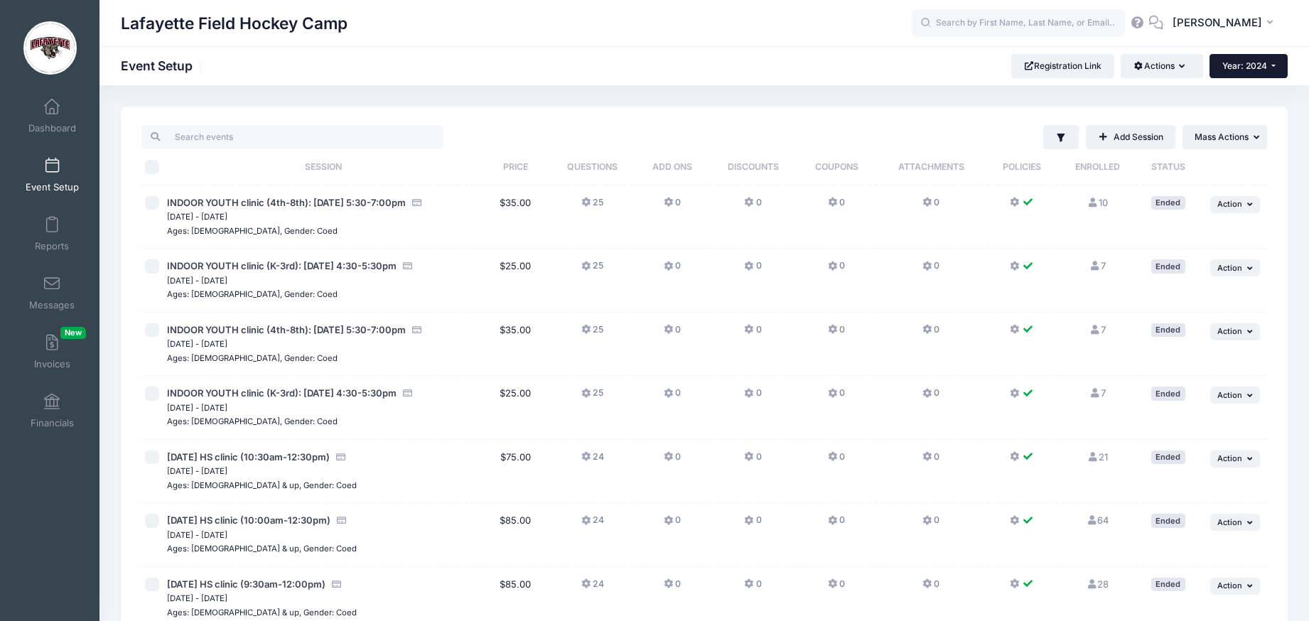
click at [1278, 68] on button "Year: 2024" at bounding box center [1248, 66] width 78 height 24
click at [1258, 89] on link "Year: 2025" at bounding box center [1255, 93] width 92 height 18
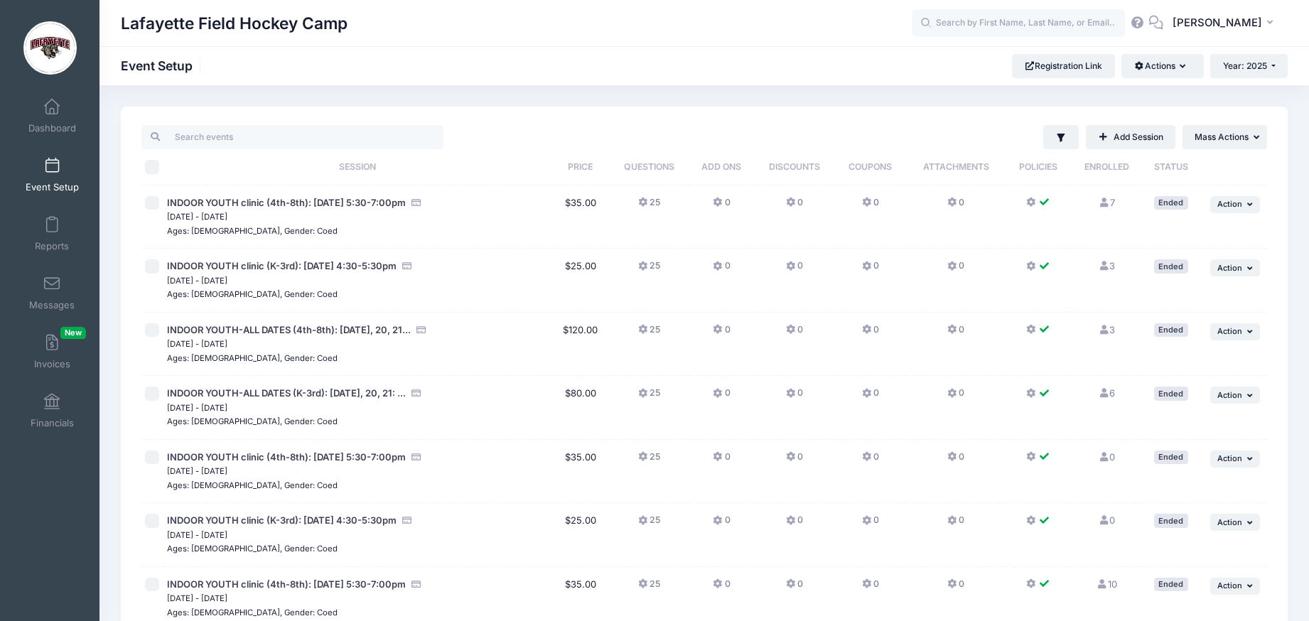
click at [1130, 137] on link "Add Session" at bounding box center [1131, 137] width 90 height 24
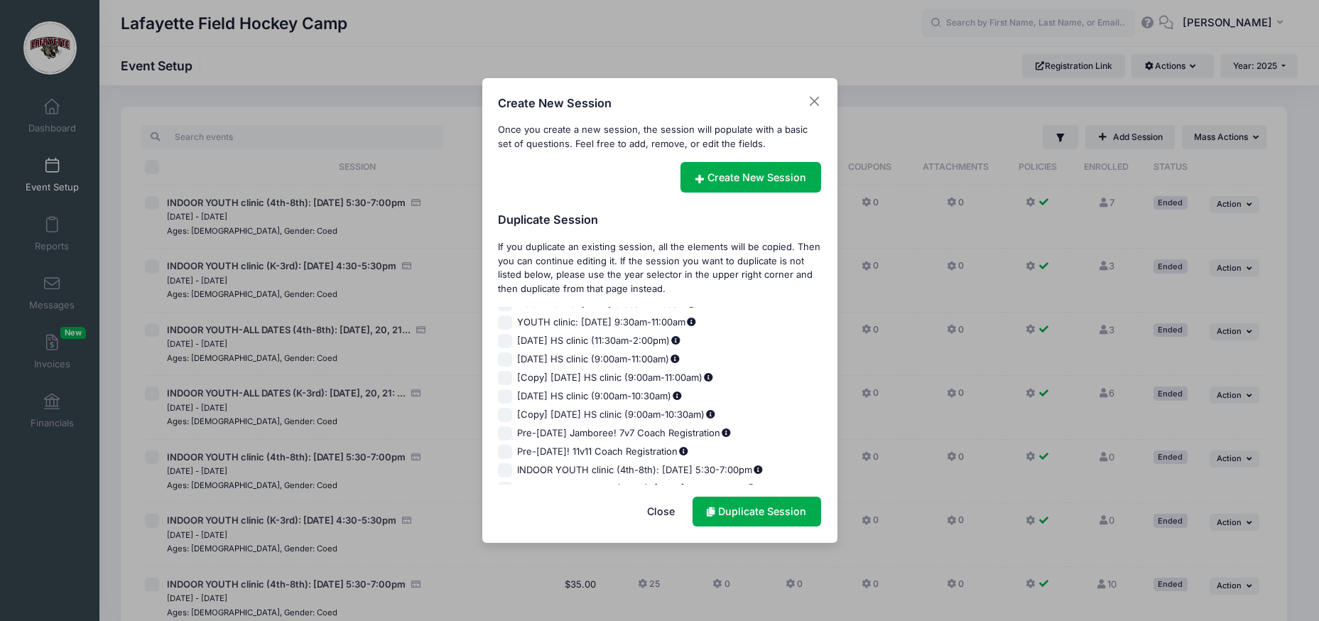
scroll to position [29, 0]
click at [729, 511] on link "Duplicate Session" at bounding box center [757, 512] width 129 height 31
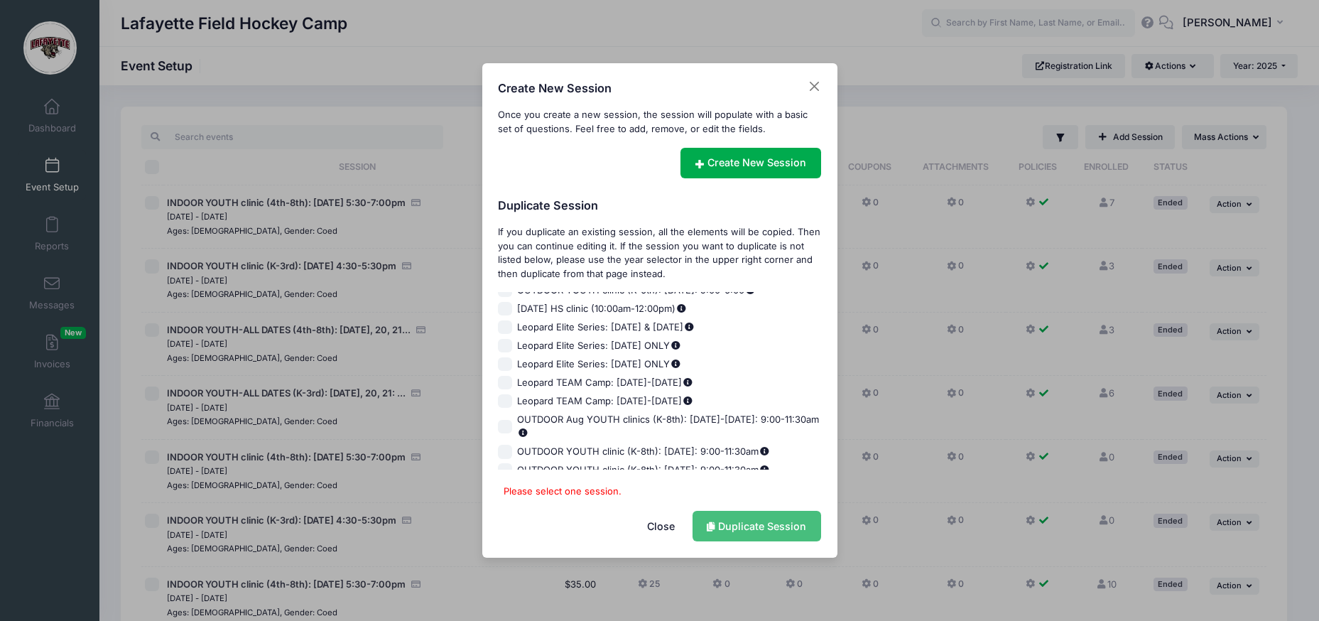
scroll to position [571, 0]
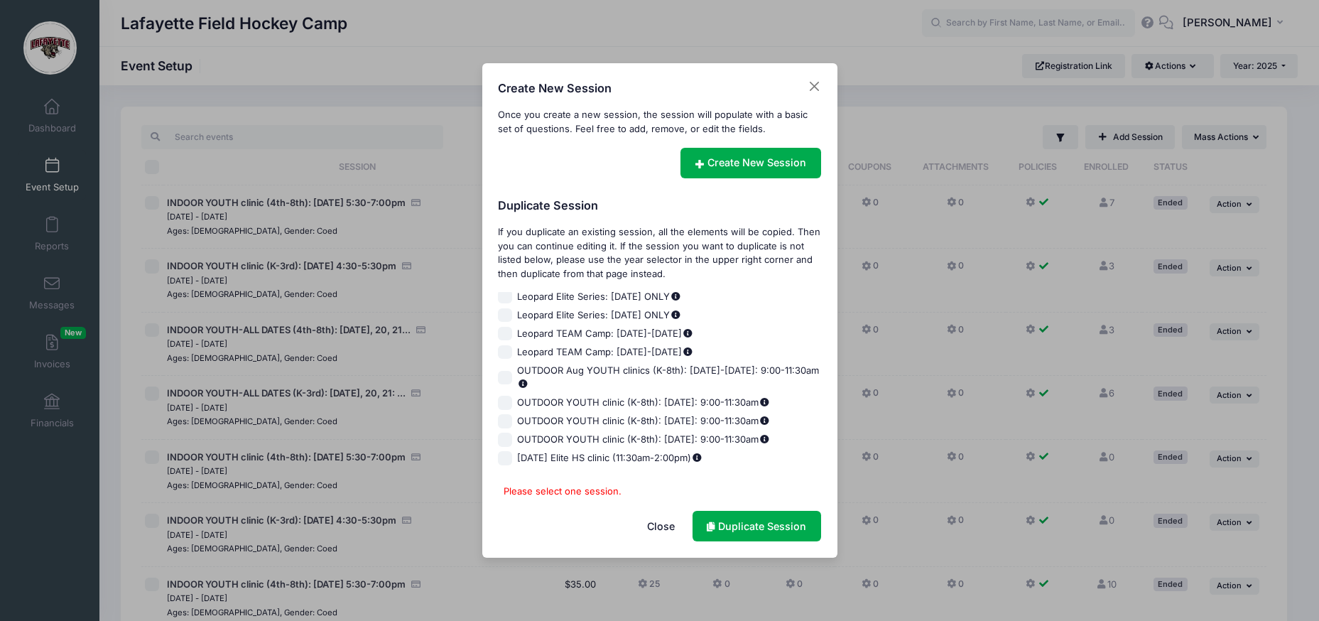
click at [503, 460] on input "[DATE] Elite HS clinic (11:30am-2:00pm)" at bounding box center [505, 458] width 14 height 14
checkbox input "true"
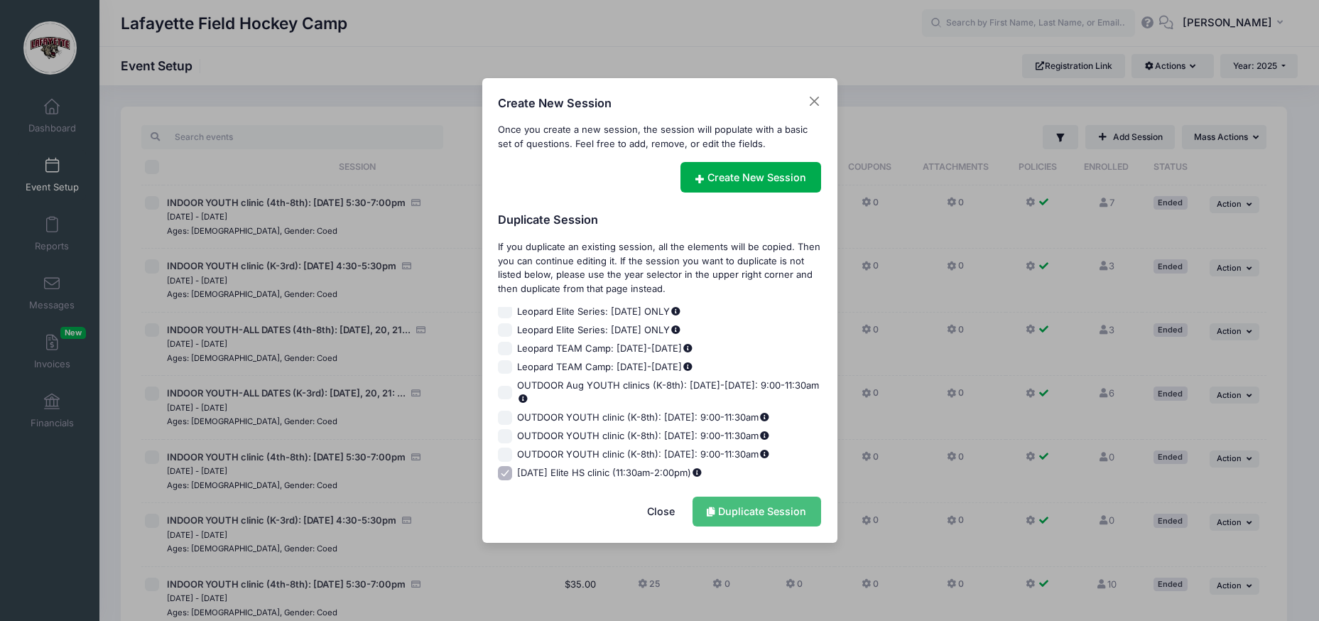
click at [737, 512] on link "Duplicate Session" at bounding box center [757, 512] width 129 height 31
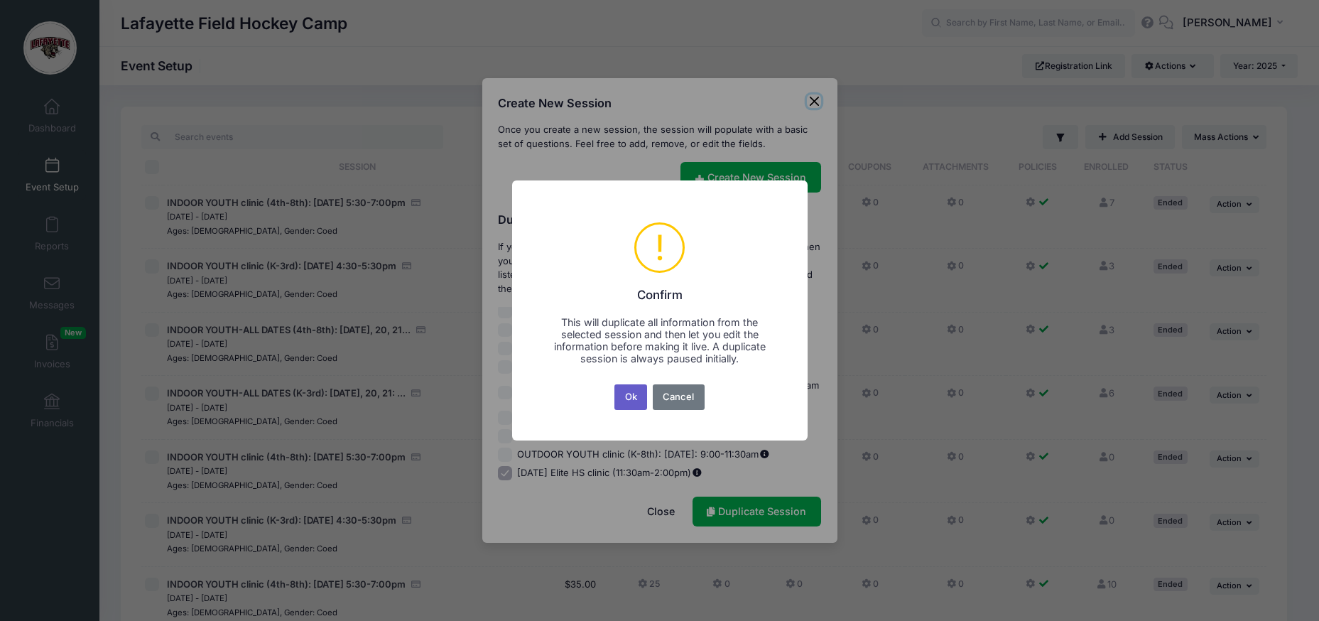
click at [631, 398] on button "Ok" at bounding box center [631, 397] width 33 height 26
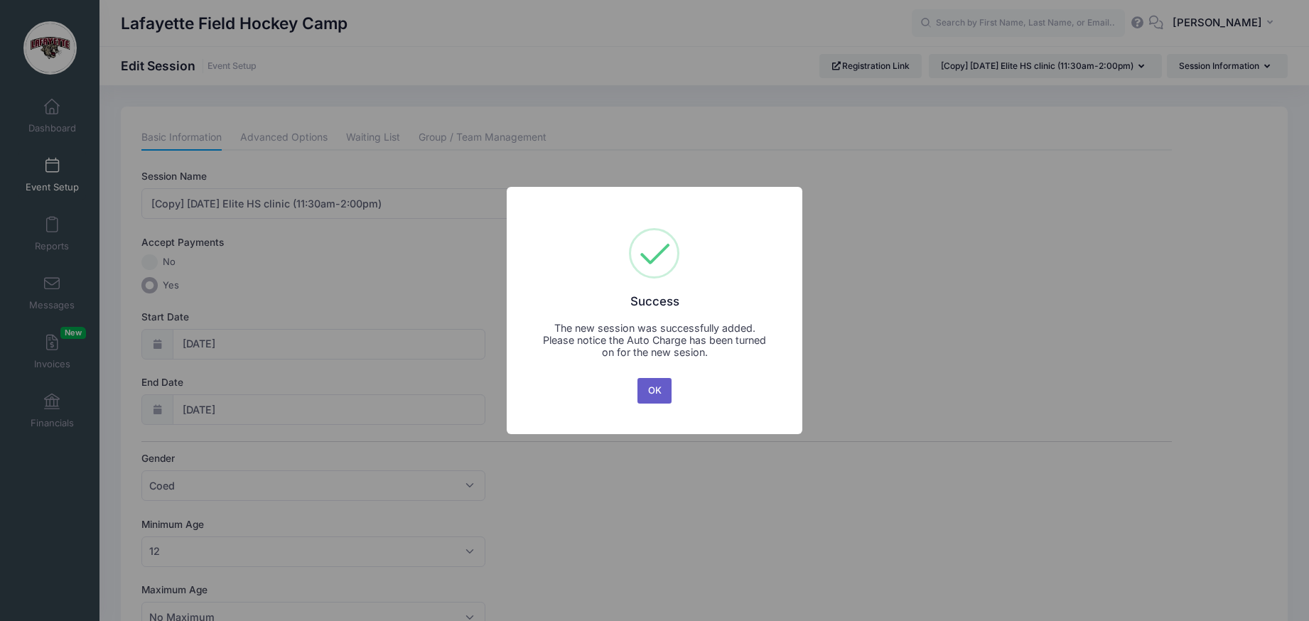
click at [655, 391] on button "OK" at bounding box center [654, 391] width 34 height 26
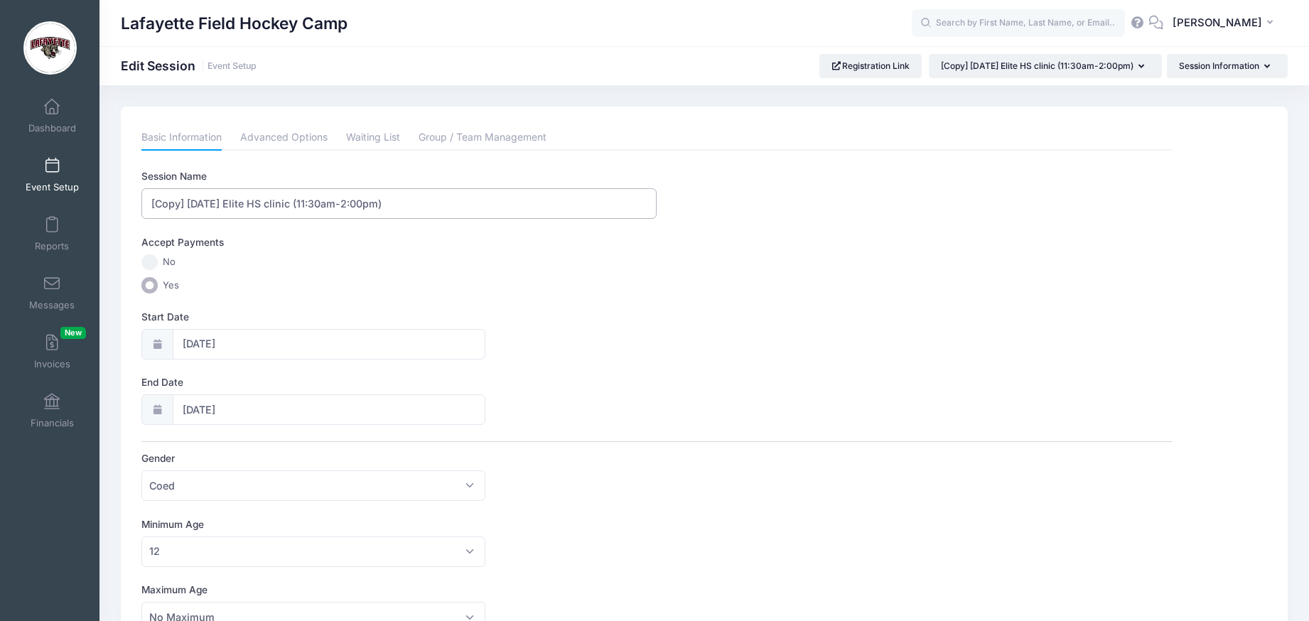
drag, startPoint x: 187, startPoint y: 203, endPoint x: 124, endPoint y: 204, distance: 62.5
click at [160, 201] on input "[DATE] Elite HS clinic (11:30am-2:00pm)" at bounding box center [398, 203] width 515 height 31
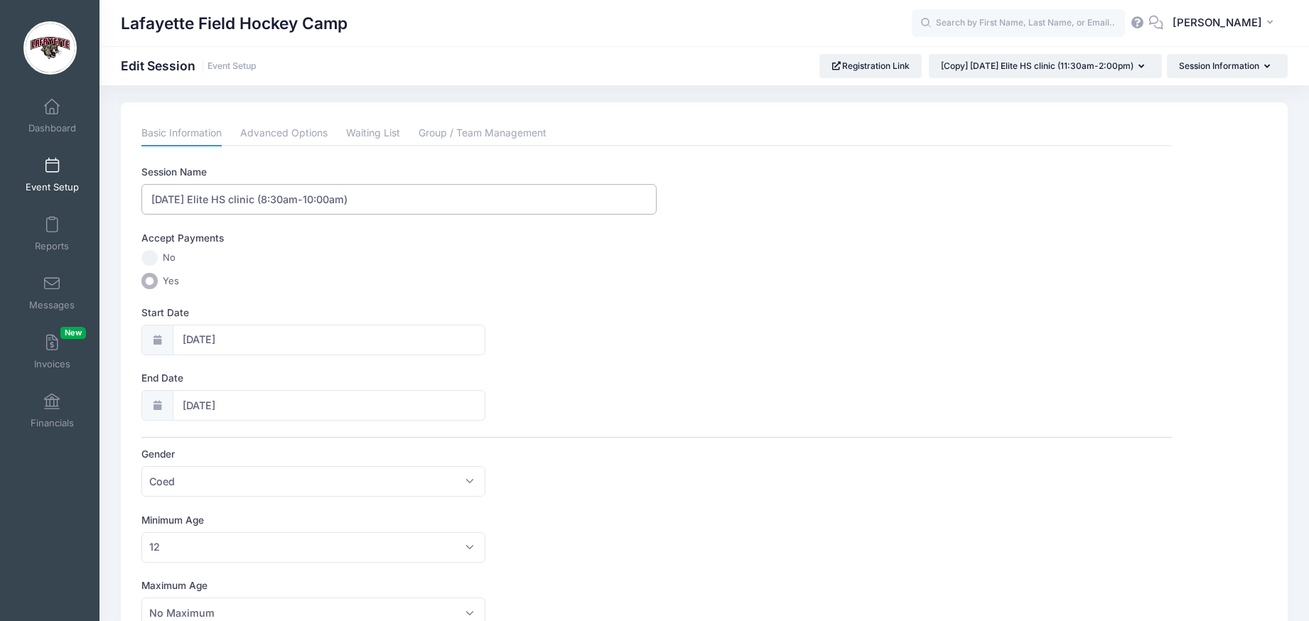
type input "Sept 14th Elite HS clinic (8:30am-10:00am)"
click at [271, 336] on input "08/10/2025" at bounding box center [329, 340] width 313 height 31
click at [349, 374] on icon at bounding box center [350, 378] width 5 height 9
select select "8"
click at [197, 484] on span "14" at bounding box center [195, 483] width 26 height 26
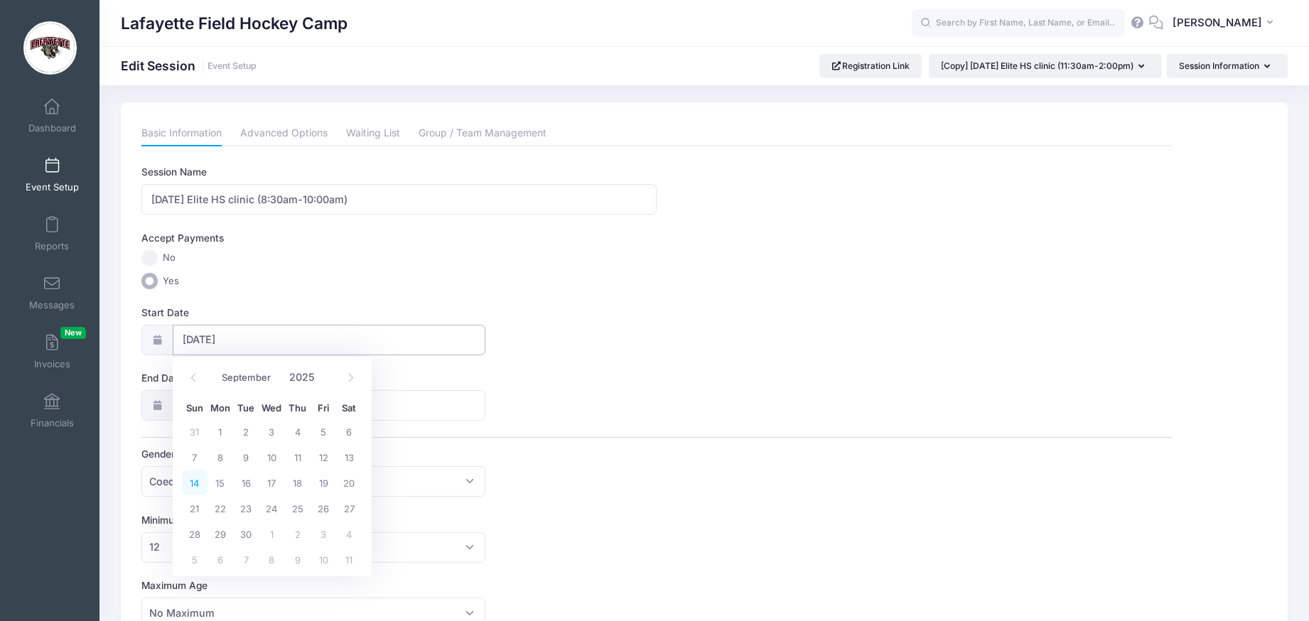
type input "09/14/2025"
type input "09/15/2025"
select select "8"
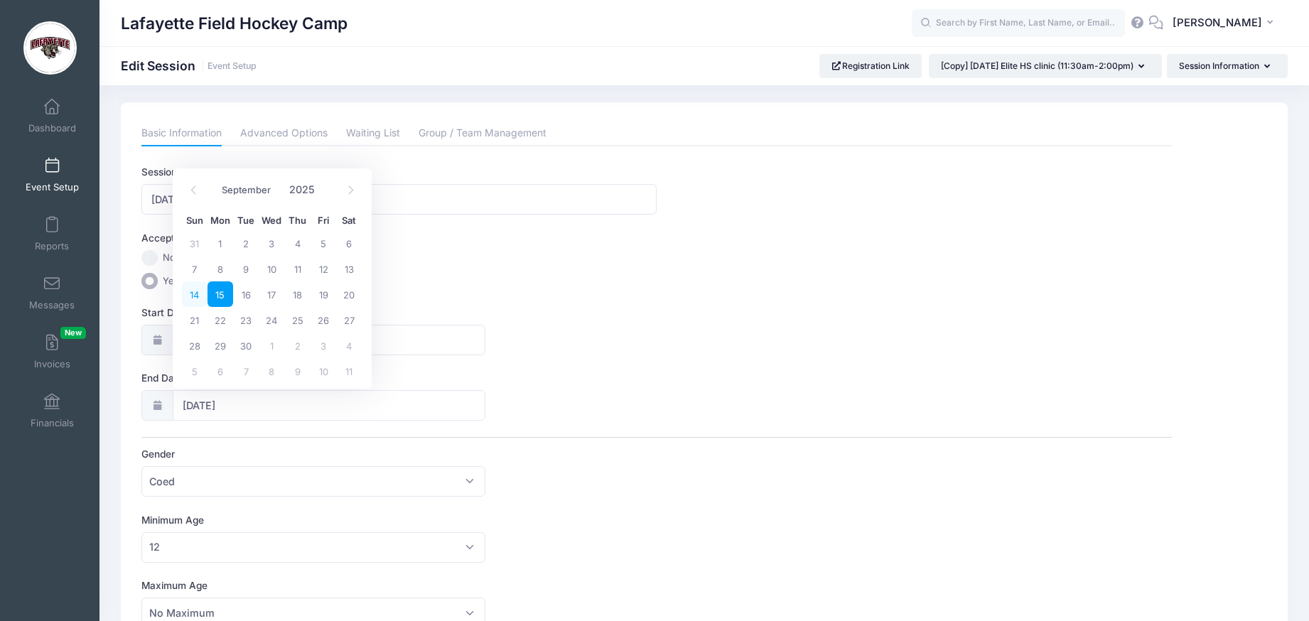
click at [196, 292] on span "14" at bounding box center [195, 294] width 26 height 26
type input "09/14/2025"
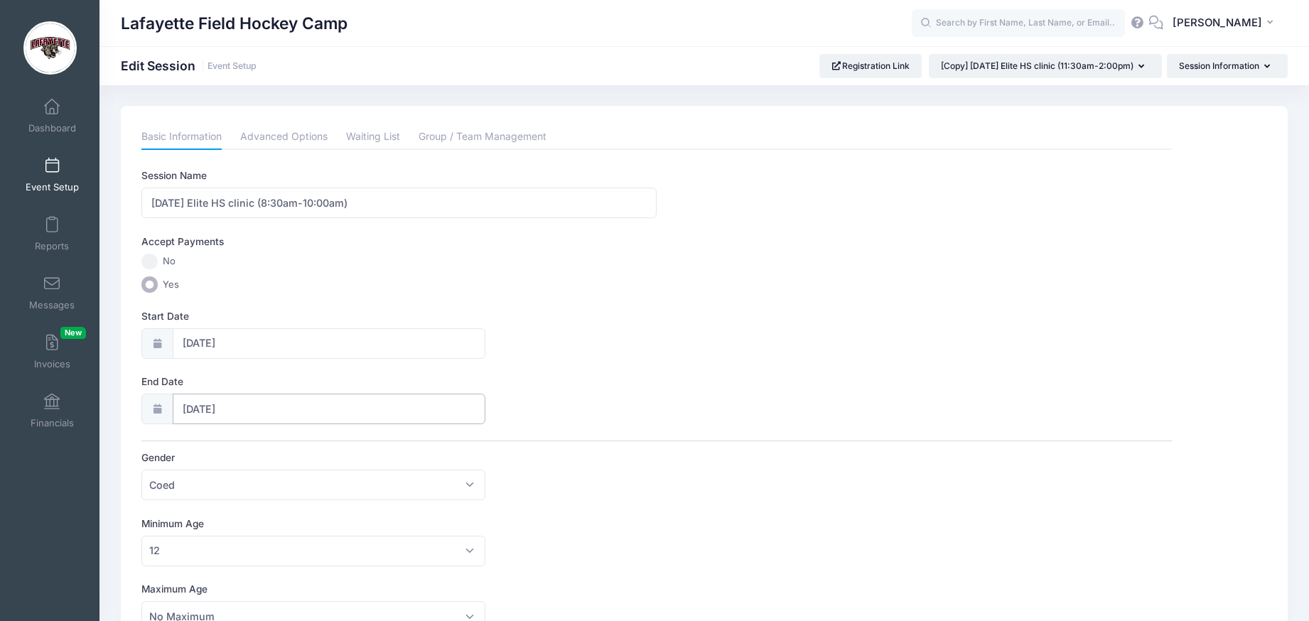
scroll to position [0, 0]
click at [208, 203] on input "Sept 14th Elite HS clinic (8:30am-10:00am)" at bounding box center [398, 203] width 515 height 31
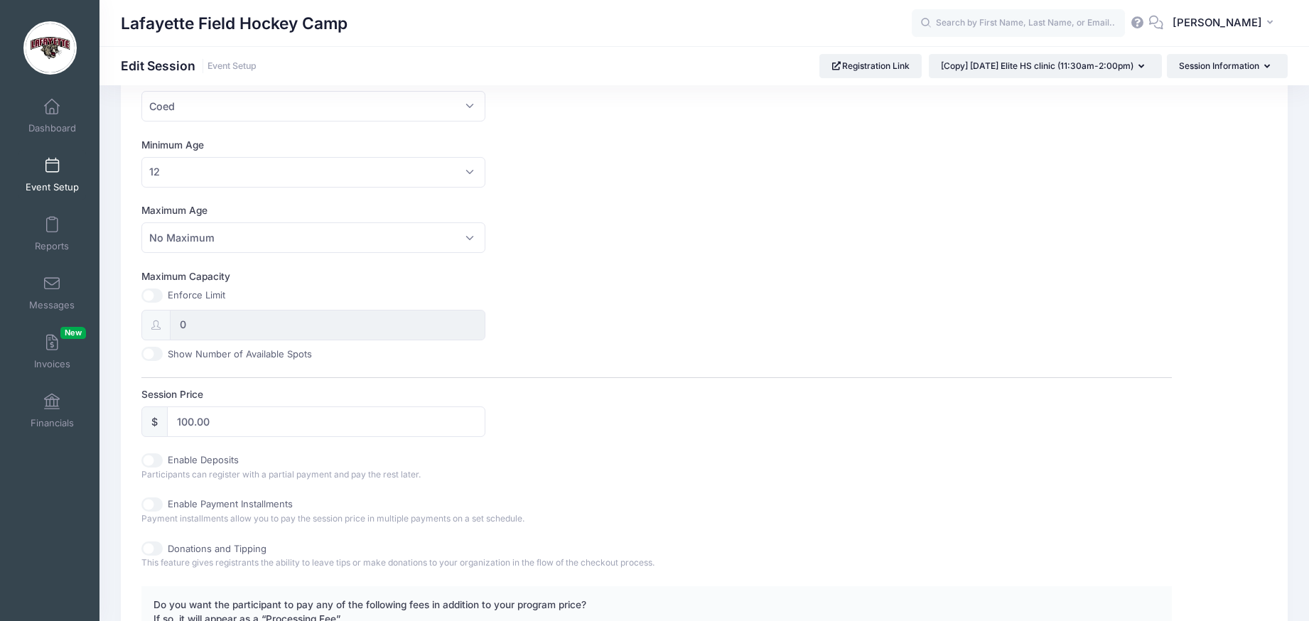
scroll to position [611, 0]
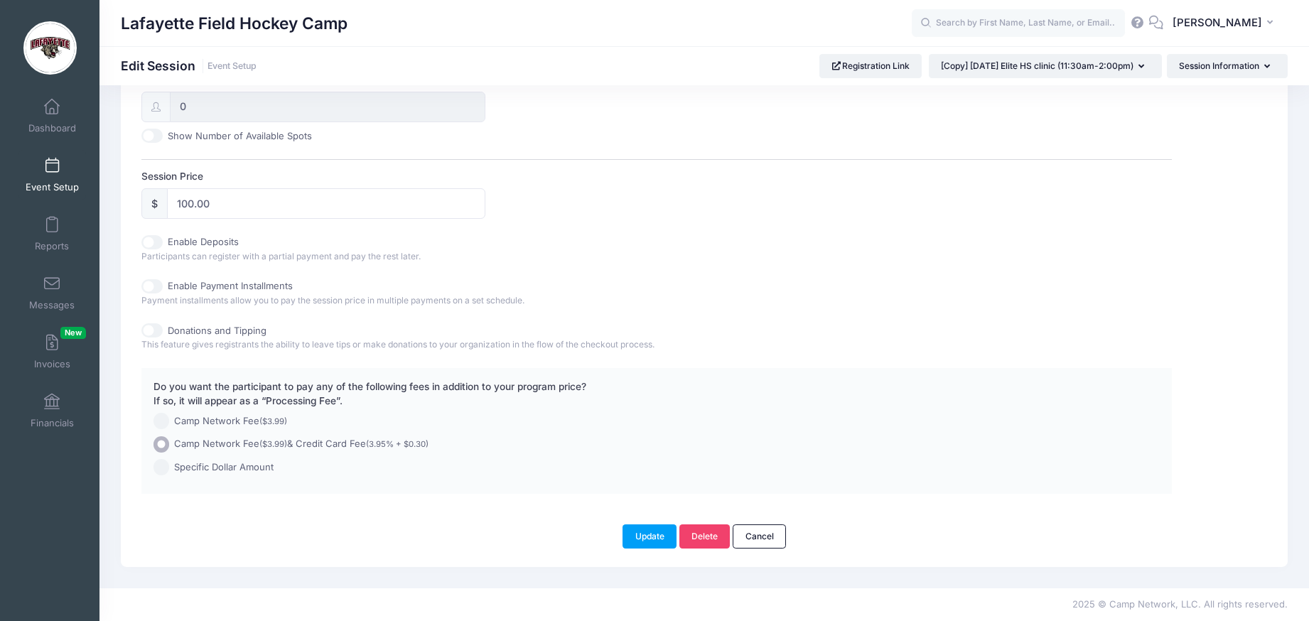
type input "Sept 14th HS clinic (8:30am-10:00am)"
click at [185, 188] on input "100.00" at bounding box center [326, 203] width 318 height 31
type input "75.00"
click at [647, 543] on button "Update" at bounding box center [649, 536] width 54 height 24
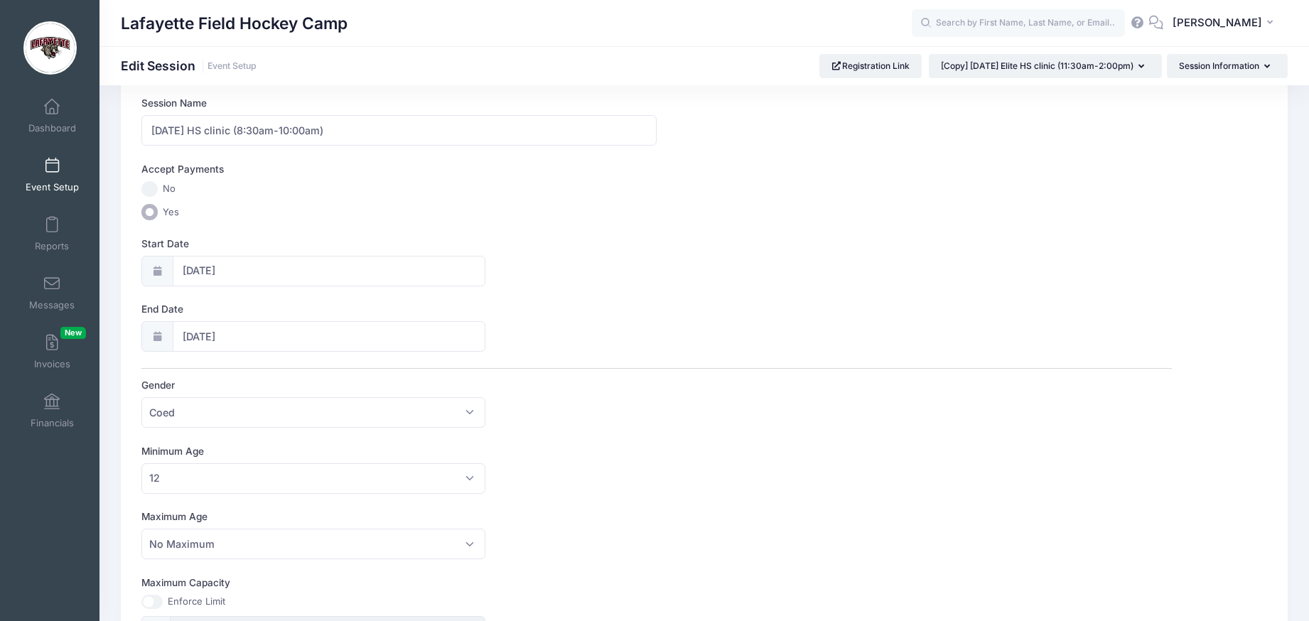
scroll to position [0, 0]
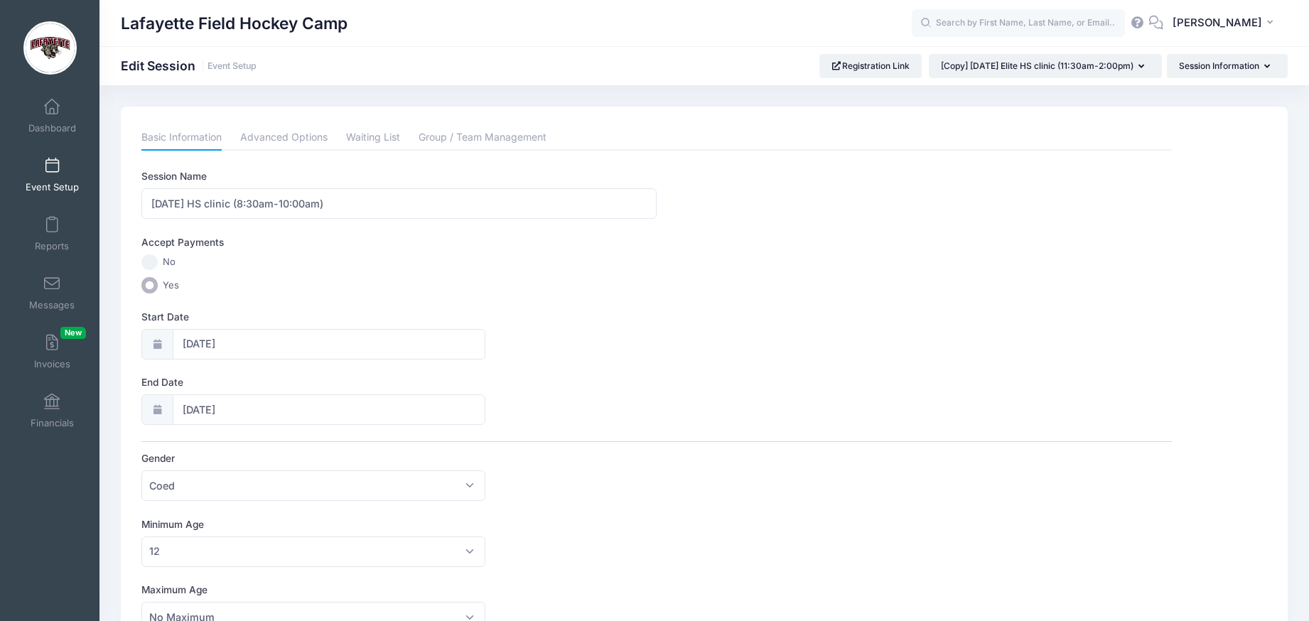
click at [1145, 21] on icon at bounding box center [1138, 22] width 16 height 9
click at [52, 170] on span at bounding box center [52, 166] width 0 height 16
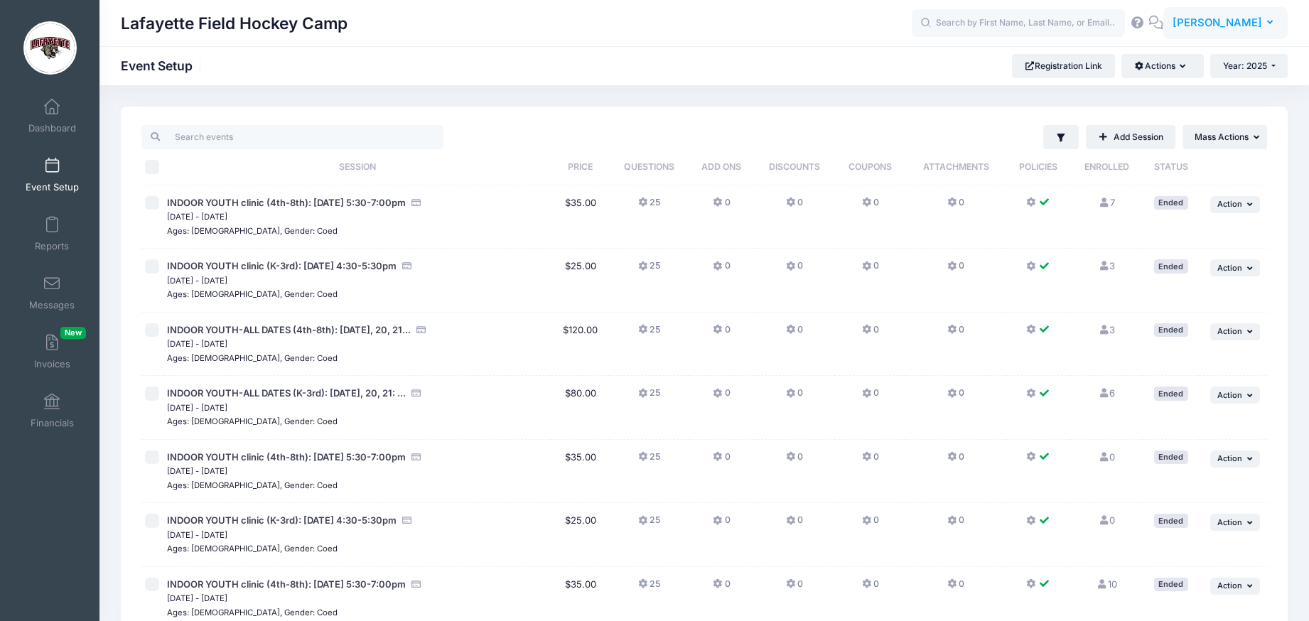
click at [1270, 23] on icon "button" at bounding box center [1272, 23] width 11 height 0
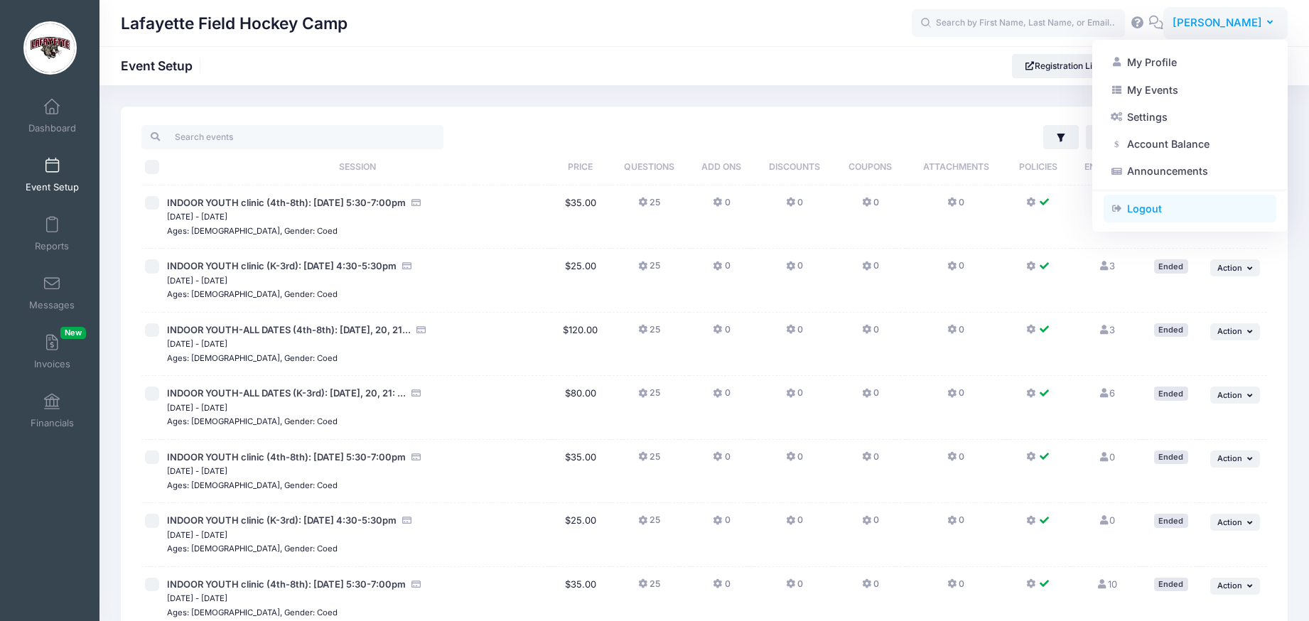
click at [1143, 212] on link "Logout" at bounding box center [1189, 208] width 173 height 27
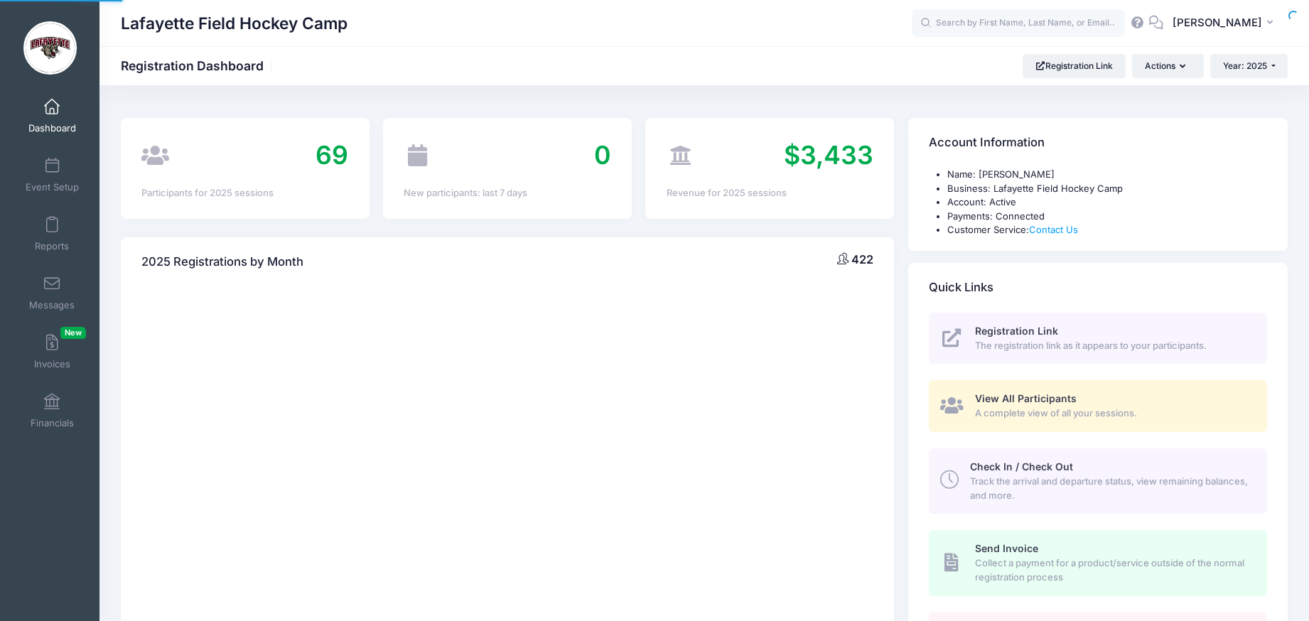
select select
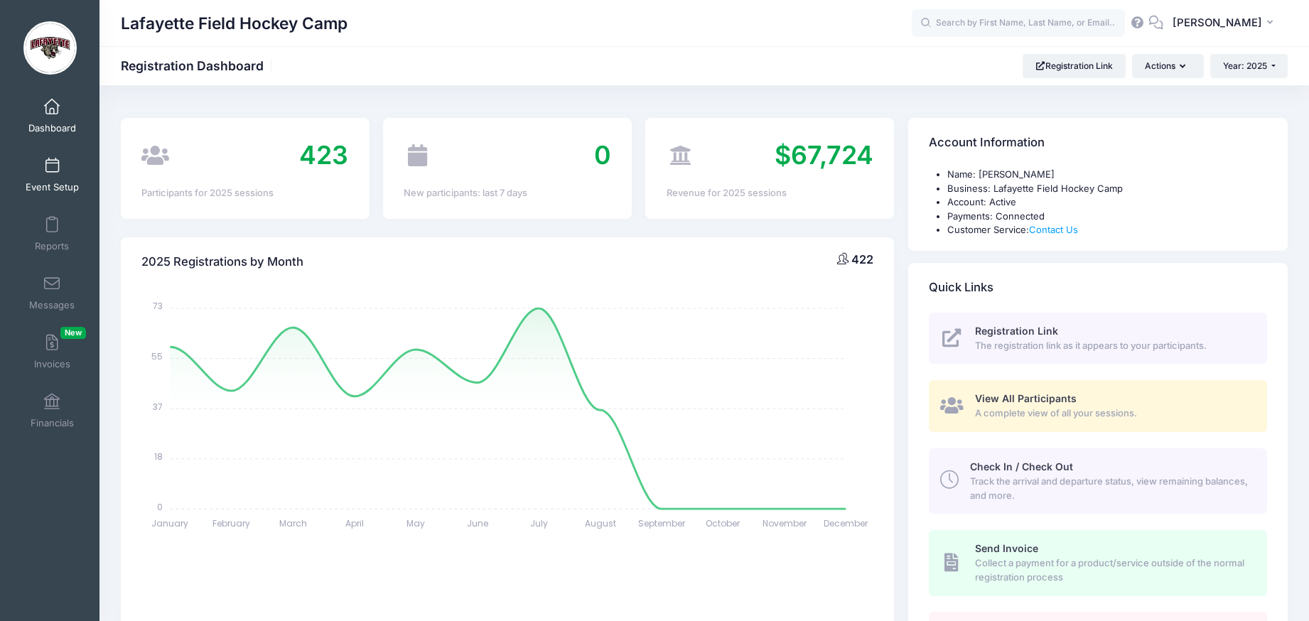
click at [30, 169] on link "Event Setup" at bounding box center [52, 175] width 68 height 50
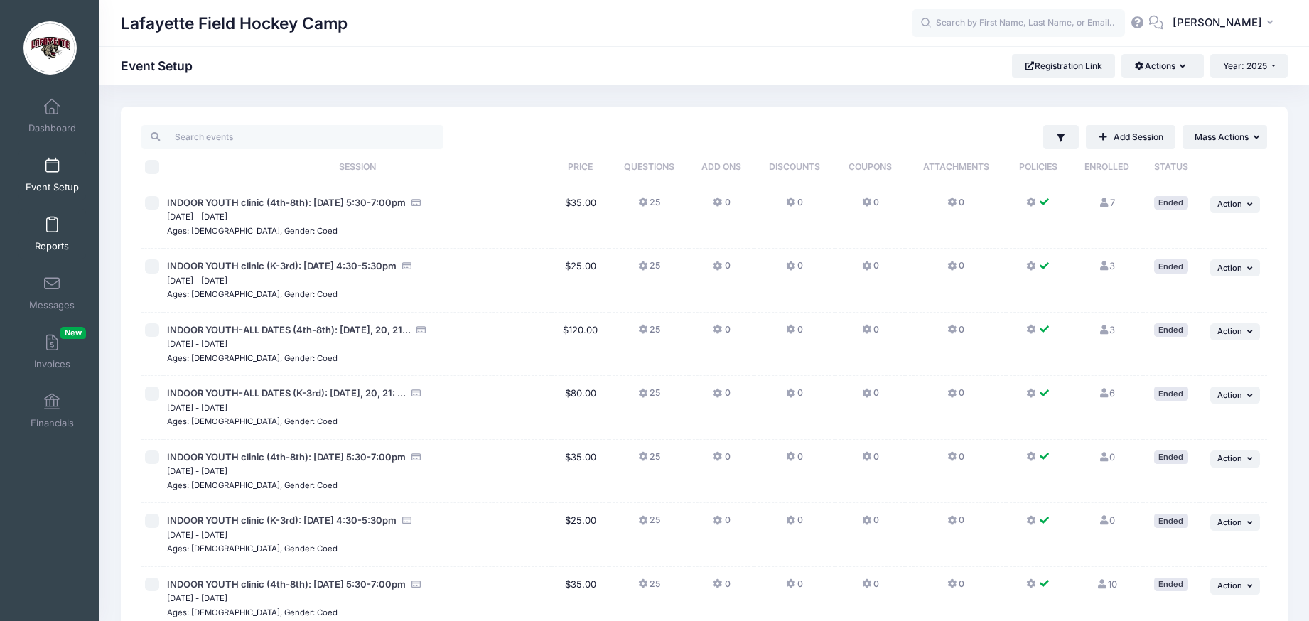
click at [54, 229] on link "Reports" at bounding box center [52, 234] width 68 height 50
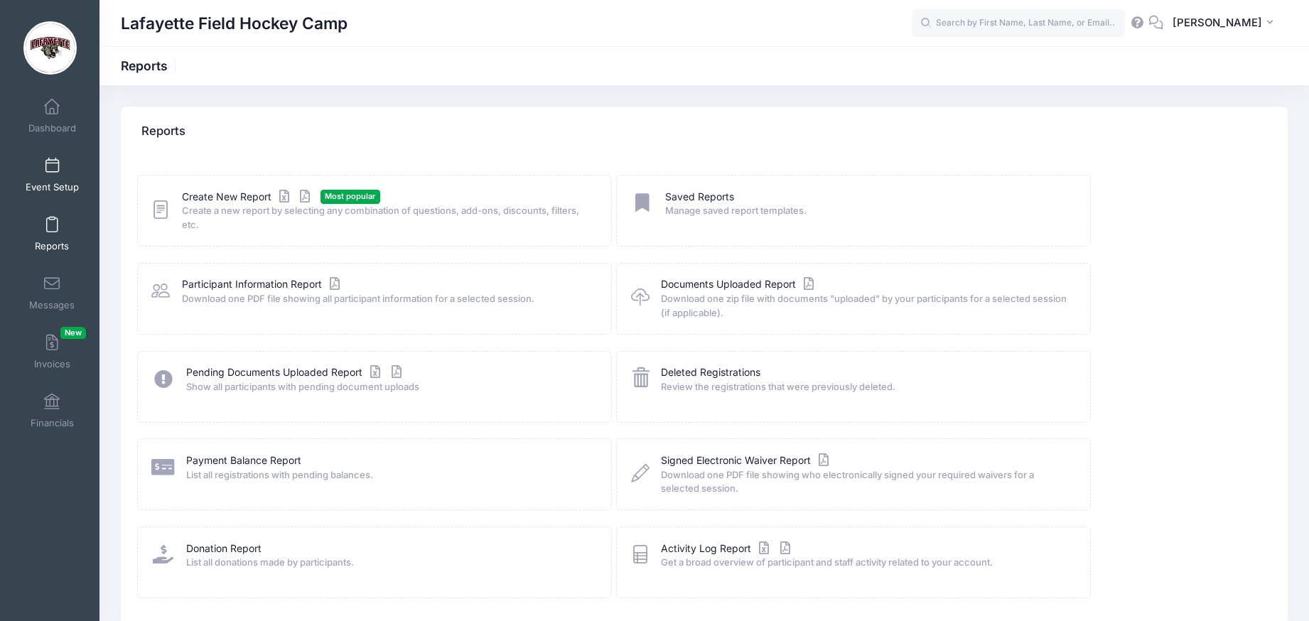
click at [50, 174] on link "Event Setup" at bounding box center [52, 175] width 68 height 50
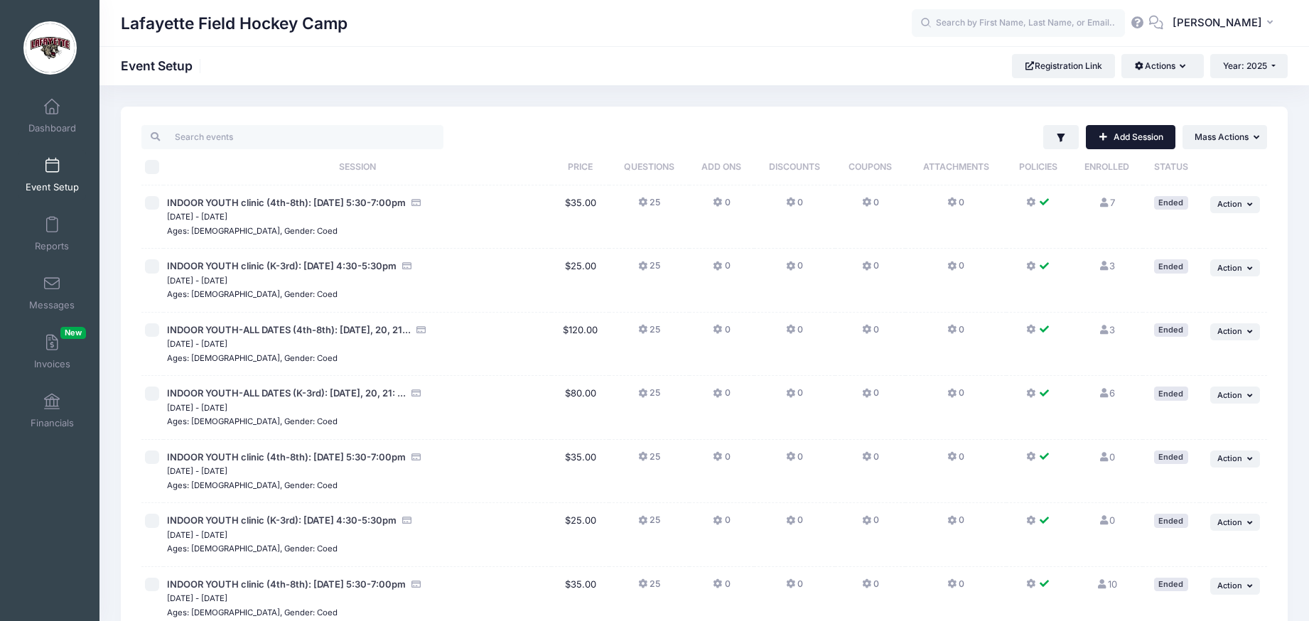
click at [1138, 141] on link "Add Session" at bounding box center [1131, 137] width 90 height 24
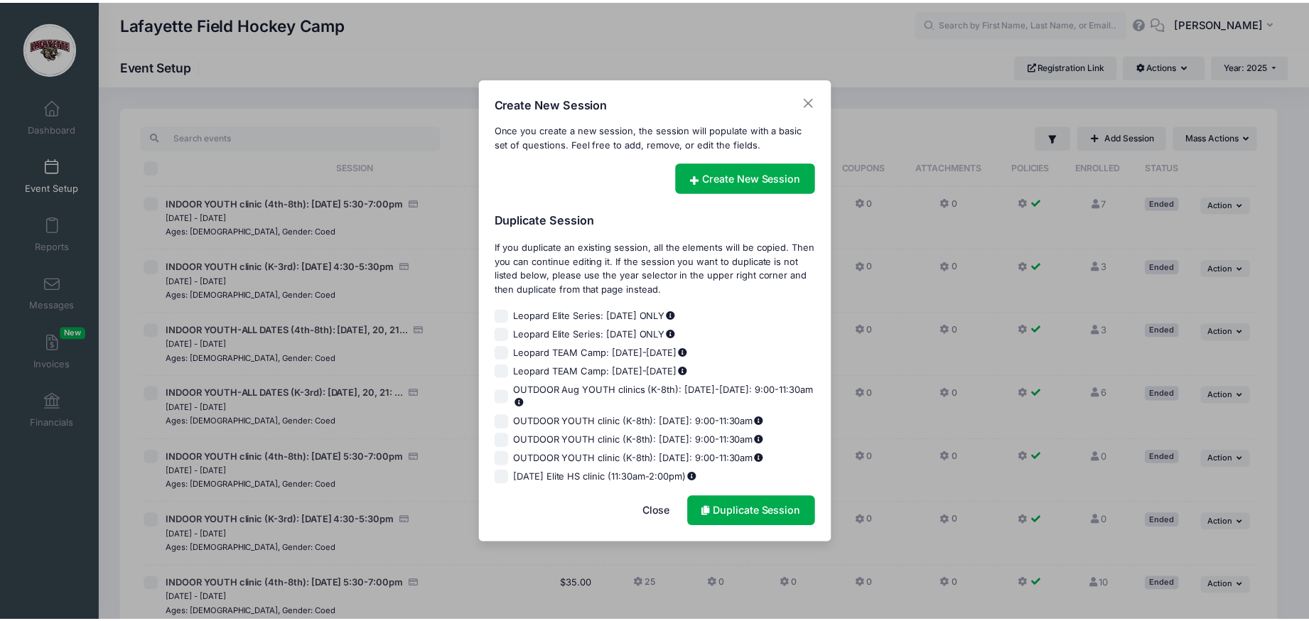
scroll to position [589, 0]
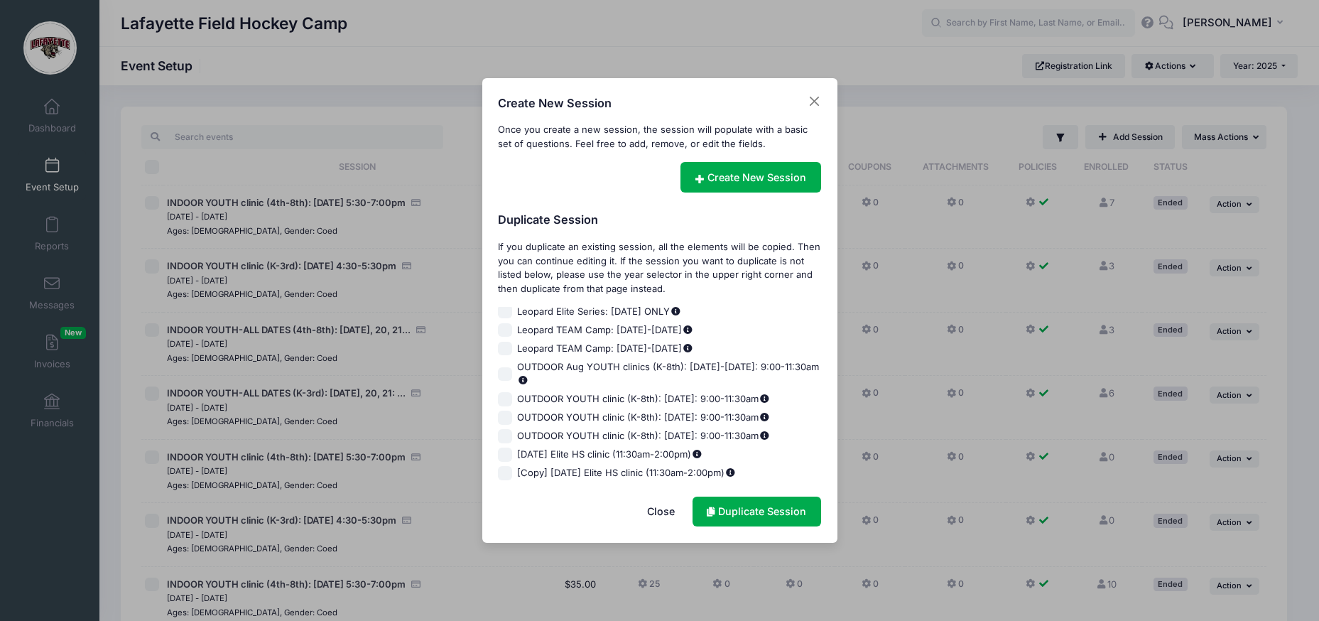
click at [506, 475] on input "[Copy] [DATE] Elite HS clinic (11:30am-2:00pm)" at bounding box center [505, 473] width 14 height 14
checkbox input "true"
click at [816, 102] on button "Close" at bounding box center [814, 102] width 14 height 14
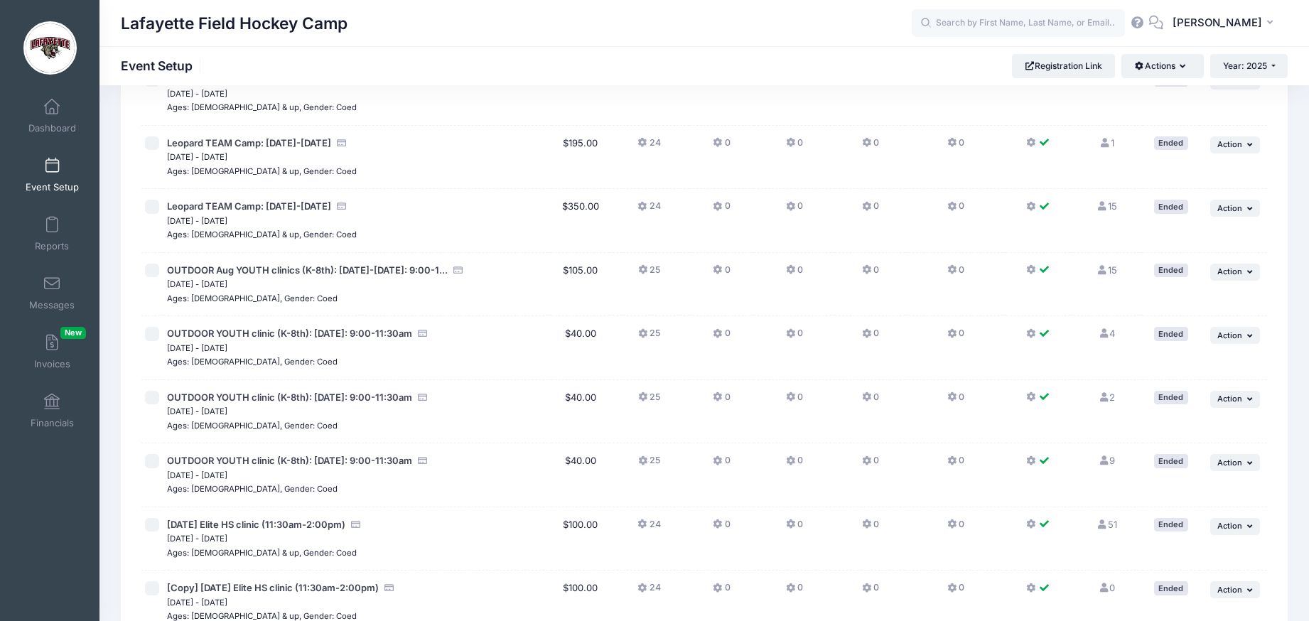
scroll to position [1602, 0]
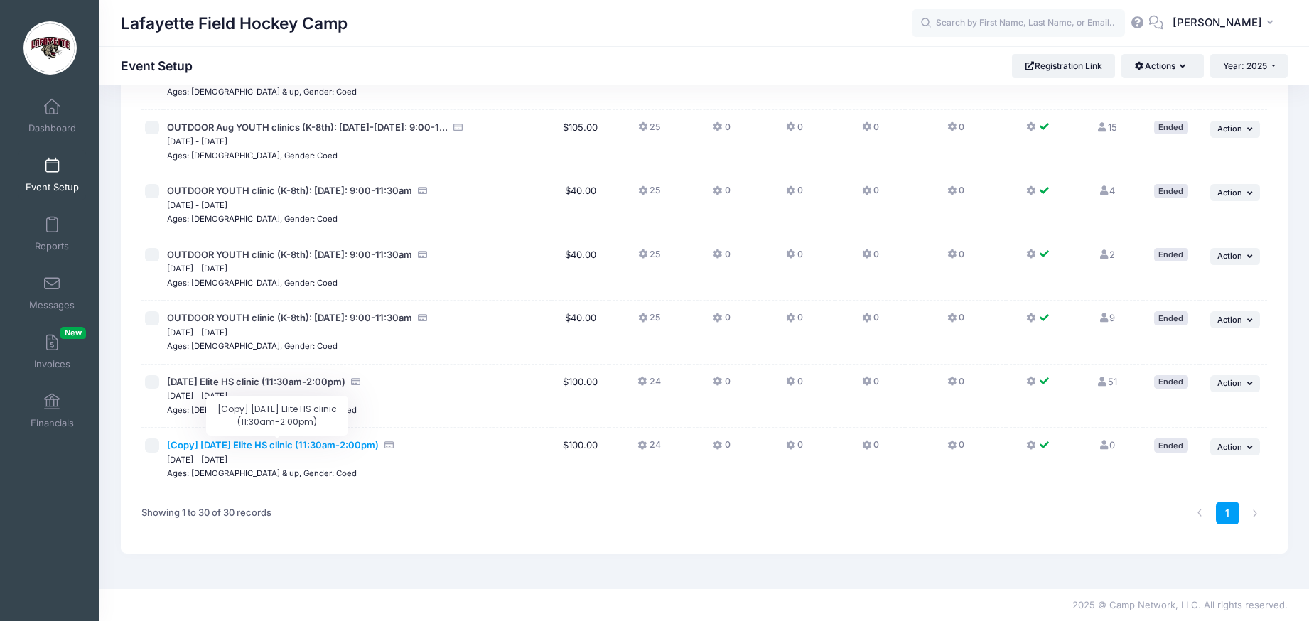
click at [308, 447] on span "[Copy] [DATE] Elite HS clinic (11:30am-2:00pm)" at bounding box center [273, 444] width 212 height 11
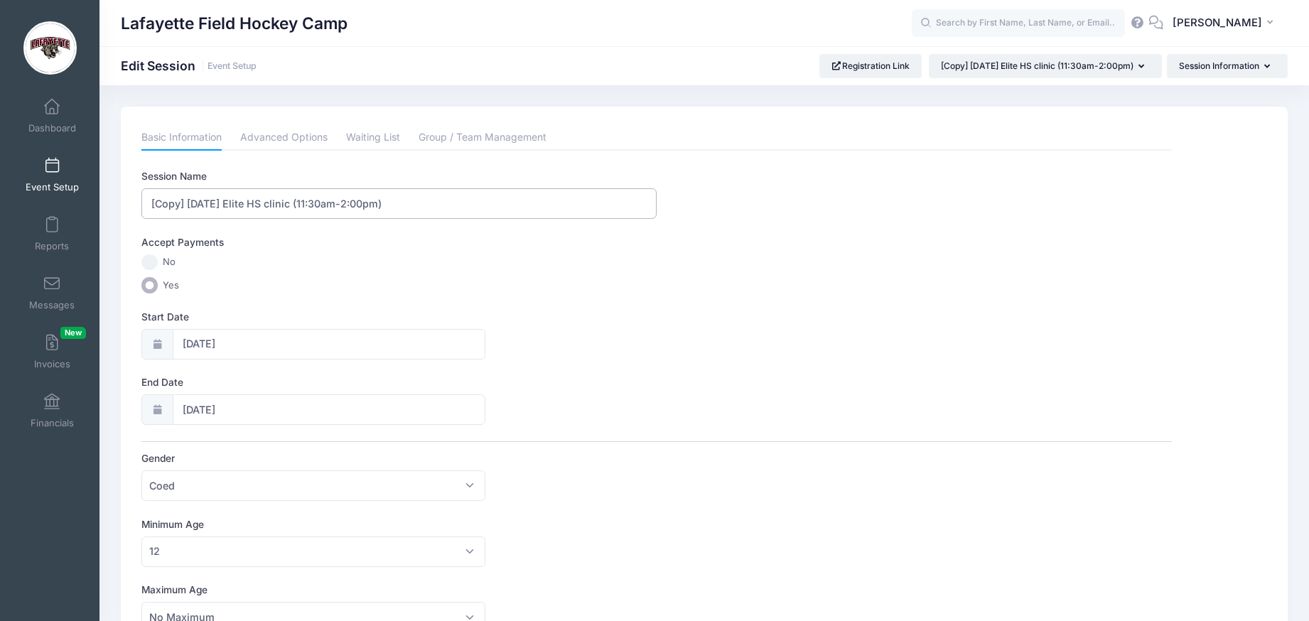
drag, startPoint x: 188, startPoint y: 203, endPoint x: 119, endPoint y: 203, distance: 68.2
click at [157, 204] on input "[DATE] Elite HS clinic (11:30am-2:00pm)" at bounding box center [398, 203] width 515 height 31
click at [158, 204] on input "[DATE] Elite HS clinic (11:30am-2:00pm)" at bounding box center [398, 203] width 515 height 31
click at [258, 198] on input "Sept 14th HS clinic (11:30am-2:00pm)" at bounding box center [398, 203] width 515 height 31
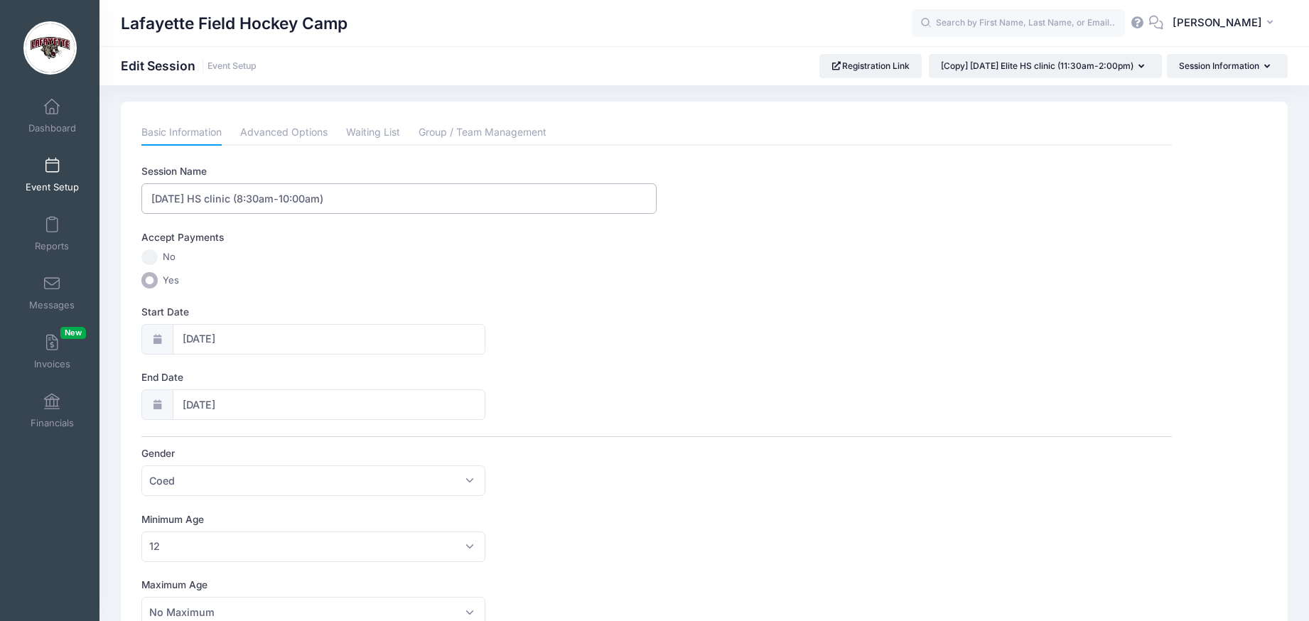
type input "Sept 14th HS clinic (8:30am-10:00am)"
click at [269, 337] on input "08/10/2025" at bounding box center [329, 339] width 313 height 31
click at [347, 379] on icon at bounding box center [350, 378] width 9 height 9
select select "8"
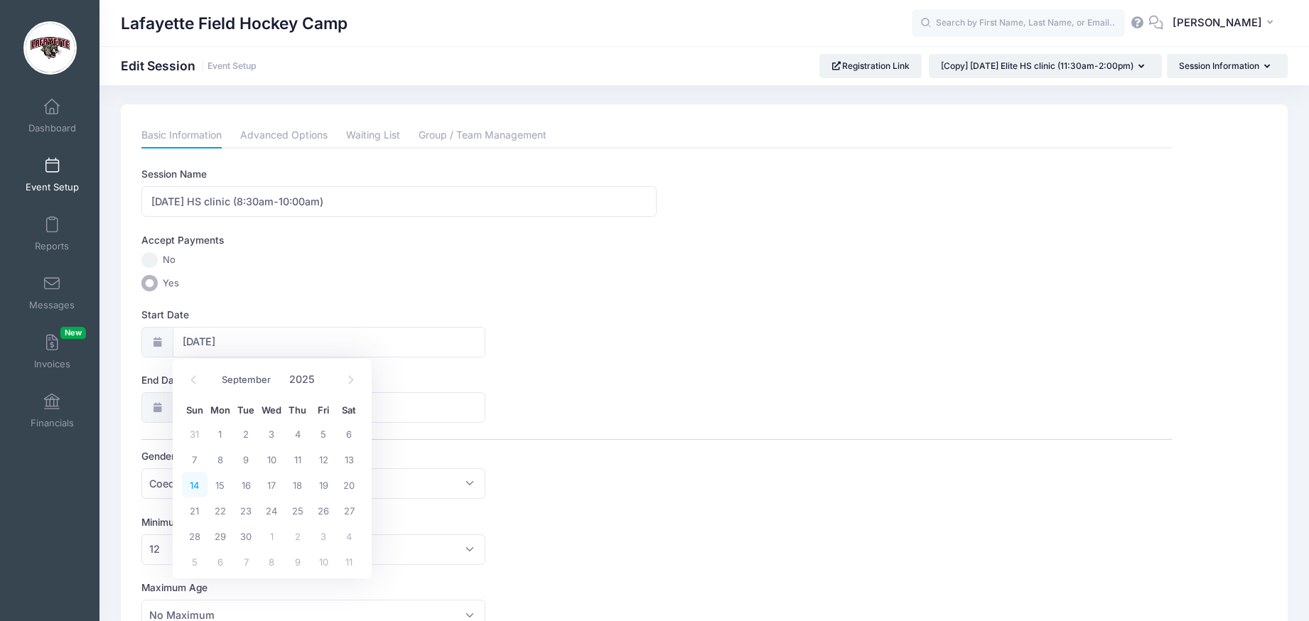
scroll to position [0, 0]
click at [195, 486] on span "14" at bounding box center [195, 487] width 26 height 26
type input "09/14/2025"
type input "09/15/2025"
select select "8"
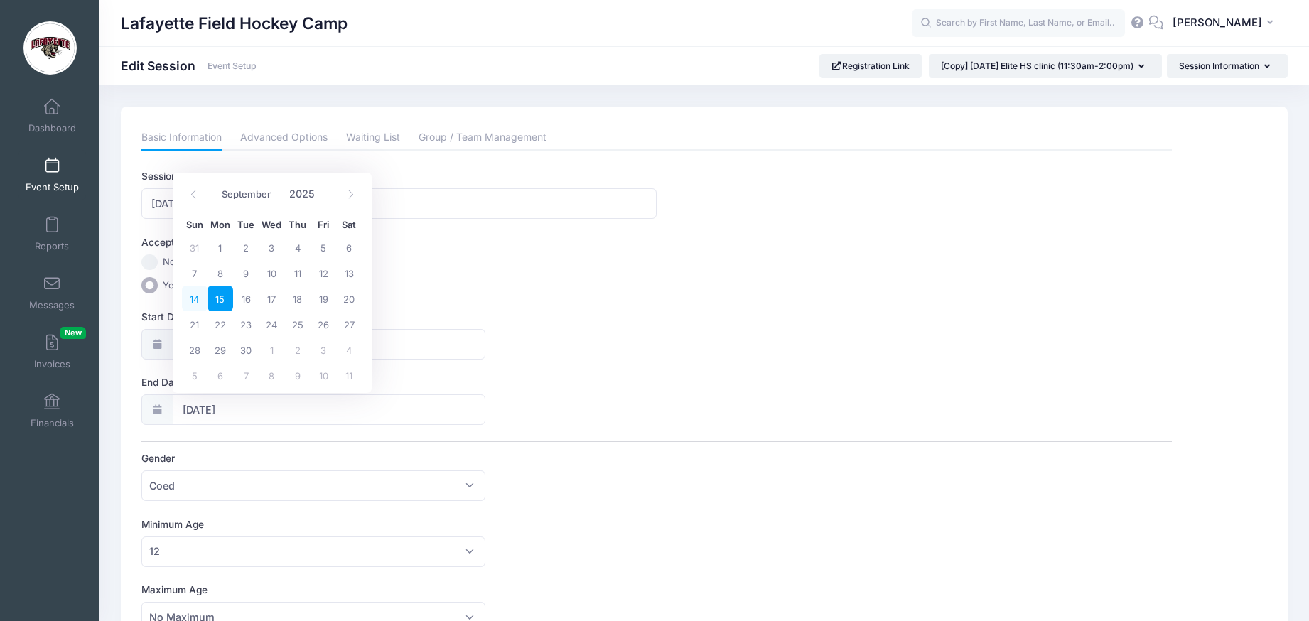
click at [197, 299] on span "14" at bounding box center [195, 299] width 26 height 26
type input "09/14/2025"
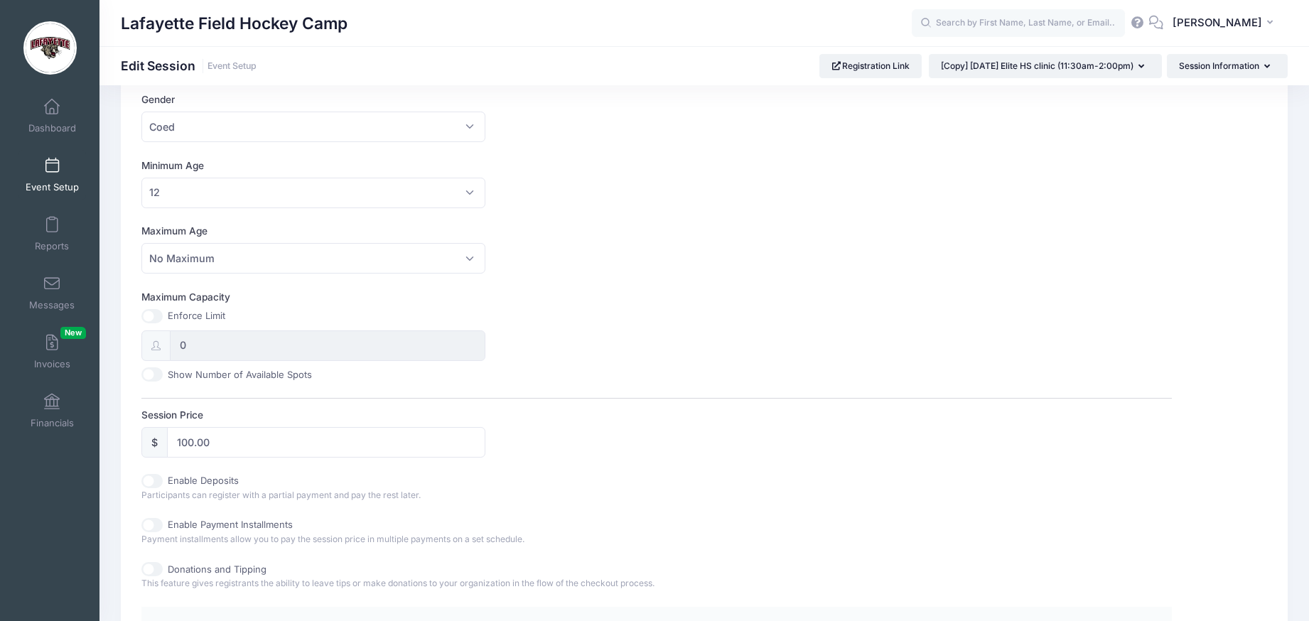
scroll to position [374, 0]
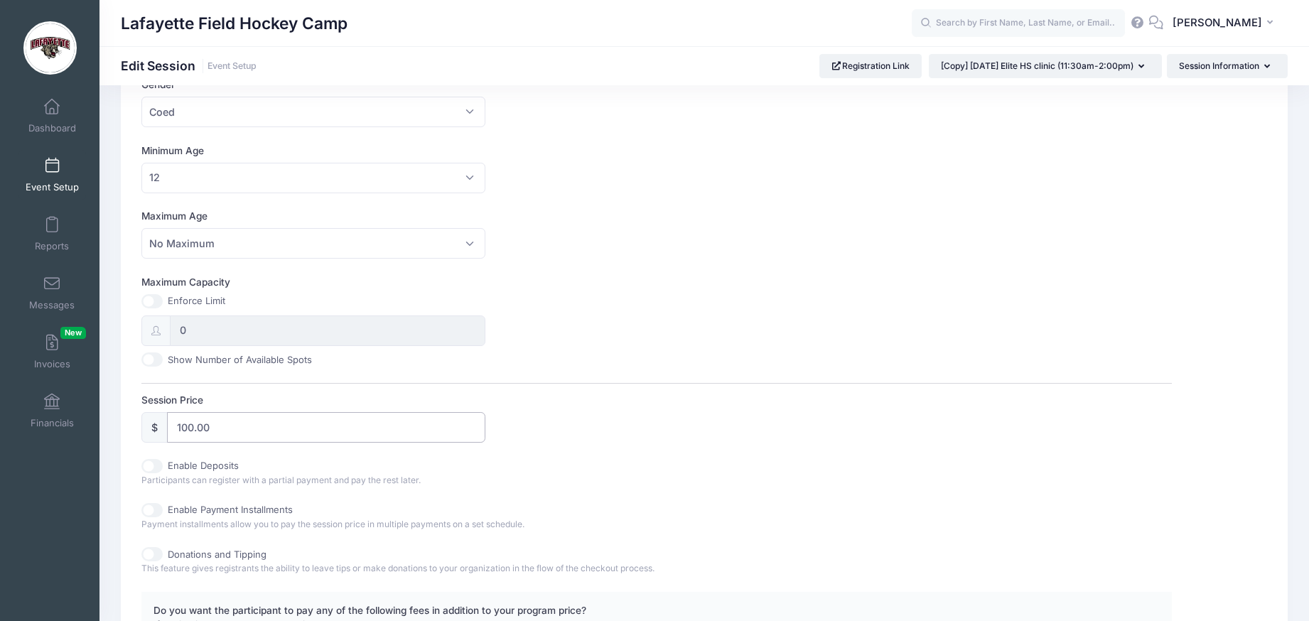
click at [192, 429] on input "100.00" at bounding box center [326, 427] width 318 height 31
drag, startPoint x: 192, startPoint y: 429, endPoint x: 250, endPoint y: 431, distance: 58.3
click at [192, 429] on input "100.00" at bounding box center [326, 427] width 318 height 31
type input "75.00"
click at [587, 460] on div "Enable Deposits" at bounding box center [398, 466] width 515 height 14
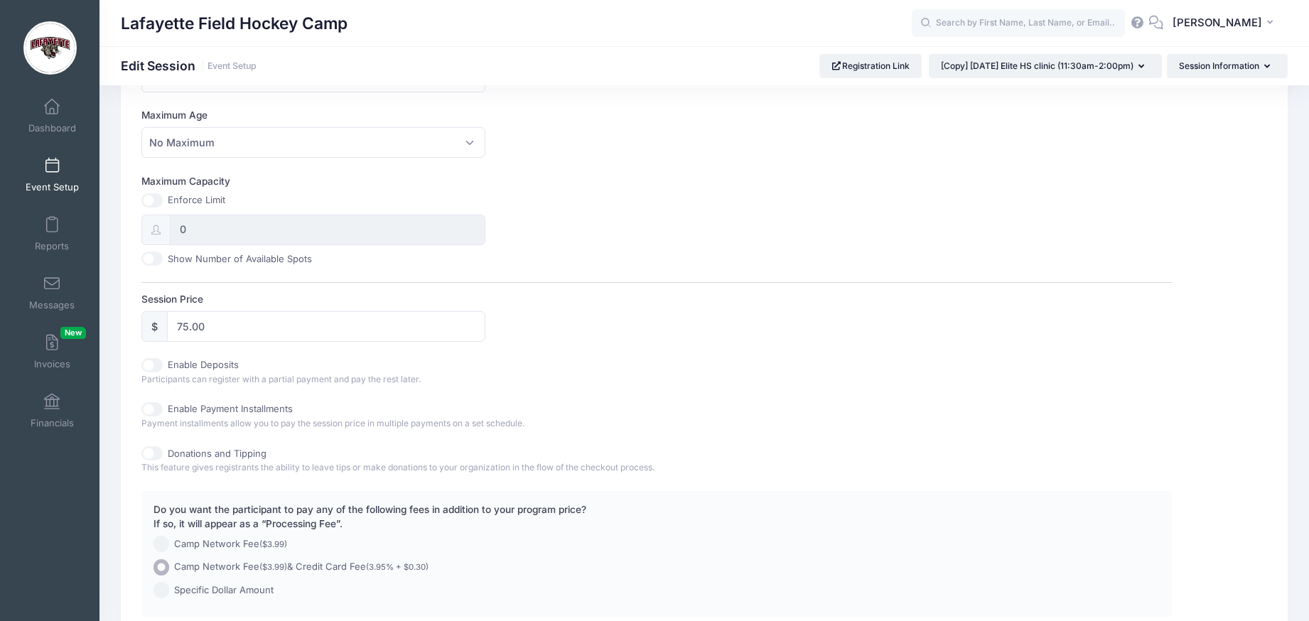
scroll to position [611, 0]
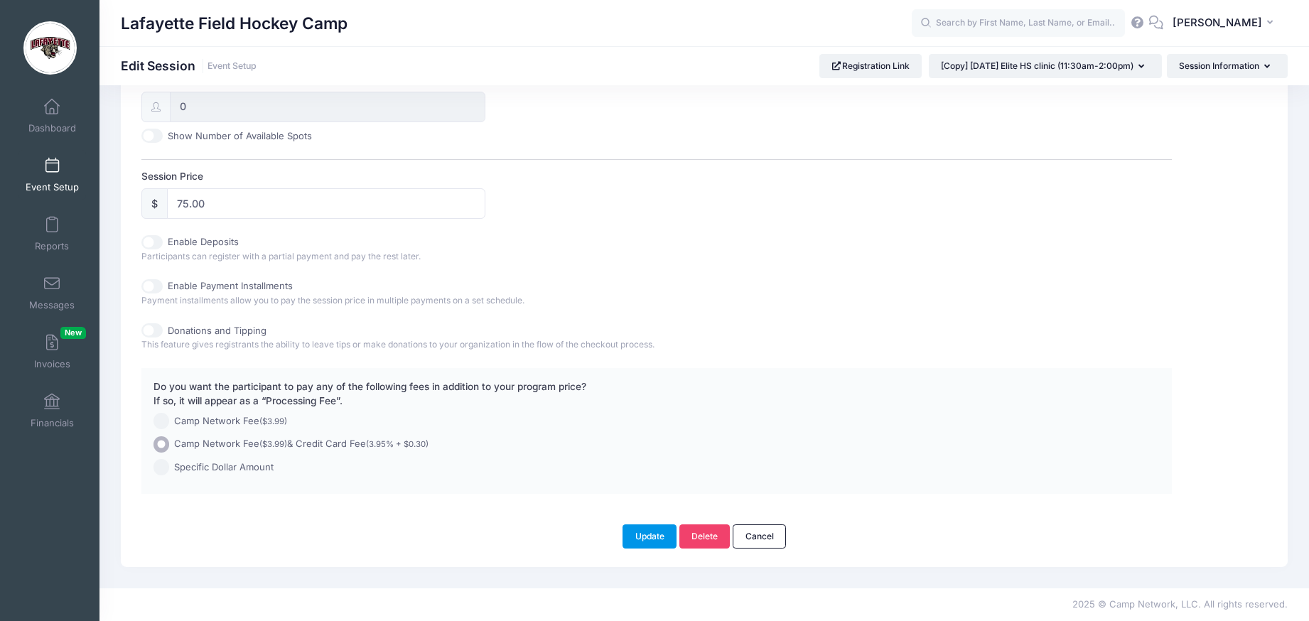
click at [656, 534] on button "Update" at bounding box center [649, 536] width 54 height 24
click at [643, 534] on button "Update" at bounding box center [649, 536] width 54 height 24
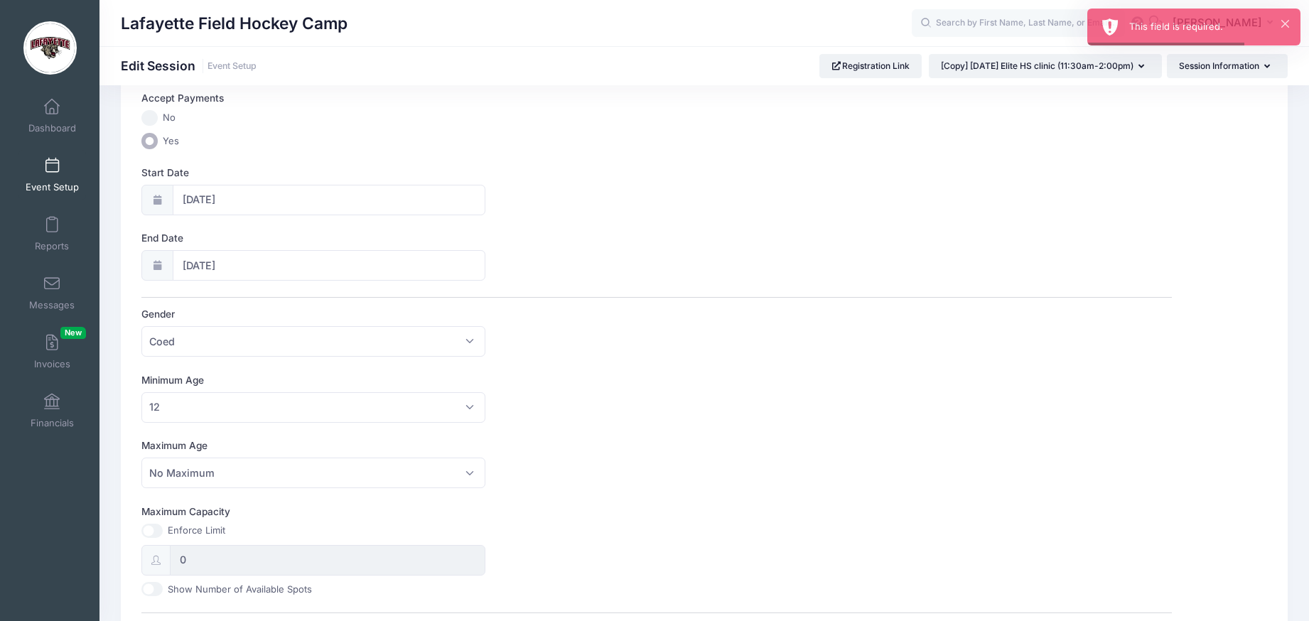
scroll to position [34, 0]
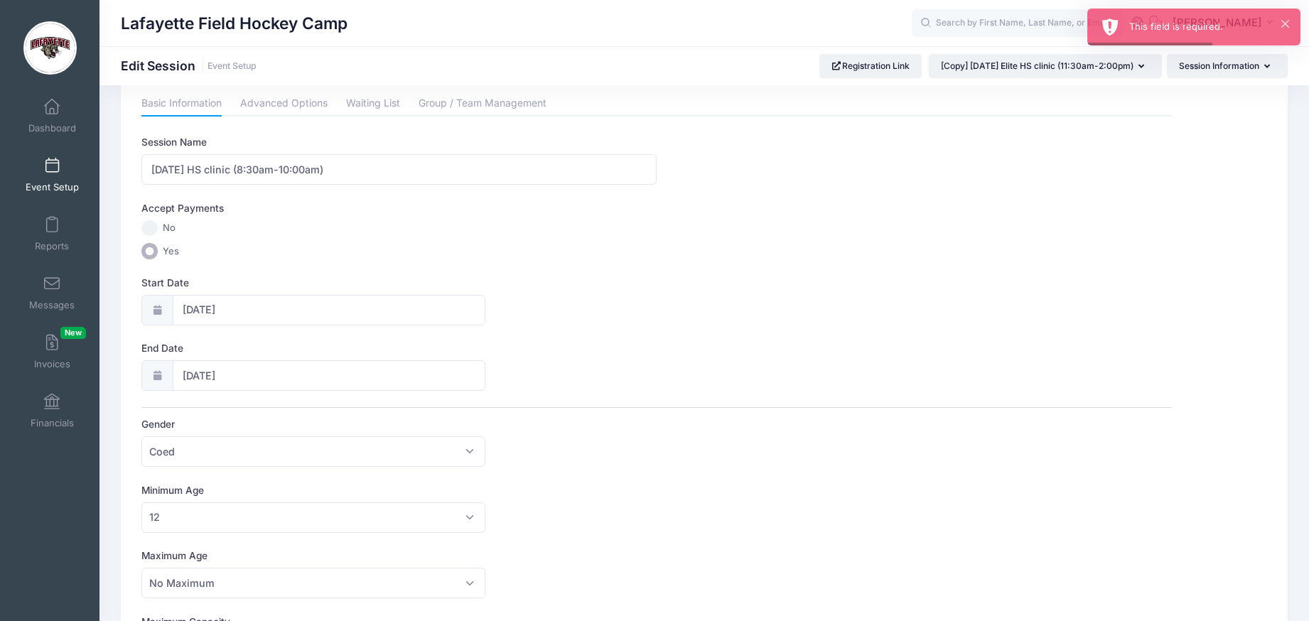
click at [52, 173] on span at bounding box center [52, 166] width 0 height 16
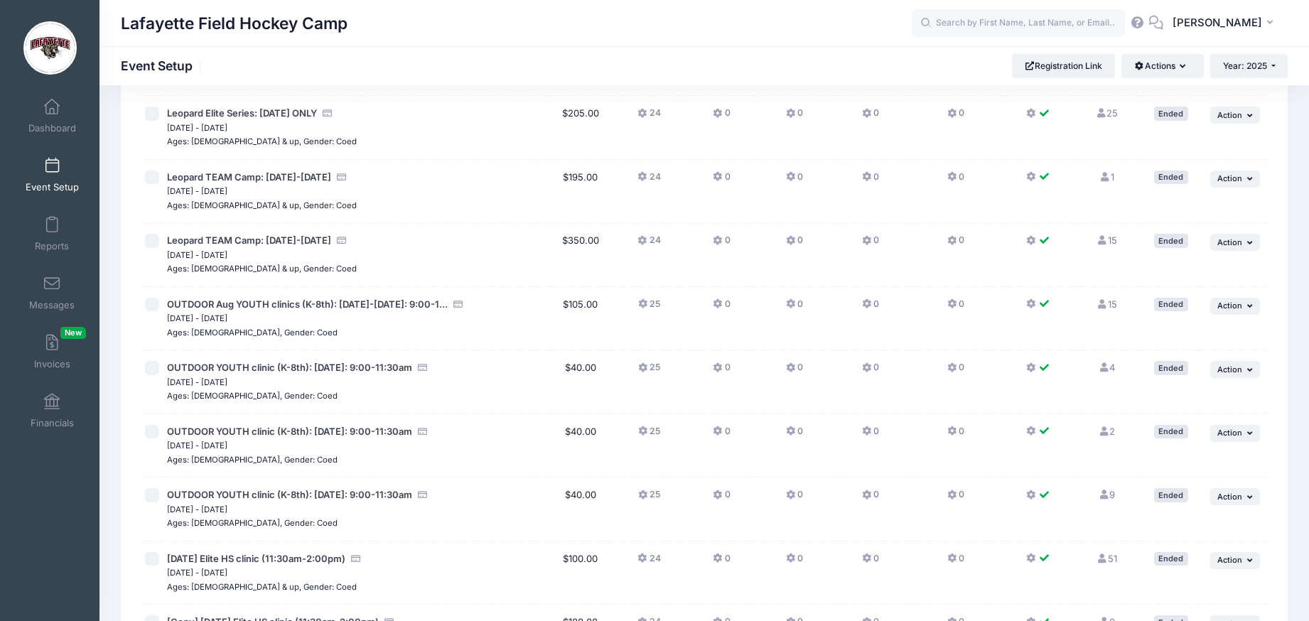
scroll to position [1602, 0]
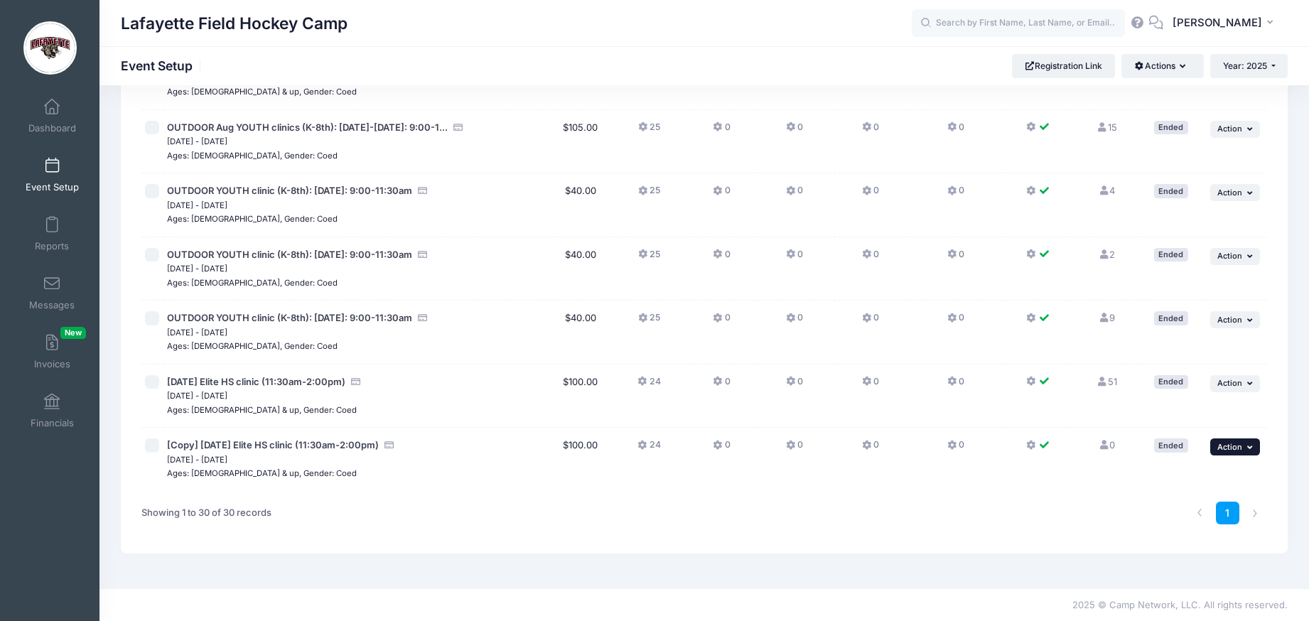
click at [1251, 446] on icon "button" at bounding box center [1251, 447] width 9 height 8
click at [1182, 480] on link "Edit Session" at bounding box center [1188, 478] width 129 height 27
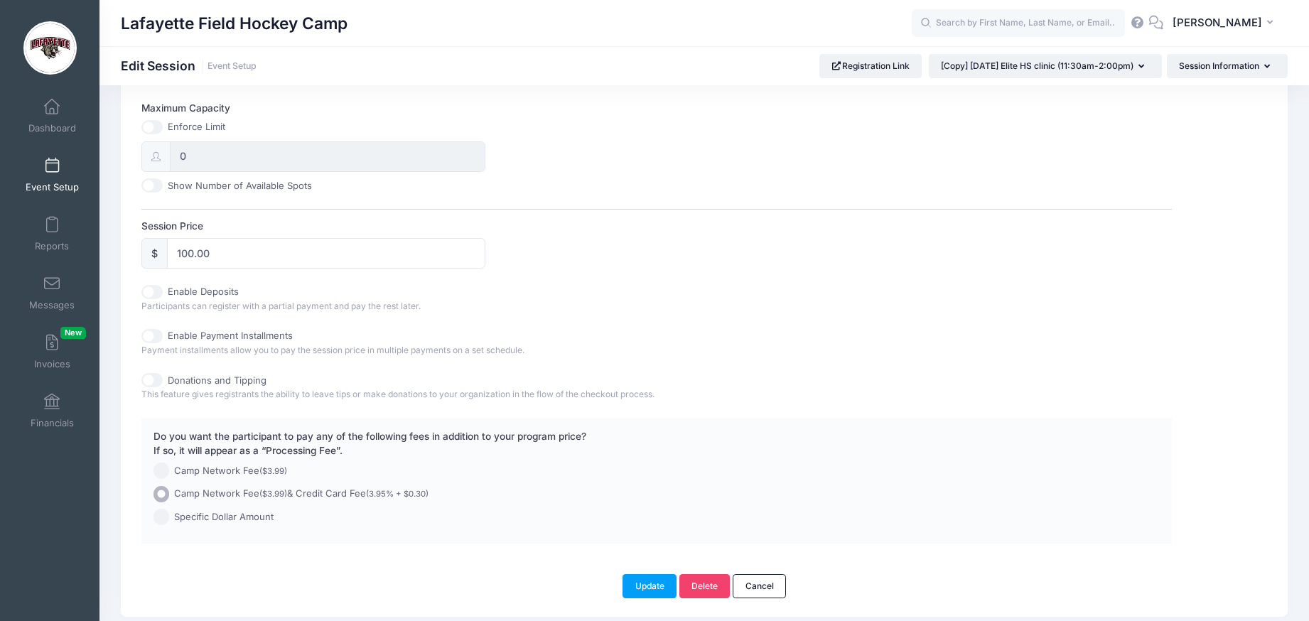
scroll to position [611, 0]
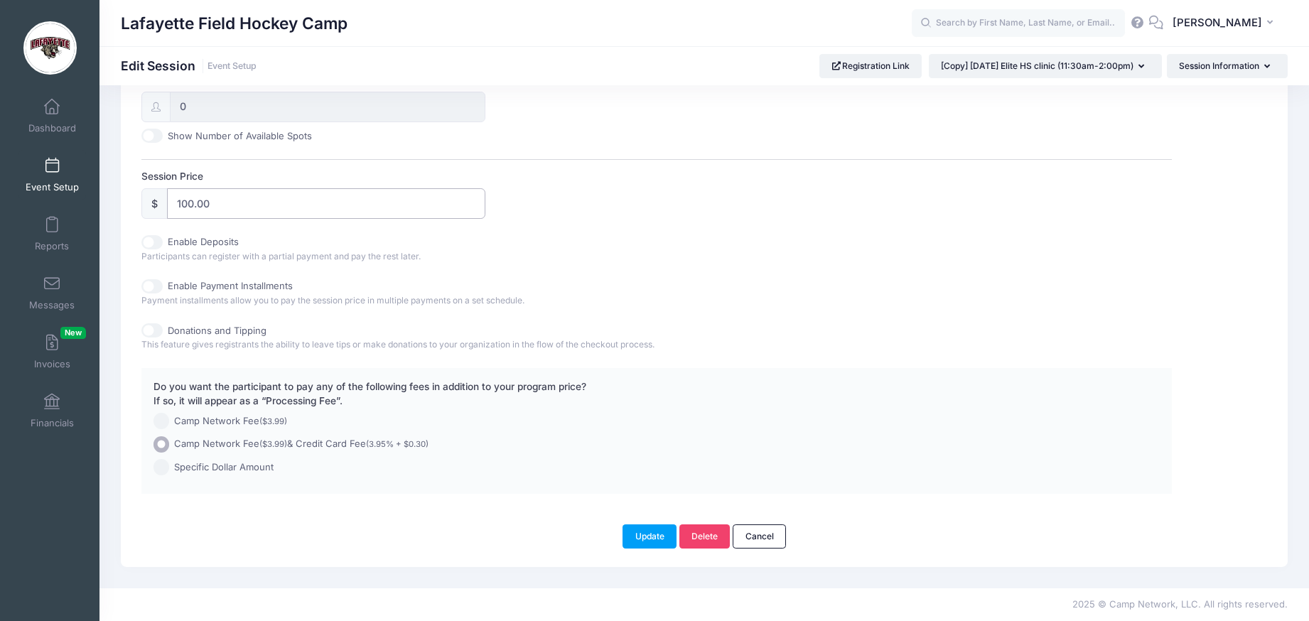
click at [220, 190] on input "100.00" at bounding box center [326, 203] width 318 height 31
type input "75.00"
click at [644, 534] on button "Update" at bounding box center [649, 536] width 54 height 24
click at [659, 539] on button "Update" at bounding box center [649, 536] width 54 height 24
click at [652, 534] on button "Update" at bounding box center [649, 536] width 54 height 24
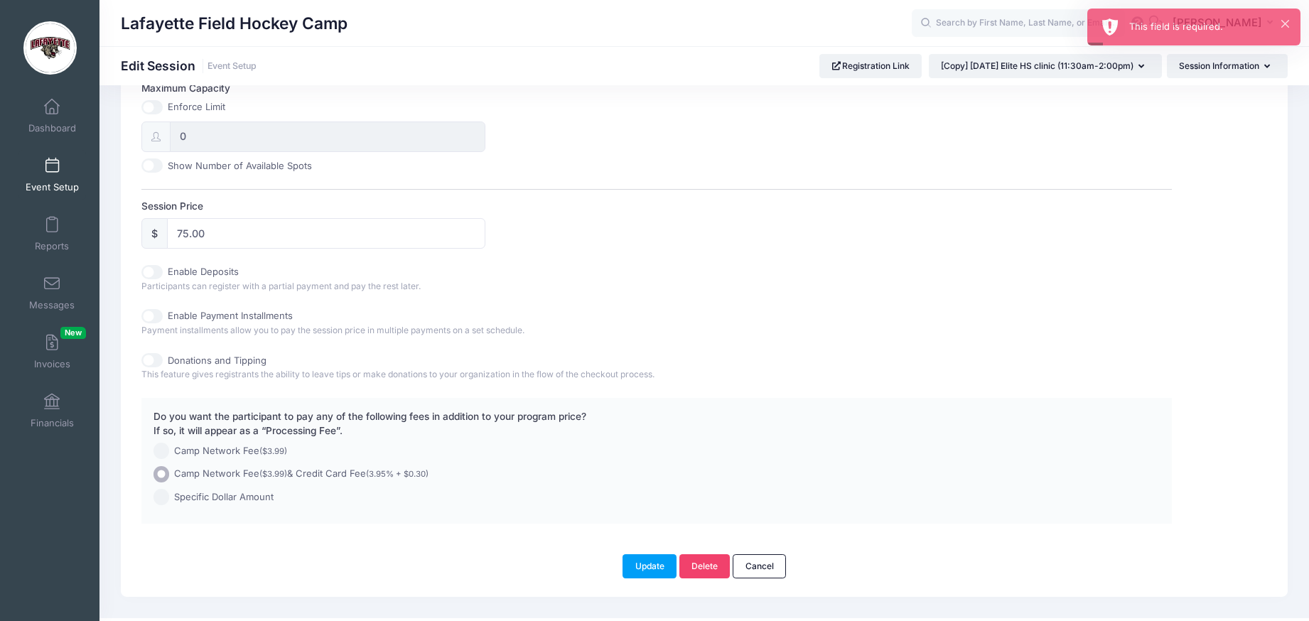
scroll to position [566, 0]
